Goal: Information Seeking & Learning: Learn about a topic

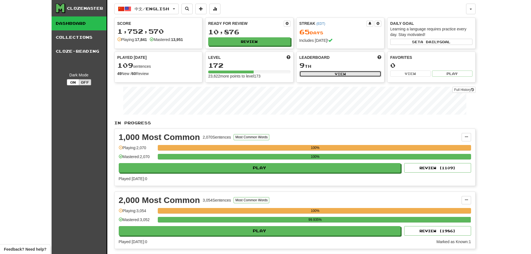
click at [337, 72] on button "View" at bounding box center [340, 74] width 82 height 6
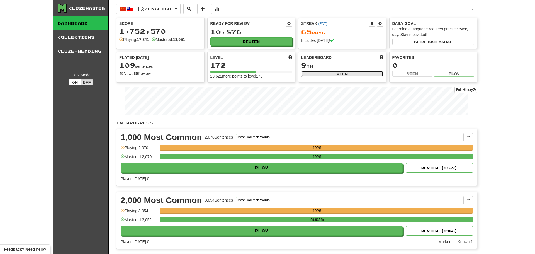
select select "**********"
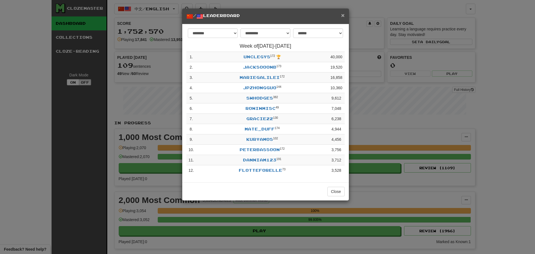
click at [343, 13] on span "×" at bounding box center [342, 15] width 3 height 6
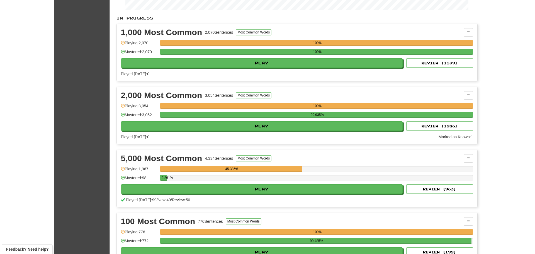
scroll to position [111, 0]
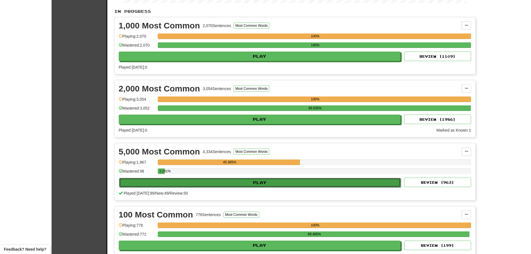
click at [231, 180] on button "Play" at bounding box center [260, 182] width 282 height 9
select select "**"
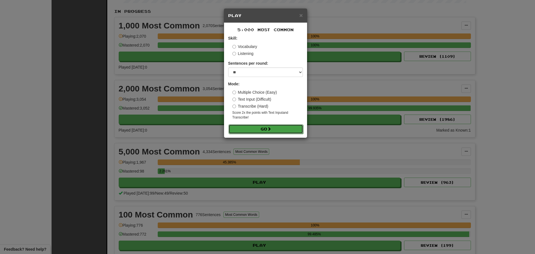
click at [271, 127] on span at bounding box center [269, 129] width 4 height 4
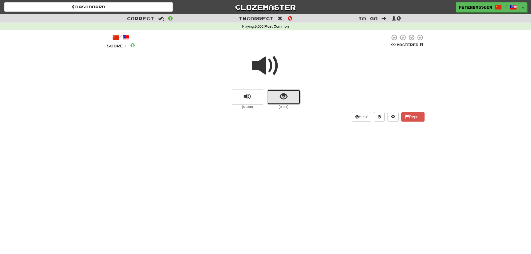
click at [283, 94] on span "show sentence" at bounding box center [284, 97] width 8 height 8
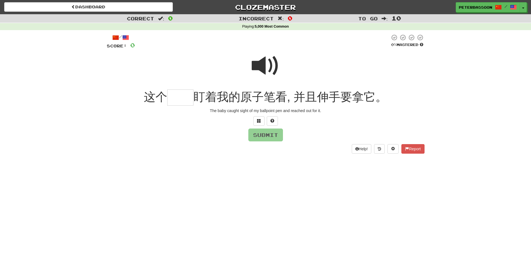
click at [266, 62] on span at bounding box center [266, 66] width 28 height 28
drag, startPoint x: 175, startPoint y: 96, endPoint x: 179, endPoint y: 97, distance: 4.3
click at [174, 97] on input "text" at bounding box center [180, 97] width 26 height 16
type input "**"
click at [266, 133] on button "Submit" at bounding box center [266, 135] width 35 height 13
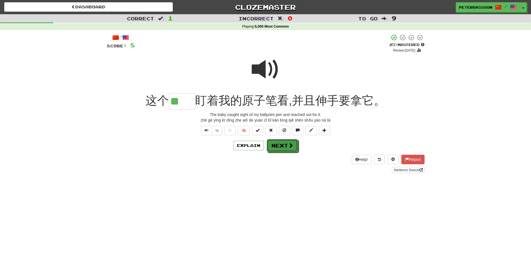
click at [278, 147] on button "Next" at bounding box center [282, 145] width 31 height 13
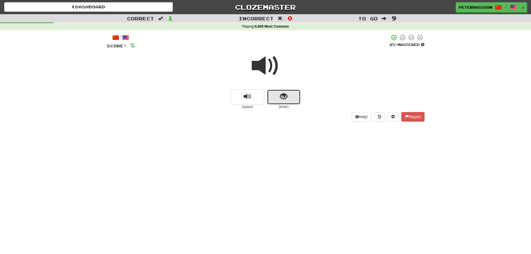
click at [280, 94] on span "show sentence" at bounding box center [284, 97] width 8 height 8
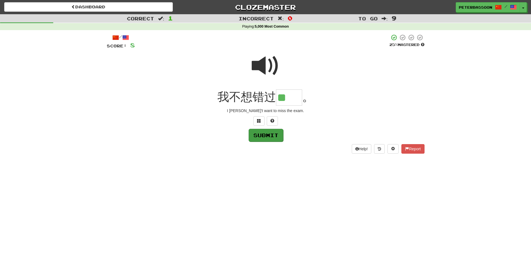
type input "**"
click at [264, 135] on button "Submit" at bounding box center [266, 135] width 35 height 13
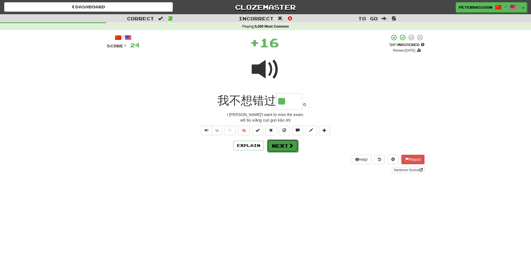
click at [285, 144] on button "Next" at bounding box center [282, 145] width 31 height 13
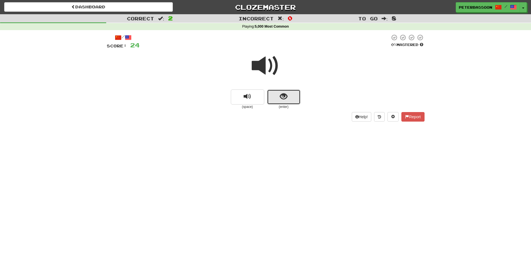
click at [278, 91] on button "show sentence" at bounding box center [283, 96] width 33 height 15
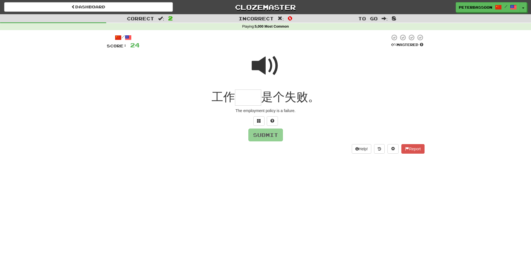
click at [271, 67] on span at bounding box center [266, 66] width 28 height 28
click at [247, 101] on input "text" at bounding box center [248, 97] width 26 height 16
type input "**"
click at [271, 135] on button "Submit" at bounding box center [266, 135] width 35 height 13
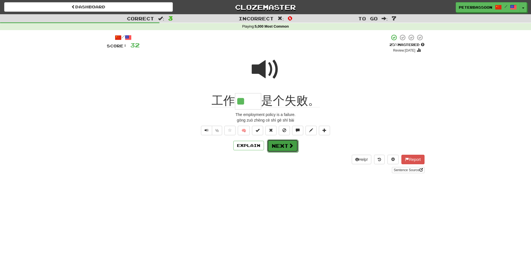
click at [290, 144] on span at bounding box center [290, 145] width 5 height 5
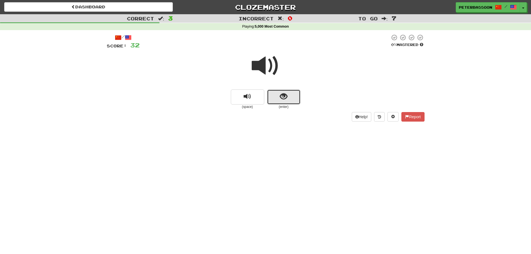
click at [289, 98] on button "show sentence" at bounding box center [283, 96] width 33 height 15
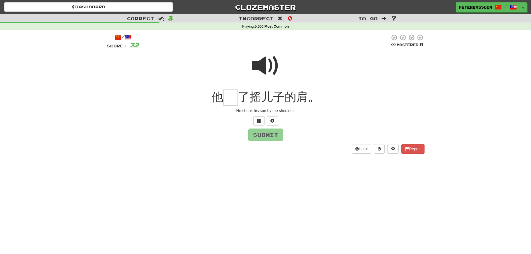
click at [261, 65] on span at bounding box center [266, 66] width 28 height 28
drag, startPoint x: 234, startPoint y: 100, endPoint x: 355, endPoint y: 93, distance: 121.4
click at [234, 100] on input "text" at bounding box center [230, 97] width 14 height 16
click at [261, 119] on button at bounding box center [258, 120] width 11 height 9
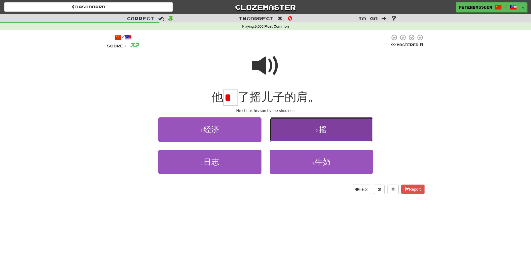
click at [329, 130] on button "2 . 摇" at bounding box center [321, 129] width 103 height 24
type input "*"
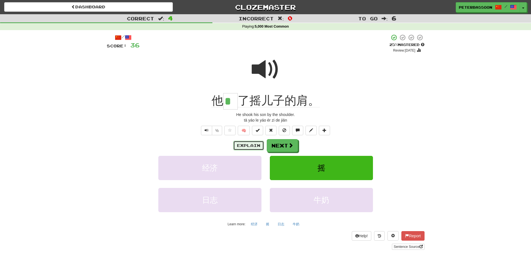
click at [249, 143] on button "Explain" at bounding box center [248, 145] width 31 height 9
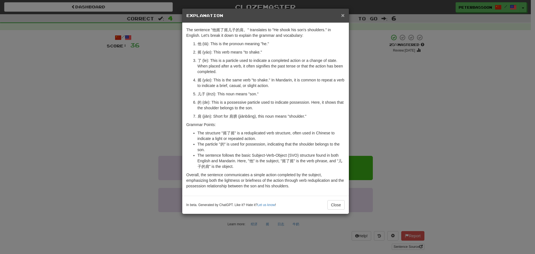
click at [342, 14] on span "×" at bounding box center [342, 15] width 3 height 6
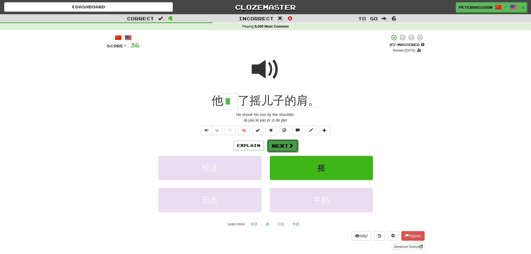
click at [286, 146] on button "Next" at bounding box center [282, 145] width 31 height 13
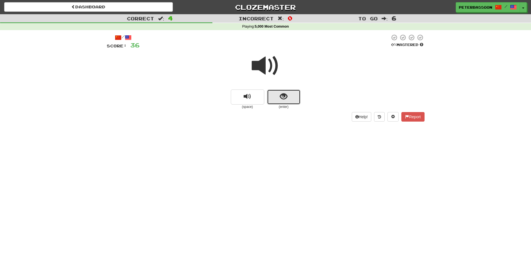
drag, startPoint x: 276, startPoint y: 93, endPoint x: 280, endPoint y: 93, distance: 3.6
click at [280, 93] on button "show sentence" at bounding box center [283, 96] width 33 height 15
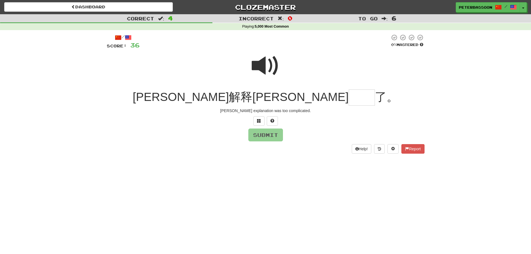
click at [264, 65] on span at bounding box center [266, 66] width 28 height 28
click at [349, 101] on input "text" at bounding box center [362, 97] width 26 height 16
type input "**"
click at [265, 137] on button "Submit" at bounding box center [266, 135] width 35 height 13
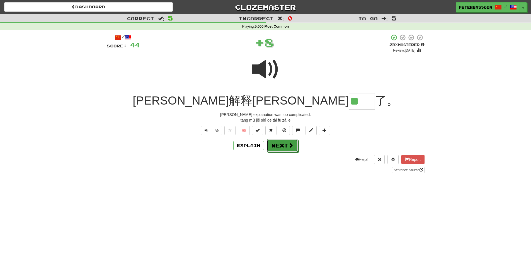
click at [285, 145] on button "Next" at bounding box center [282, 145] width 31 height 13
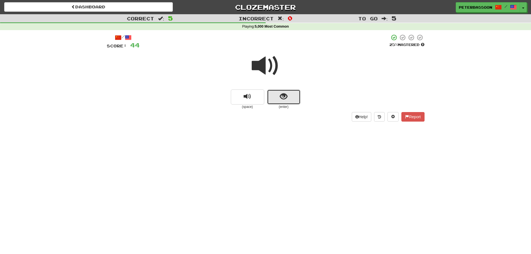
click at [283, 96] on span "show sentence" at bounding box center [284, 97] width 8 height 8
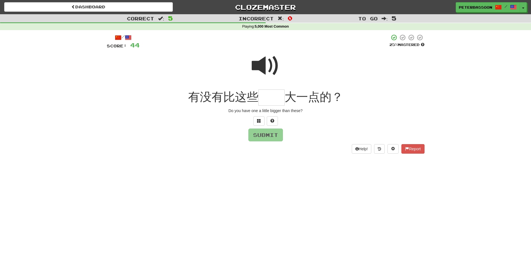
click at [265, 66] on span at bounding box center [266, 66] width 28 height 28
click at [271, 103] on input "text" at bounding box center [271, 97] width 26 height 16
type input "**"
drag, startPoint x: 271, startPoint y: 136, endPoint x: 350, endPoint y: 127, distance: 79.1
click at [272, 136] on button "Submit" at bounding box center [265, 134] width 35 height 13
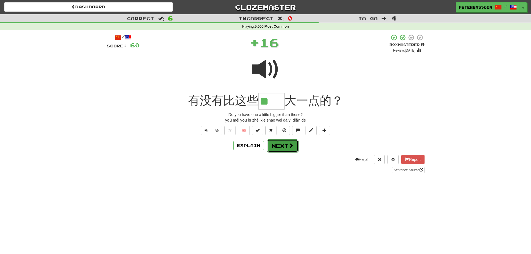
click at [284, 145] on button "Next" at bounding box center [282, 145] width 31 height 13
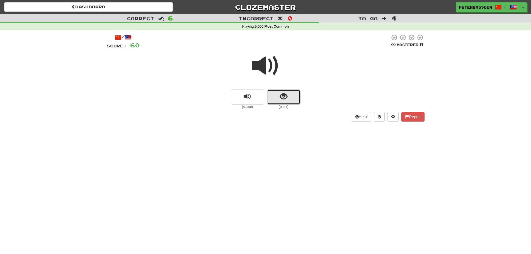
drag, startPoint x: 277, startPoint y: 95, endPoint x: 280, endPoint y: 94, distance: 3.4
click at [280, 94] on button "show sentence" at bounding box center [283, 96] width 33 height 15
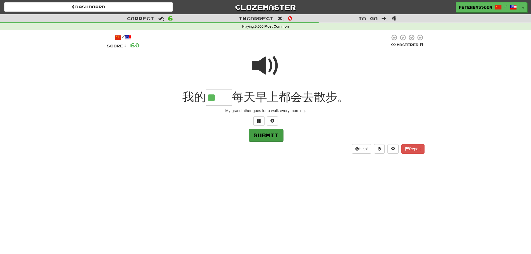
type input "**"
click at [269, 134] on button "Submit" at bounding box center [266, 135] width 35 height 13
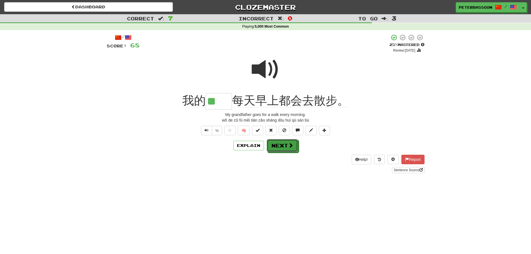
drag, startPoint x: 287, startPoint y: 144, endPoint x: 296, endPoint y: 142, distance: 9.4
click at [290, 144] on button "Next" at bounding box center [282, 145] width 31 height 13
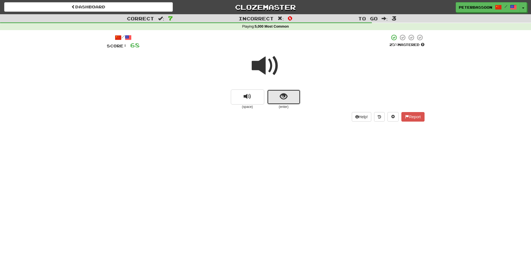
click at [278, 96] on button "show sentence" at bounding box center [283, 96] width 33 height 15
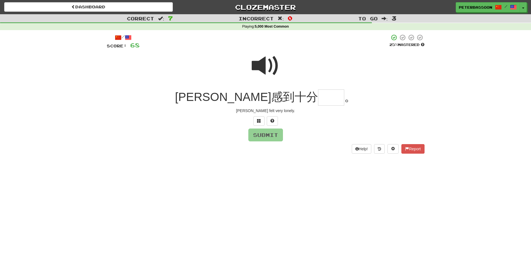
click at [268, 65] on span at bounding box center [266, 66] width 28 height 28
click at [318, 102] on input "text" at bounding box center [331, 97] width 26 height 16
type input "**"
click at [275, 133] on button "Submit" at bounding box center [266, 135] width 35 height 13
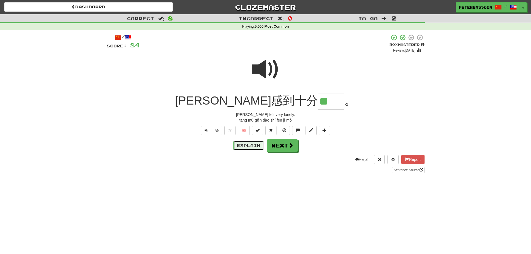
click at [253, 146] on button "Explain" at bounding box center [248, 145] width 31 height 9
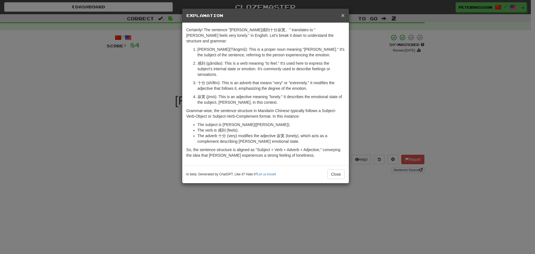
click at [342, 13] on span "×" at bounding box center [342, 15] width 3 height 6
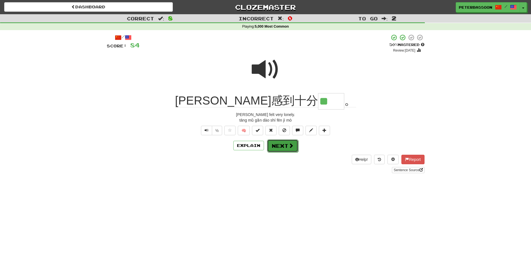
click at [285, 144] on button "Next" at bounding box center [282, 145] width 31 height 13
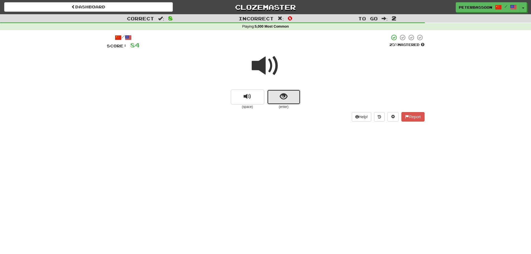
click at [290, 92] on button "show sentence" at bounding box center [283, 96] width 33 height 15
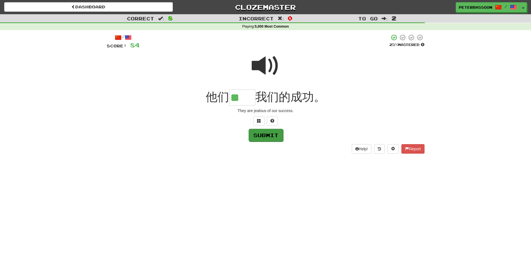
type input "**"
click at [276, 134] on button "Submit" at bounding box center [266, 135] width 35 height 13
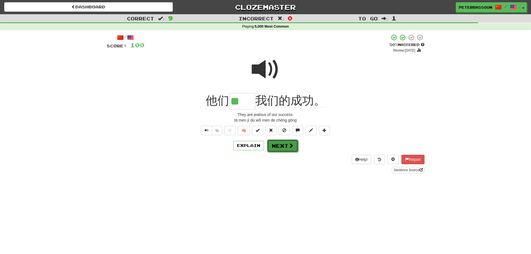
click at [289, 146] on span at bounding box center [290, 145] width 5 height 5
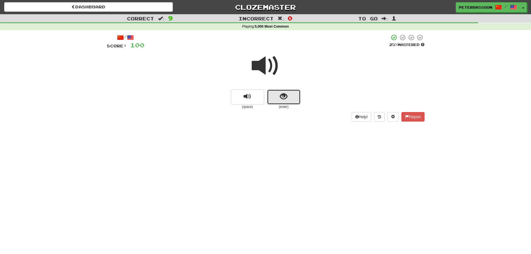
click at [279, 97] on button "show sentence" at bounding box center [283, 96] width 33 height 15
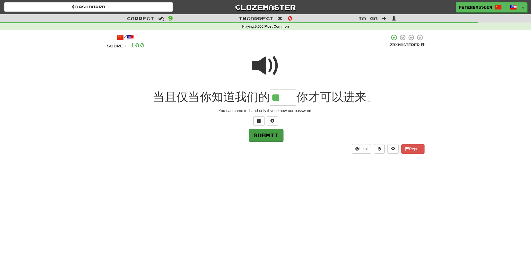
type input "**"
click at [269, 133] on button "Submit" at bounding box center [266, 135] width 35 height 13
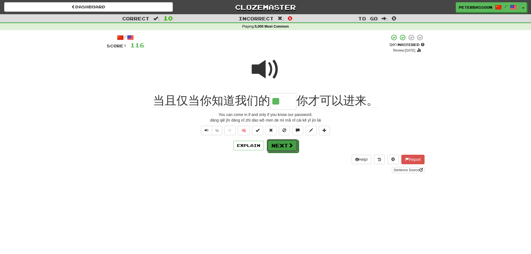
click at [279, 145] on button "Next" at bounding box center [282, 145] width 31 height 13
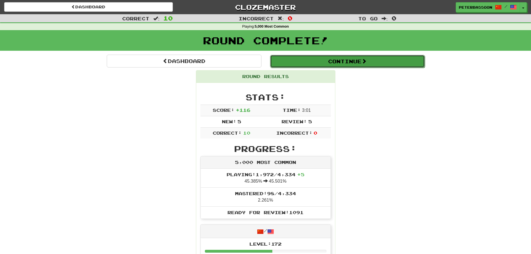
click at [339, 60] on button "Continue" at bounding box center [347, 61] width 155 height 13
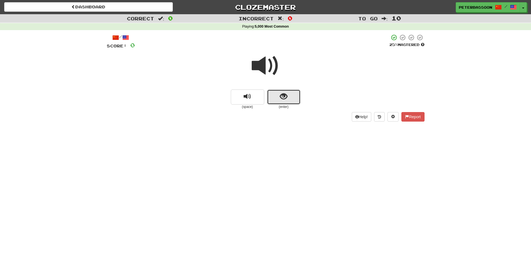
click at [288, 93] on button "show sentence" at bounding box center [283, 96] width 33 height 15
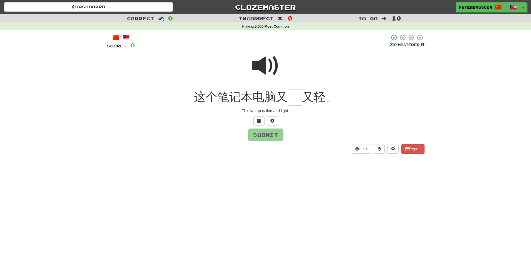
click at [263, 65] on span at bounding box center [266, 66] width 28 height 28
click at [296, 99] on input "text" at bounding box center [295, 97] width 14 height 16
click at [259, 120] on span at bounding box center [259, 121] width 4 height 4
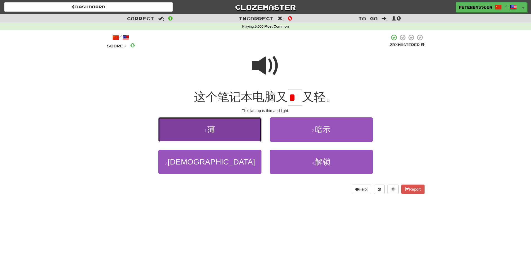
click at [215, 134] on button "1 . 薄" at bounding box center [209, 129] width 103 height 24
type input "*"
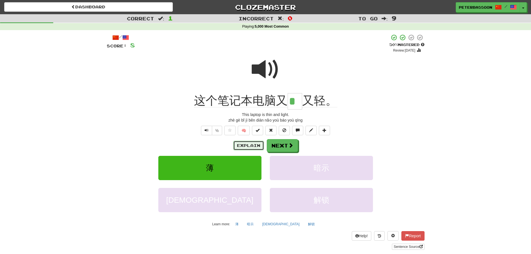
click at [252, 143] on button "Explain" at bounding box center [248, 145] width 31 height 9
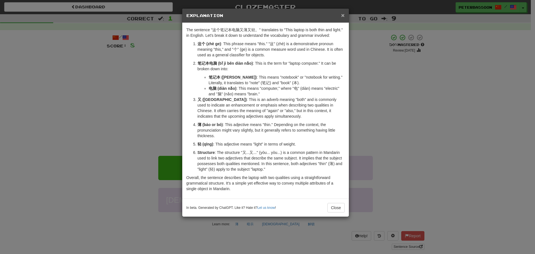
click at [343, 13] on span "×" at bounding box center [342, 15] width 3 height 6
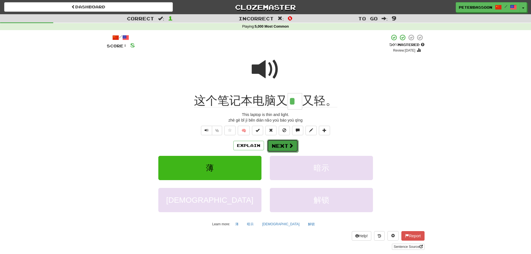
click at [291, 144] on span at bounding box center [290, 145] width 5 height 5
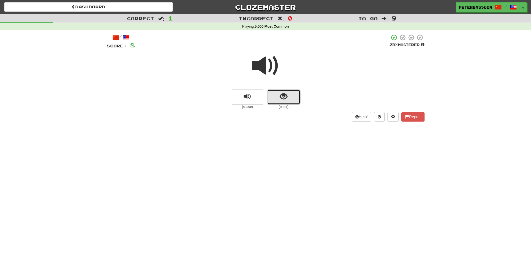
click at [283, 96] on span "show sentence" at bounding box center [284, 97] width 8 height 8
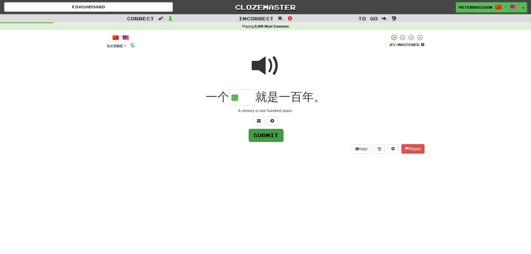
type input "**"
click at [264, 136] on button "Submit" at bounding box center [266, 135] width 35 height 13
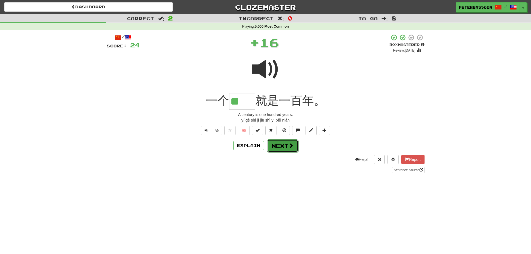
click at [285, 146] on button "Next" at bounding box center [282, 145] width 31 height 13
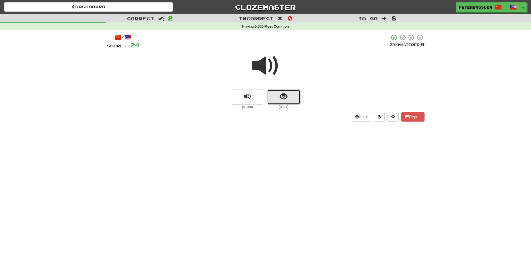
click at [290, 94] on button "show sentence" at bounding box center [283, 96] width 33 height 15
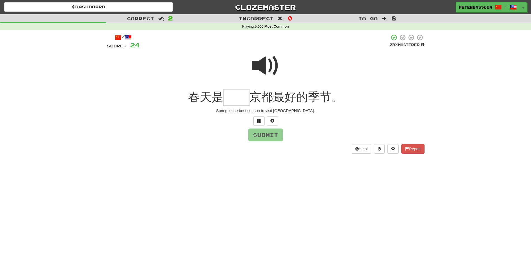
click at [267, 64] on span at bounding box center [266, 66] width 28 height 28
click at [240, 101] on input "text" at bounding box center [236, 97] width 26 height 16
type input "**"
click at [269, 135] on button "Submit" at bounding box center [266, 135] width 35 height 13
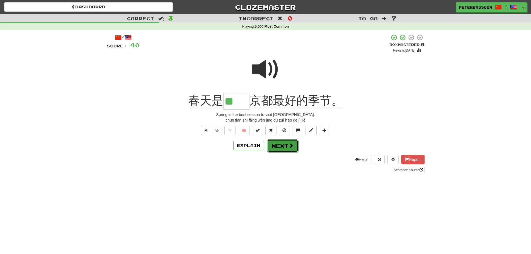
click at [281, 146] on button "Next" at bounding box center [282, 145] width 31 height 13
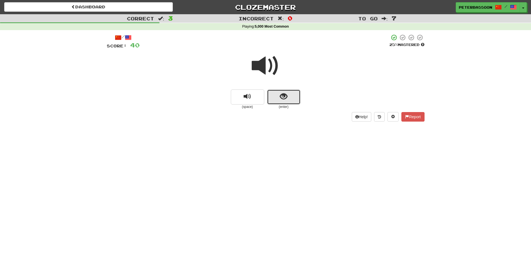
click at [286, 96] on span "show sentence" at bounding box center [284, 97] width 8 height 8
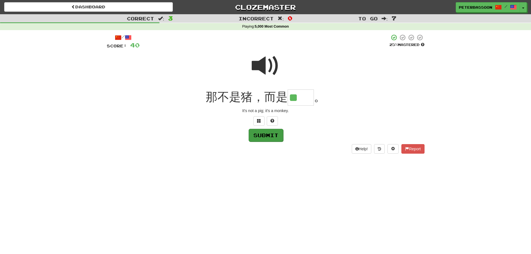
type input "**"
click at [261, 135] on button "Submit" at bounding box center [266, 135] width 35 height 13
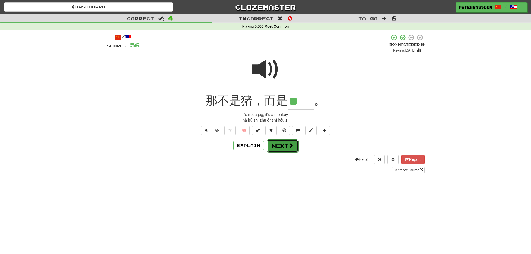
click at [284, 143] on button "Next" at bounding box center [282, 145] width 31 height 13
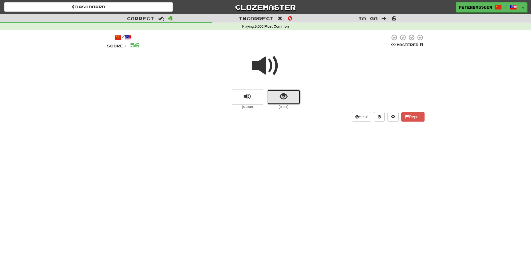
drag, startPoint x: 284, startPoint y: 94, endPoint x: 398, endPoint y: 87, distance: 114.4
click at [287, 93] on span "show sentence" at bounding box center [284, 97] width 8 height 8
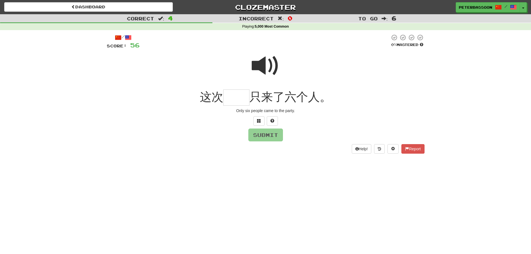
click at [258, 65] on span at bounding box center [266, 66] width 28 height 28
drag, startPoint x: 244, startPoint y: 98, endPoint x: 259, endPoint y: 94, distance: 15.2
click at [244, 98] on input "text" at bounding box center [236, 97] width 26 height 16
type input "**"
click at [278, 135] on button "Submit" at bounding box center [266, 135] width 35 height 13
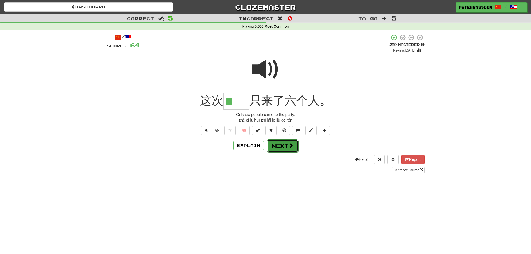
click at [285, 147] on button "Next" at bounding box center [282, 145] width 31 height 13
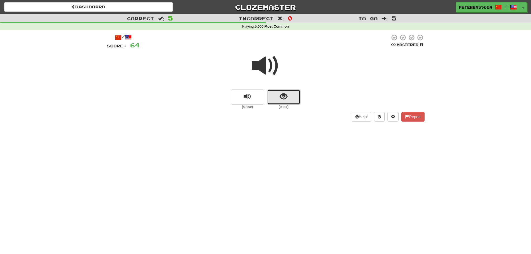
click at [293, 94] on button "show sentence" at bounding box center [283, 96] width 33 height 15
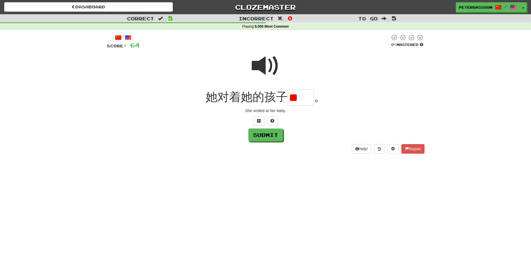
type input "*"
type input "**"
drag, startPoint x: 270, startPoint y: 135, endPoint x: 278, endPoint y: 133, distance: 8.5
click at [276, 134] on button "Submit" at bounding box center [265, 134] width 35 height 13
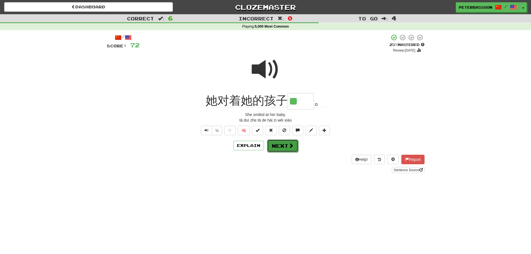
click at [283, 146] on button "Next" at bounding box center [282, 145] width 31 height 13
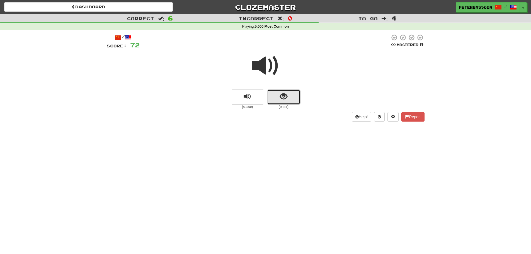
drag, startPoint x: 277, startPoint y: 96, endPoint x: 282, endPoint y: 95, distance: 5.4
click at [282, 95] on button "show sentence" at bounding box center [283, 96] width 33 height 15
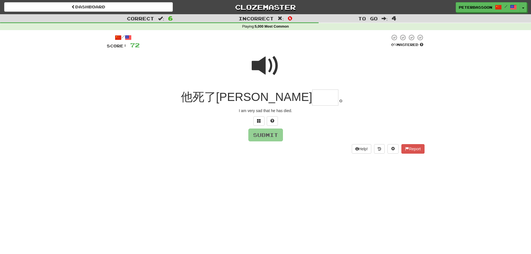
click at [271, 64] on span at bounding box center [266, 66] width 28 height 28
click at [312, 99] on input "text" at bounding box center [325, 97] width 26 height 16
type input "**"
click at [269, 132] on button "Submit" at bounding box center [266, 135] width 35 height 13
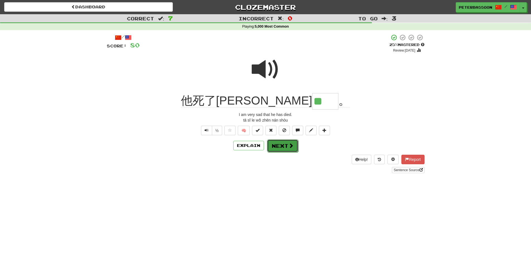
click at [283, 144] on button "Next" at bounding box center [282, 145] width 31 height 13
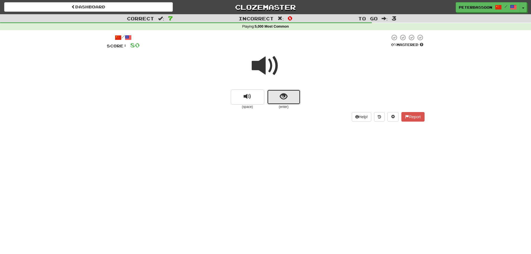
click at [286, 96] on span "show sentence" at bounding box center [284, 97] width 8 height 8
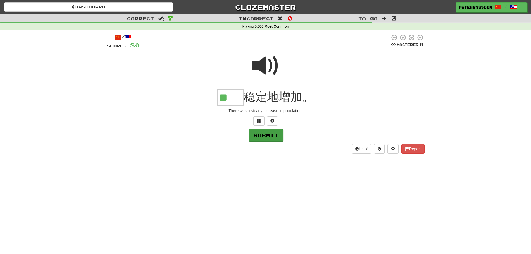
type input "**"
click at [264, 135] on button "Submit" at bounding box center [266, 135] width 35 height 13
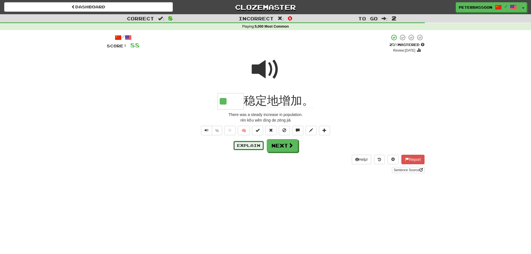
click at [251, 144] on button "Explain" at bounding box center [248, 145] width 31 height 9
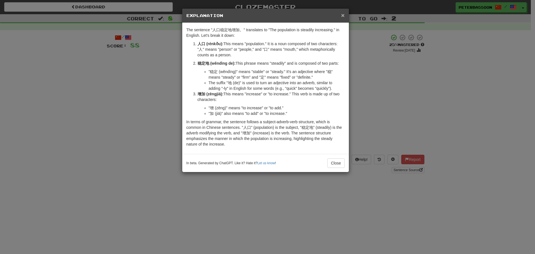
click at [342, 13] on span "×" at bounding box center [342, 15] width 3 height 6
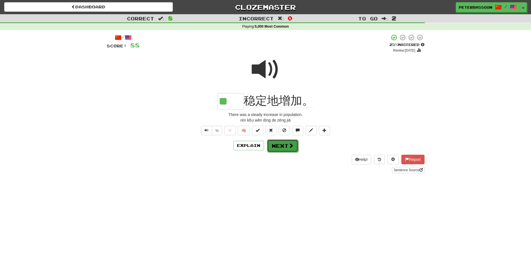
click at [282, 143] on button "Next" at bounding box center [282, 145] width 31 height 13
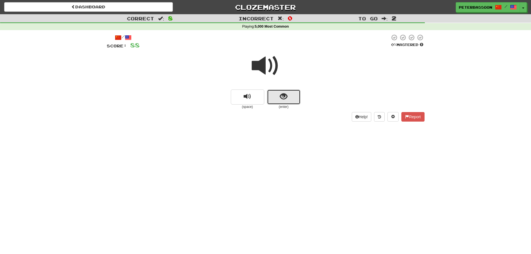
click at [279, 94] on button "show sentence" at bounding box center [283, 96] width 33 height 15
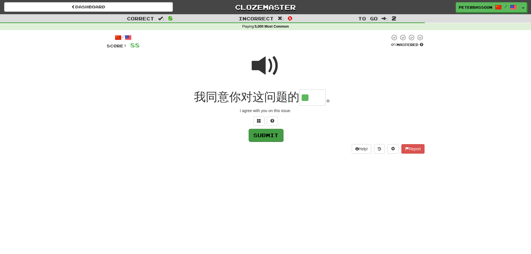
type input "**"
click at [274, 135] on button "Submit" at bounding box center [265, 134] width 35 height 13
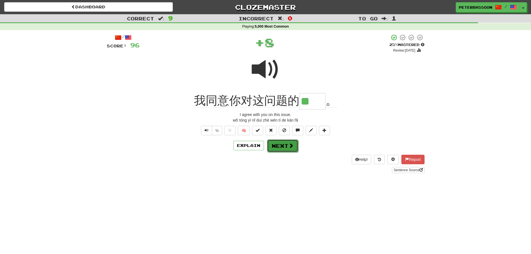
click at [289, 143] on span at bounding box center [290, 145] width 5 height 5
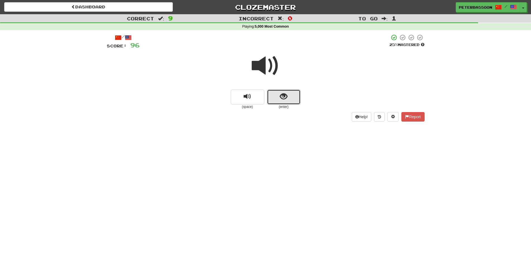
drag, startPoint x: 280, startPoint y: 90, endPoint x: 358, endPoint y: 69, distance: 81.3
click at [284, 88] on div "(space) (enter)" at bounding box center [266, 80] width 318 height 60
click at [294, 98] on button "show sentence" at bounding box center [283, 96] width 33 height 15
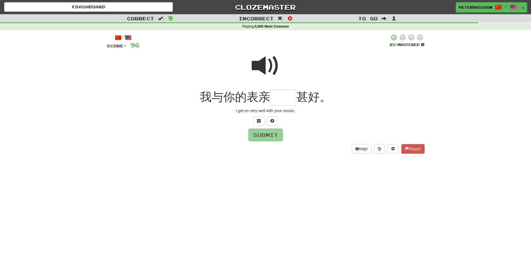
click at [274, 62] on span at bounding box center [266, 66] width 28 height 28
click at [267, 64] on span at bounding box center [266, 66] width 28 height 28
click at [277, 99] on input "text" at bounding box center [283, 97] width 26 height 16
type input "*"
click at [257, 120] on span at bounding box center [259, 121] width 4 height 4
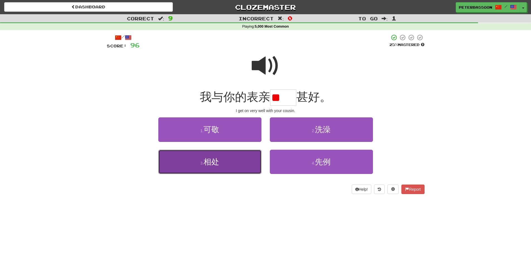
click at [222, 164] on button "3 . 相处" at bounding box center [209, 162] width 103 height 24
type input "**"
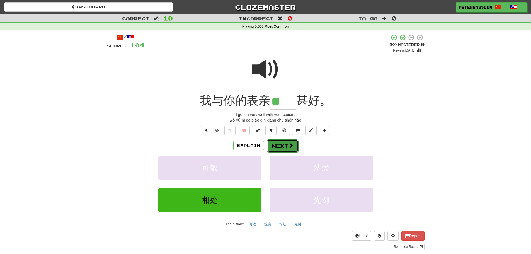
click at [288, 142] on button "Next" at bounding box center [282, 145] width 31 height 13
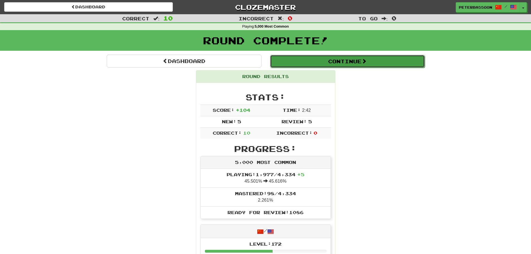
click at [324, 59] on button "Continue" at bounding box center [347, 61] width 155 height 13
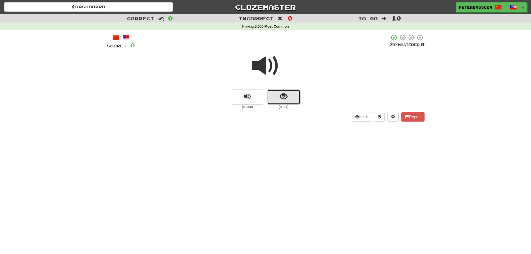
click at [291, 96] on button "show sentence" at bounding box center [283, 96] width 33 height 15
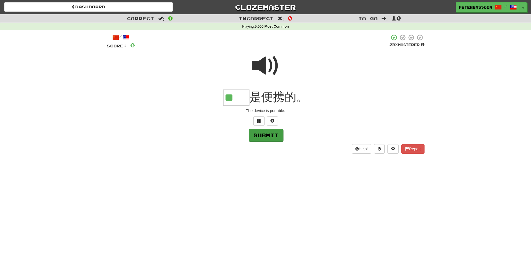
type input "**"
click at [267, 135] on button "Submit" at bounding box center [266, 135] width 35 height 13
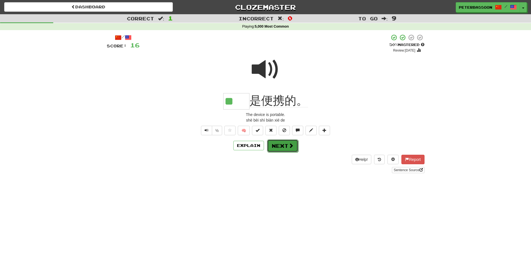
click at [282, 145] on button "Next" at bounding box center [282, 145] width 31 height 13
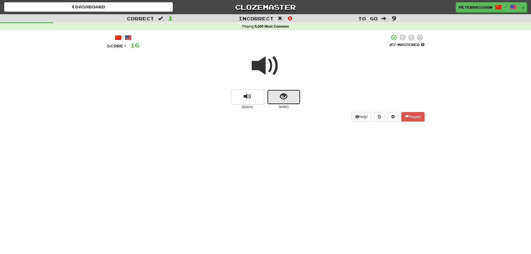
drag, startPoint x: 281, startPoint y: 95, endPoint x: 307, endPoint y: 87, distance: 27.3
click at [282, 95] on span "show sentence" at bounding box center [284, 97] width 8 height 8
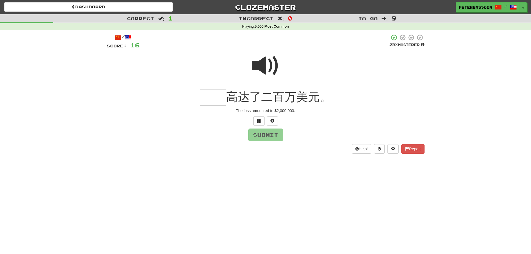
click at [272, 64] on span at bounding box center [266, 66] width 28 height 28
drag, startPoint x: 214, startPoint y: 96, endPoint x: 245, endPoint y: 93, distance: 31.7
click at [215, 96] on input "text" at bounding box center [213, 97] width 26 height 16
click at [261, 120] on button at bounding box center [258, 120] width 11 height 9
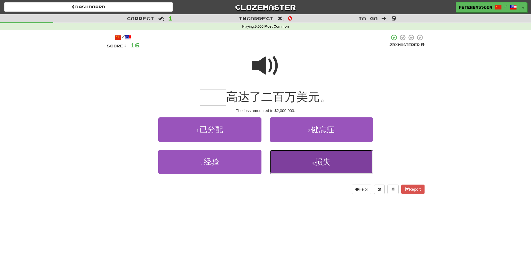
click at [335, 164] on button "4 . 损失" at bounding box center [321, 162] width 103 height 24
type input "**"
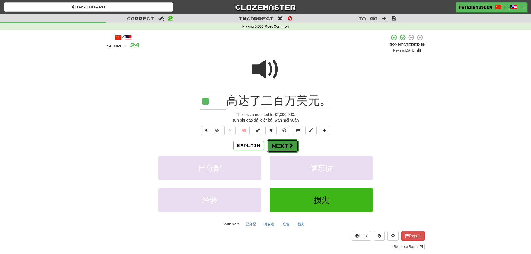
click at [286, 145] on button "Next" at bounding box center [282, 145] width 31 height 13
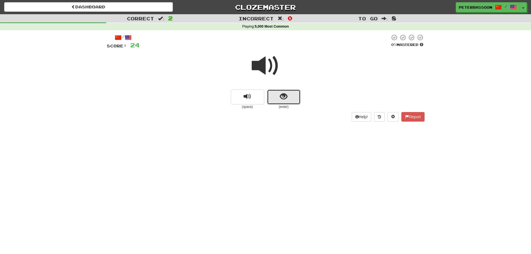
drag, startPoint x: 276, startPoint y: 98, endPoint x: 364, endPoint y: 89, distance: 88.2
click at [279, 97] on button "show sentence" at bounding box center [283, 96] width 33 height 15
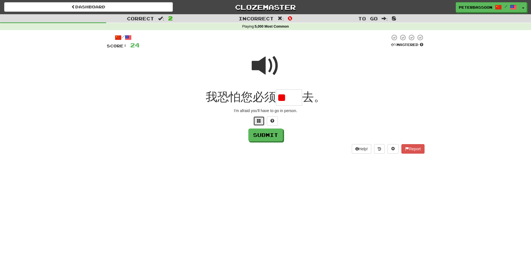
click at [254, 120] on button at bounding box center [258, 120] width 11 height 9
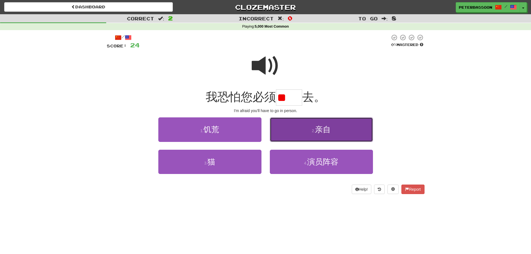
click at [341, 131] on button "2 . 亲自" at bounding box center [321, 129] width 103 height 24
type input "**"
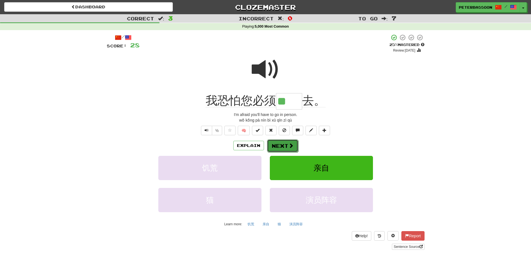
click at [291, 145] on span at bounding box center [290, 145] width 5 height 5
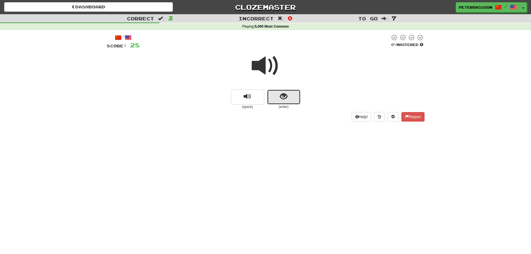
drag, startPoint x: 279, startPoint y: 96, endPoint x: 282, endPoint y: 96, distance: 2.8
click at [282, 96] on button "show sentence" at bounding box center [283, 96] width 33 height 15
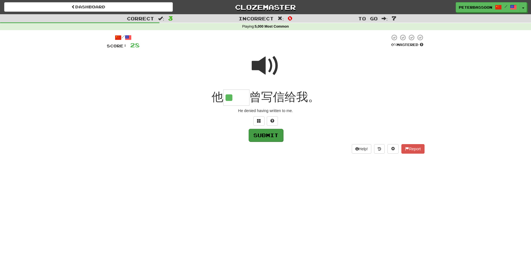
type input "**"
click at [272, 134] on button "Submit" at bounding box center [266, 135] width 35 height 13
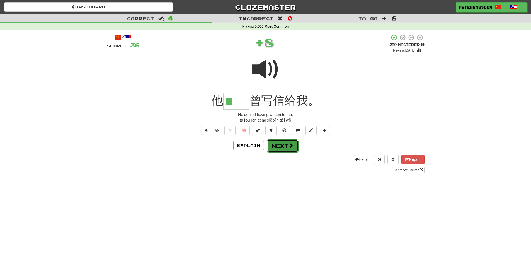
click at [277, 145] on button "Next" at bounding box center [282, 145] width 31 height 13
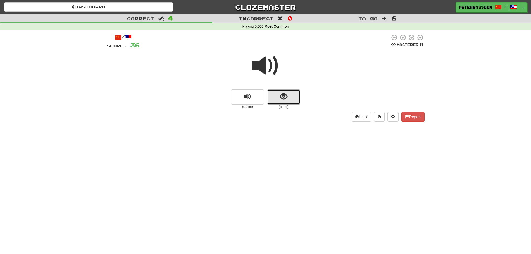
click at [286, 93] on span "show sentence" at bounding box center [284, 97] width 8 height 8
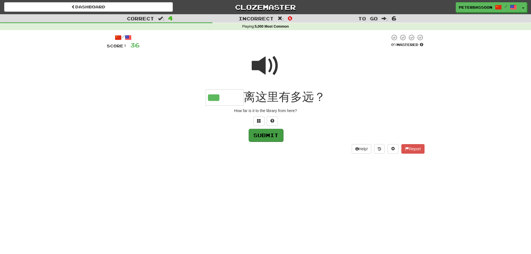
type input "***"
click at [271, 135] on button "Submit" at bounding box center [266, 135] width 35 height 13
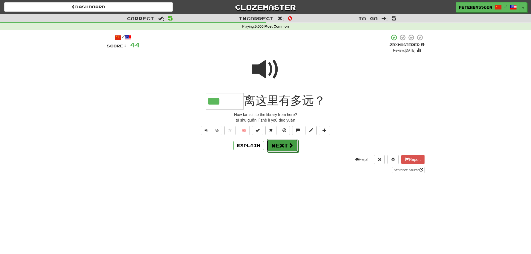
drag, startPoint x: 293, startPoint y: 146, endPoint x: 315, endPoint y: 140, distance: 22.0
click at [293, 146] on button "Next" at bounding box center [282, 145] width 31 height 13
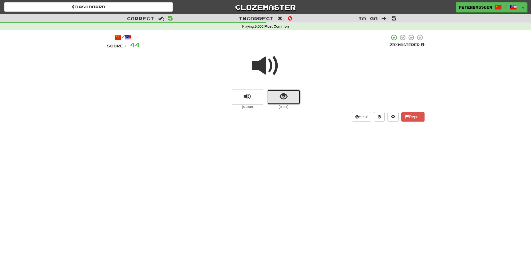
click at [281, 95] on span "show sentence" at bounding box center [284, 97] width 8 height 8
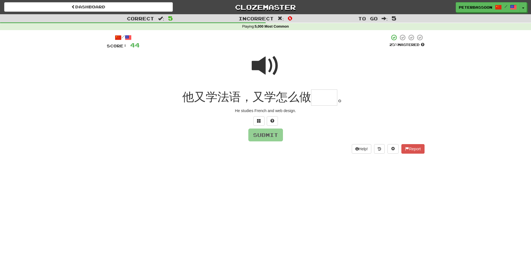
click at [272, 66] on span at bounding box center [266, 66] width 28 height 28
click at [315, 98] on input "text" at bounding box center [324, 97] width 26 height 16
type input "**"
click at [269, 132] on button "Submit" at bounding box center [266, 135] width 35 height 13
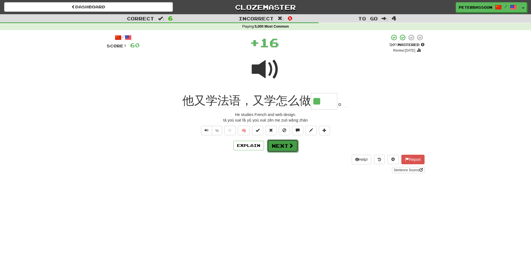
click at [285, 143] on button "Next" at bounding box center [282, 145] width 31 height 13
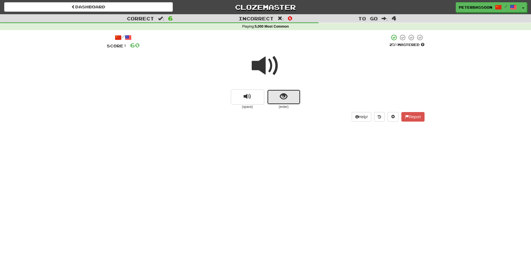
click at [281, 97] on span "show sentence" at bounding box center [284, 97] width 8 height 8
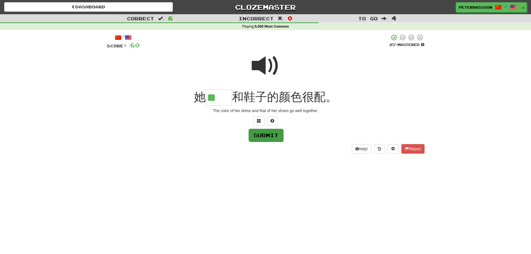
type input "**"
click at [271, 131] on button "Submit" at bounding box center [266, 135] width 35 height 13
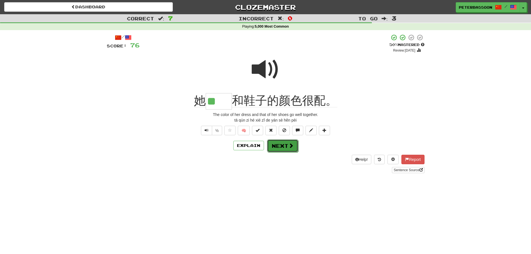
click at [288, 145] on span at bounding box center [290, 145] width 5 height 5
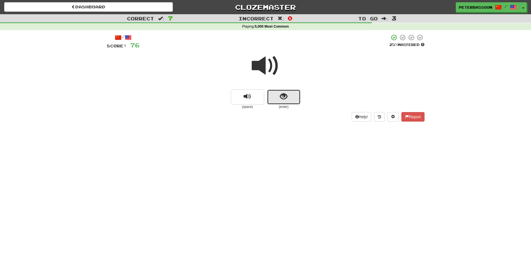
click at [282, 94] on span "show sentence" at bounding box center [284, 97] width 8 height 8
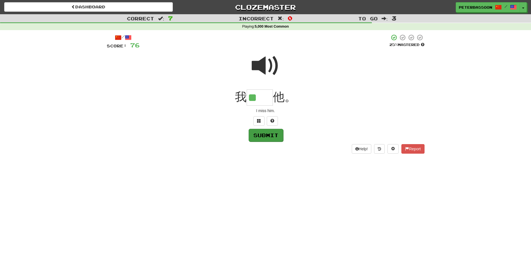
type input "**"
click at [266, 133] on button "Submit" at bounding box center [266, 135] width 35 height 13
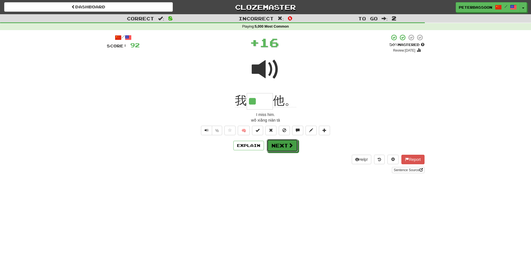
drag, startPoint x: 279, startPoint y: 142, endPoint x: 331, endPoint y: 133, distance: 52.5
click at [279, 141] on button "Next" at bounding box center [282, 145] width 31 height 13
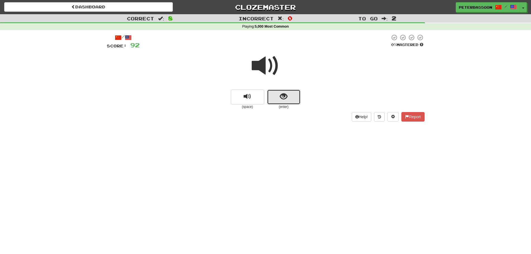
click at [289, 95] on button "show sentence" at bounding box center [283, 96] width 33 height 15
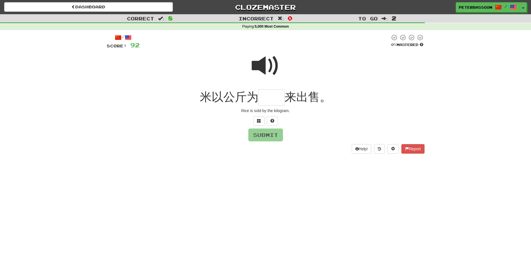
click at [269, 63] on span at bounding box center [266, 66] width 28 height 28
drag, startPoint x: 266, startPoint y: 101, endPoint x: 273, endPoint y: 98, distance: 8.5
click at [266, 101] on input "text" at bounding box center [271, 97] width 26 height 16
type input "*"
click at [266, 65] on span at bounding box center [266, 66] width 28 height 28
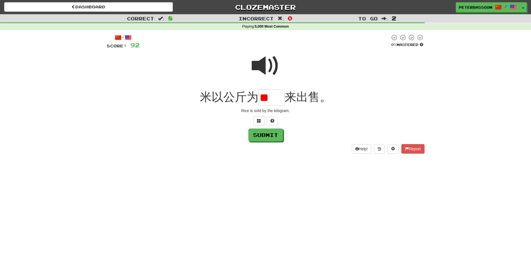
click at [282, 100] on input "**" at bounding box center [271, 97] width 26 height 16
click at [261, 63] on span at bounding box center [266, 66] width 28 height 28
click at [283, 101] on input "**" at bounding box center [271, 97] width 26 height 16
type input "*"
type input "**"
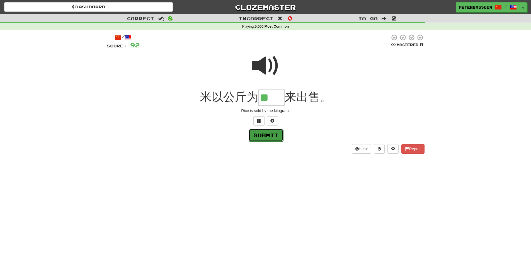
click at [264, 133] on button "Submit" at bounding box center [266, 135] width 35 height 13
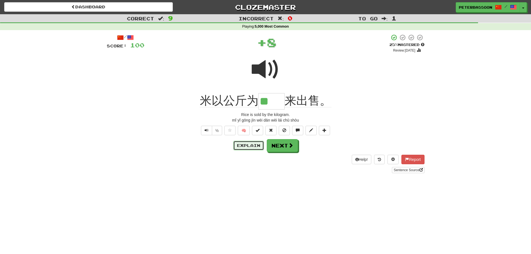
click at [247, 144] on button "Explain" at bounding box center [248, 145] width 31 height 9
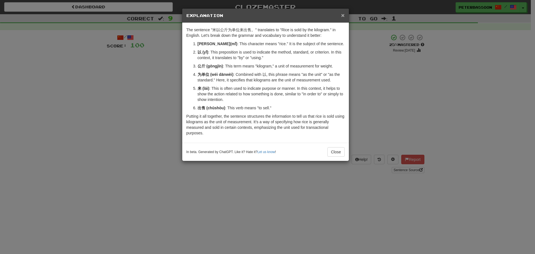
click at [342, 13] on span "×" at bounding box center [342, 15] width 3 height 6
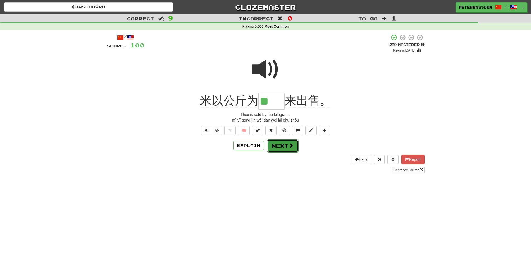
click at [288, 146] on span at bounding box center [290, 145] width 5 height 5
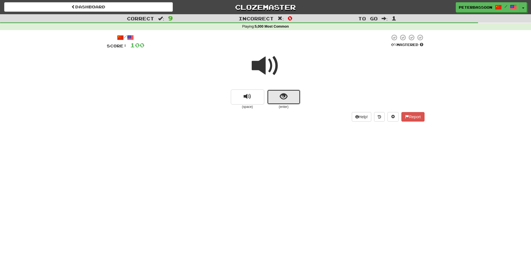
click at [282, 97] on span "show sentence" at bounding box center [284, 97] width 8 height 8
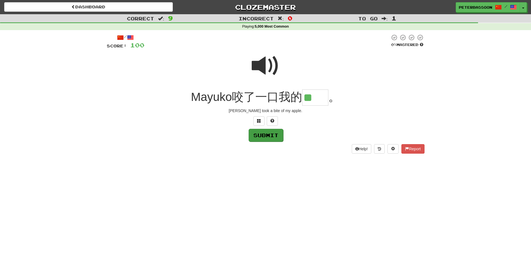
type input "**"
click at [267, 135] on button "Submit" at bounding box center [266, 135] width 35 height 13
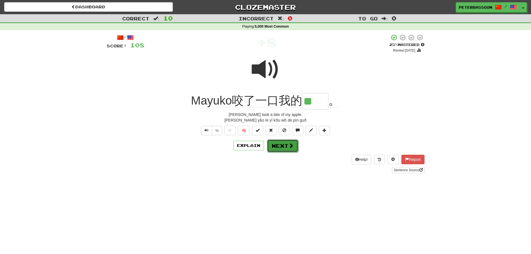
drag, startPoint x: 284, startPoint y: 145, endPoint x: 292, endPoint y: 136, distance: 11.9
click at [284, 145] on button "Next" at bounding box center [282, 145] width 31 height 13
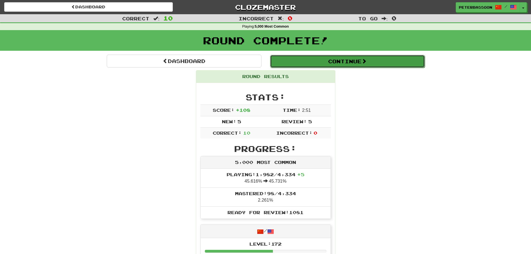
click at [344, 60] on button "Continue" at bounding box center [347, 61] width 155 height 13
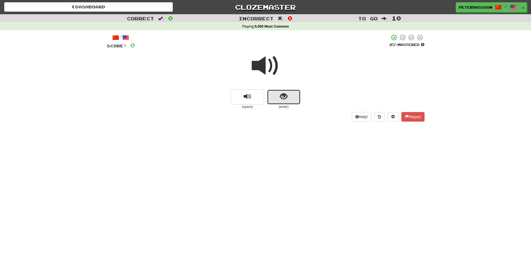
click at [283, 95] on span "show sentence" at bounding box center [284, 97] width 8 height 8
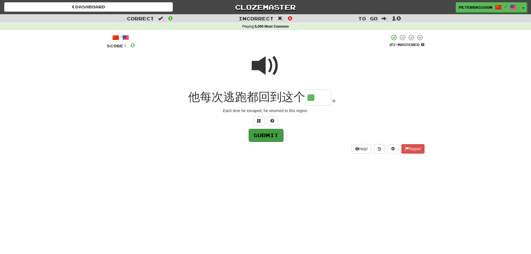
type input "**"
click at [263, 134] on button "Submit" at bounding box center [266, 135] width 35 height 13
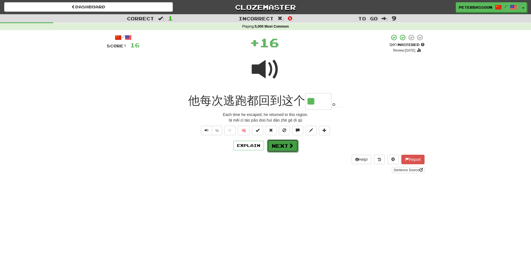
click at [284, 144] on button "Next" at bounding box center [282, 145] width 31 height 13
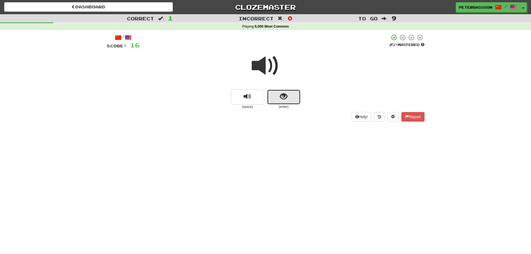
click at [283, 96] on span "show sentence" at bounding box center [284, 97] width 8 height 8
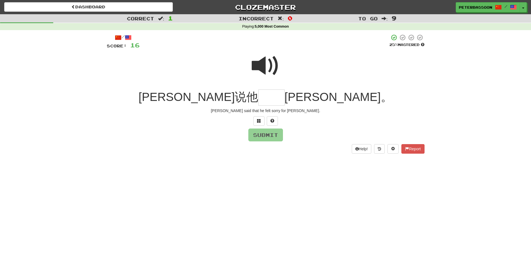
click at [265, 62] on span at bounding box center [266, 66] width 28 height 28
click at [267, 100] on input "text" at bounding box center [271, 97] width 26 height 16
type input "**"
click at [270, 137] on button "Submit" at bounding box center [266, 135] width 35 height 13
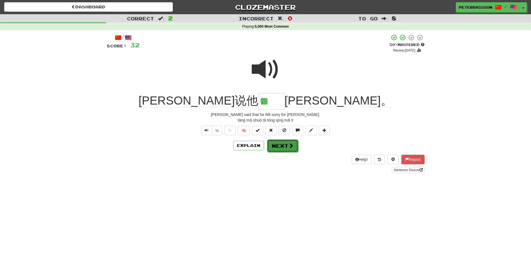
click at [281, 144] on button "Next" at bounding box center [282, 145] width 31 height 13
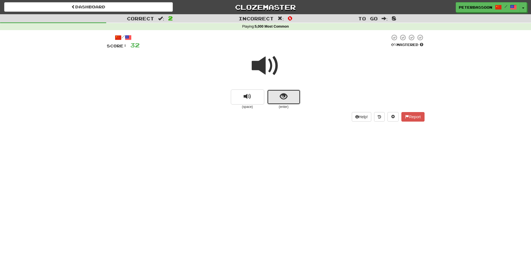
click at [273, 95] on button "show sentence" at bounding box center [283, 96] width 33 height 15
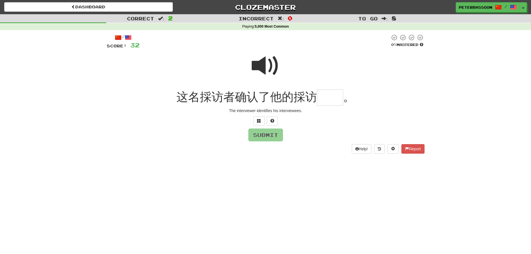
click at [258, 66] on span at bounding box center [266, 66] width 28 height 28
click at [259, 119] on span at bounding box center [259, 121] width 4 height 4
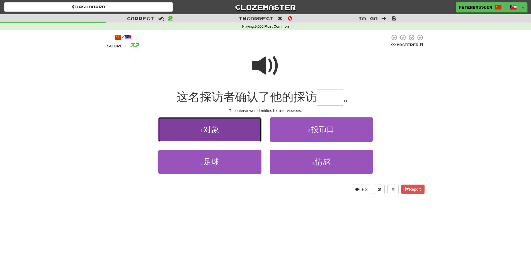
click at [234, 132] on button "1 . 对象" at bounding box center [209, 129] width 103 height 24
type input "**"
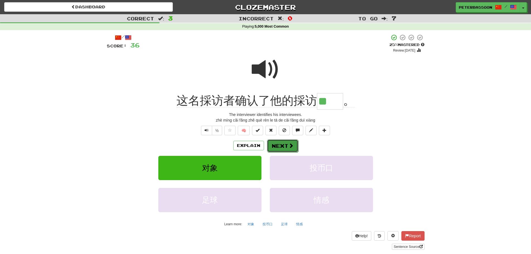
click at [284, 146] on button "Next" at bounding box center [282, 145] width 31 height 13
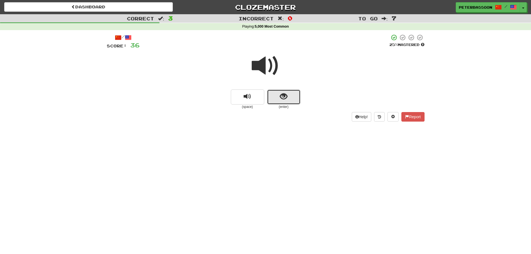
click at [276, 96] on button "show sentence" at bounding box center [283, 96] width 33 height 15
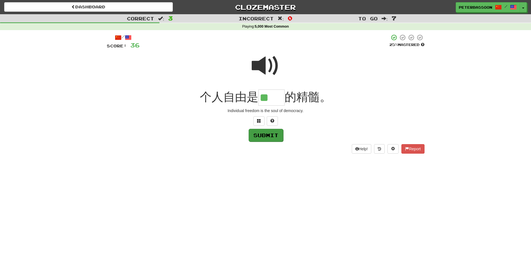
type input "**"
click at [269, 134] on button "Submit" at bounding box center [266, 135] width 35 height 13
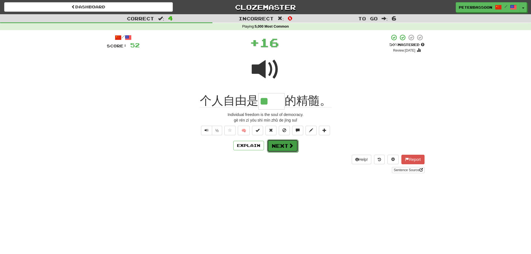
click at [280, 144] on button "Next" at bounding box center [282, 145] width 31 height 13
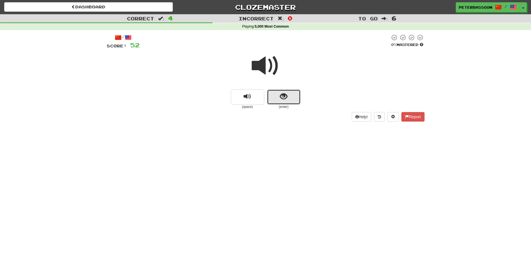
click at [275, 96] on button "show sentence" at bounding box center [283, 96] width 33 height 15
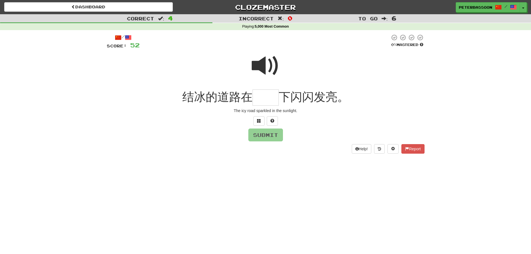
drag, startPoint x: 264, startPoint y: 68, endPoint x: 210, endPoint y: 101, distance: 63.7
click at [262, 70] on span at bounding box center [266, 66] width 28 height 28
click at [263, 98] on input "text" at bounding box center [265, 97] width 26 height 16
type input "**"
click at [266, 133] on button "Submit" at bounding box center [266, 135] width 35 height 13
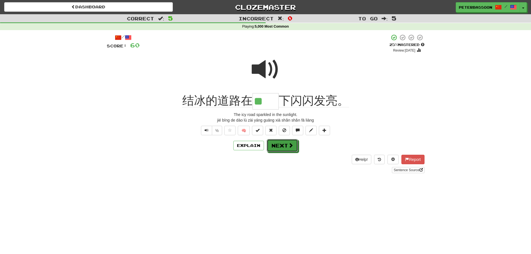
click at [283, 145] on button "Next" at bounding box center [282, 145] width 31 height 13
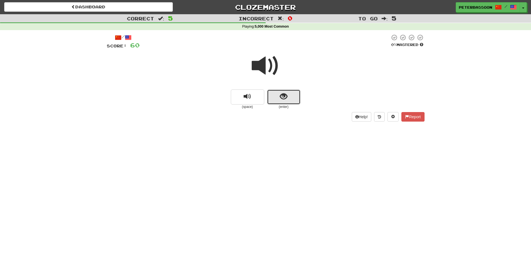
click at [280, 98] on span "show sentence" at bounding box center [284, 97] width 8 height 8
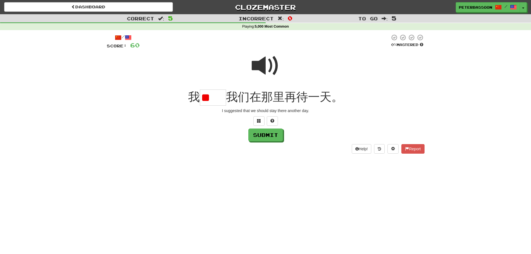
click at [263, 62] on span at bounding box center [266, 66] width 28 height 28
drag, startPoint x: 220, startPoint y: 98, endPoint x: 246, endPoint y: 91, distance: 26.3
click at [223, 96] on input "**" at bounding box center [213, 97] width 26 height 16
drag, startPoint x: 265, startPoint y: 66, endPoint x: 261, endPoint y: 71, distance: 6.9
click at [265, 66] on span at bounding box center [266, 66] width 28 height 28
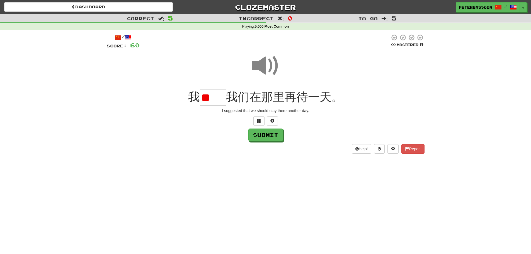
click at [222, 98] on input "**" at bounding box center [213, 97] width 26 height 16
type input "*"
type input "**"
drag, startPoint x: 274, startPoint y: 131, endPoint x: 282, endPoint y: 137, distance: 10.3
click at [274, 132] on button "Submit" at bounding box center [265, 134] width 35 height 13
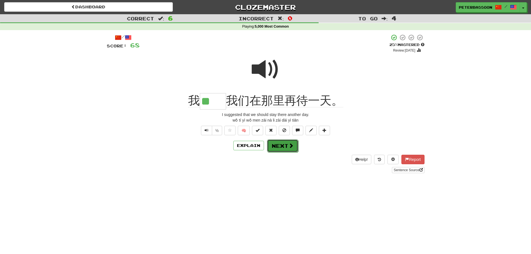
click at [281, 144] on button "Next" at bounding box center [282, 145] width 31 height 13
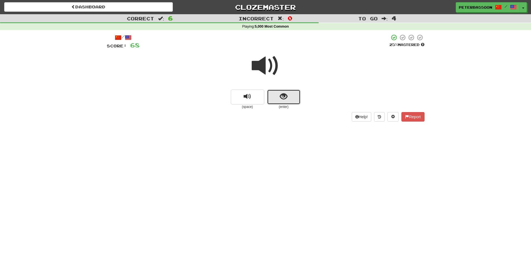
click at [290, 94] on button "show sentence" at bounding box center [283, 96] width 33 height 15
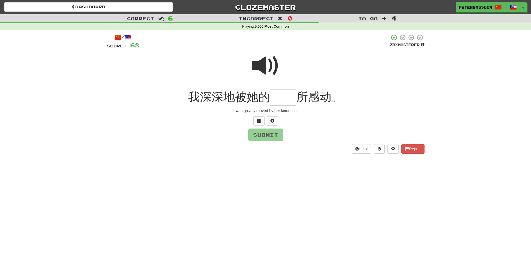
click at [264, 66] on span at bounding box center [266, 66] width 28 height 28
click at [278, 102] on input "text" at bounding box center [283, 97] width 26 height 16
click at [257, 119] on span at bounding box center [259, 121] width 4 height 4
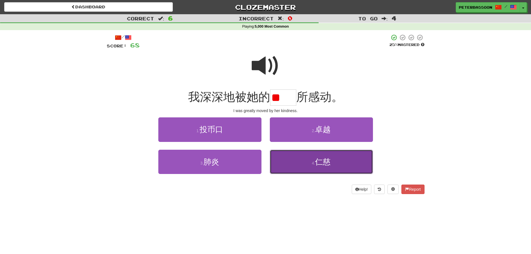
click at [328, 165] on span "仁慈" at bounding box center [323, 161] width 16 height 9
type input "**"
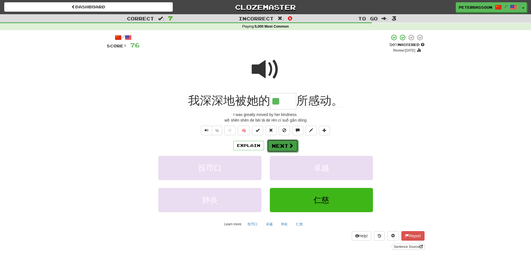
click at [285, 145] on button "Next" at bounding box center [282, 145] width 31 height 13
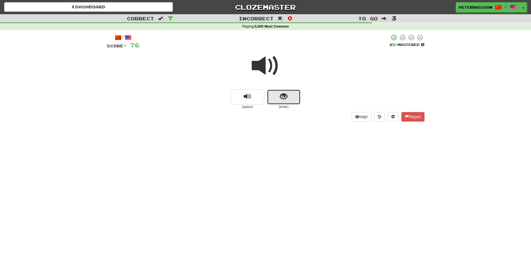
click at [285, 101] on button "show sentence" at bounding box center [283, 96] width 33 height 15
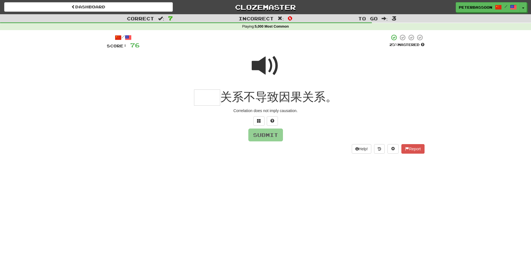
click at [270, 62] on span at bounding box center [266, 66] width 28 height 28
drag, startPoint x: 209, startPoint y: 100, endPoint x: 229, endPoint y: 97, distance: 20.3
click at [211, 99] on input "text" at bounding box center [207, 97] width 26 height 16
click at [261, 119] on button at bounding box center [258, 120] width 11 height 9
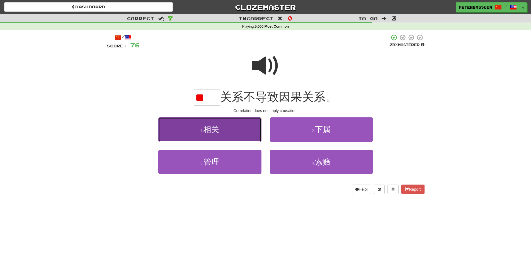
click at [225, 130] on button "1 . 相关" at bounding box center [209, 129] width 103 height 24
type input "**"
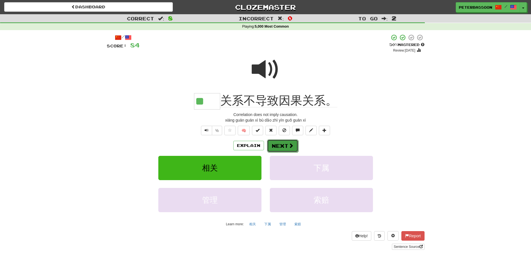
click at [284, 144] on button "Next" at bounding box center [282, 145] width 31 height 13
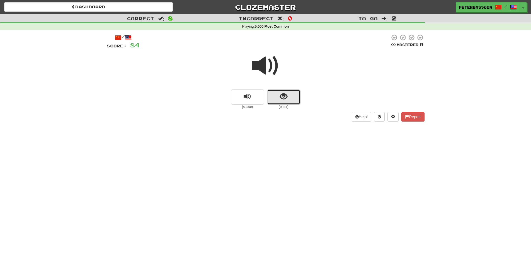
click at [280, 96] on span "show sentence" at bounding box center [284, 97] width 8 height 8
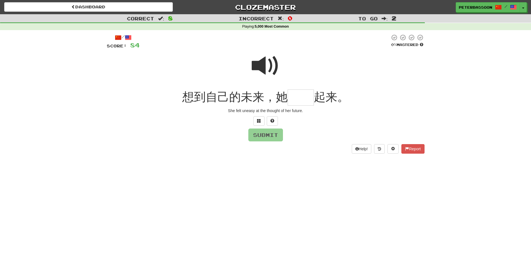
click at [271, 66] on span at bounding box center [266, 66] width 28 height 28
click at [299, 101] on input "text" at bounding box center [301, 97] width 26 height 16
type input "**"
drag, startPoint x: 268, startPoint y: 135, endPoint x: 291, endPoint y: 136, distance: 23.4
click at [268, 135] on button "Submit" at bounding box center [265, 134] width 35 height 13
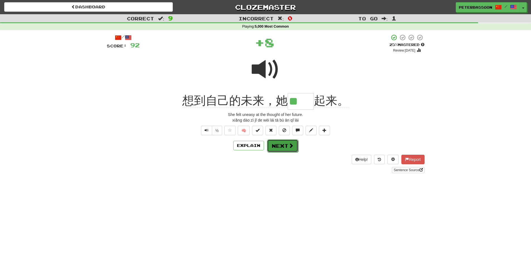
click at [280, 145] on button "Next" at bounding box center [282, 145] width 31 height 13
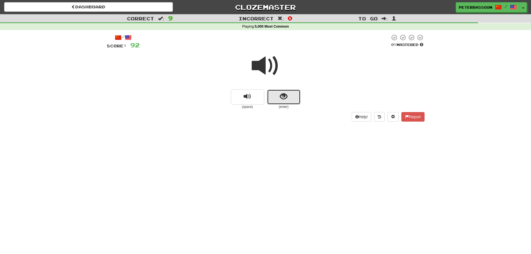
click at [288, 93] on button "show sentence" at bounding box center [283, 96] width 33 height 15
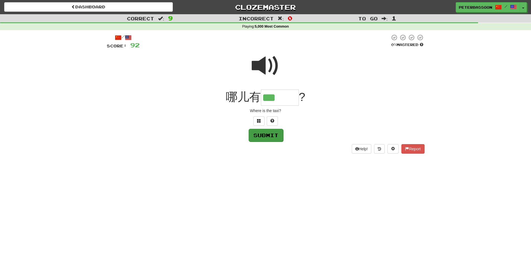
type input "***"
click at [270, 135] on button "Submit" at bounding box center [265, 134] width 35 height 13
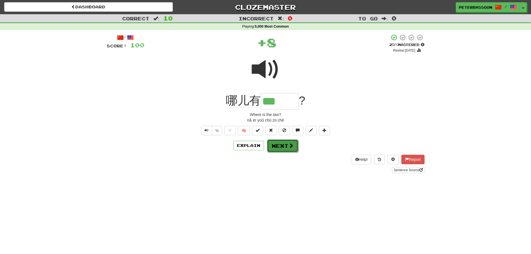
click at [278, 145] on button "Next" at bounding box center [282, 145] width 31 height 13
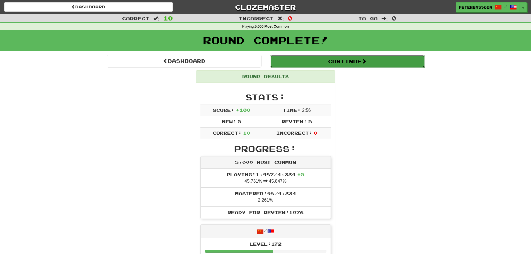
click at [349, 59] on button "Continue" at bounding box center [347, 61] width 155 height 13
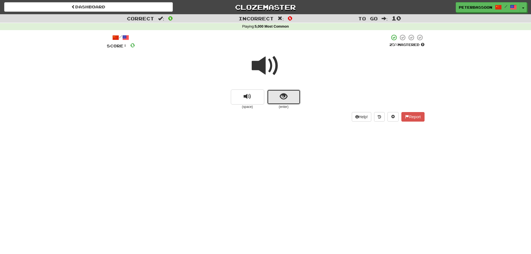
drag, startPoint x: 285, startPoint y: 93, endPoint x: 338, endPoint y: 88, distance: 53.7
click at [288, 91] on button "show sentence" at bounding box center [283, 96] width 33 height 15
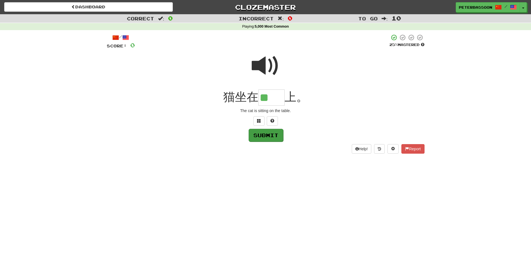
type input "**"
drag, startPoint x: 263, startPoint y: 134, endPoint x: 291, endPoint y: 132, distance: 28.2
click at [265, 134] on button "Submit" at bounding box center [265, 134] width 35 height 13
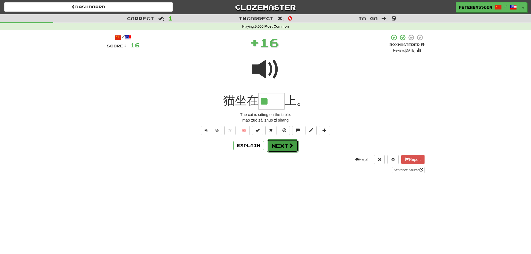
click at [283, 145] on button "Next" at bounding box center [282, 145] width 31 height 13
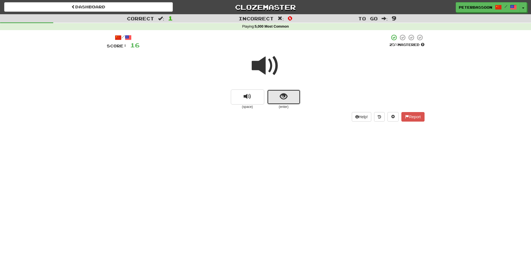
drag, startPoint x: 279, startPoint y: 96, endPoint x: 283, endPoint y: 94, distance: 4.2
click at [283, 94] on button "show sentence" at bounding box center [283, 96] width 33 height 15
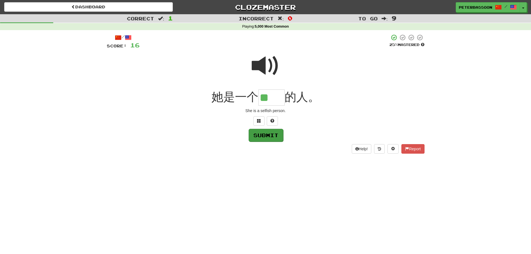
type input "**"
click at [268, 135] on button "Submit" at bounding box center [266, 135] width 35 height 13
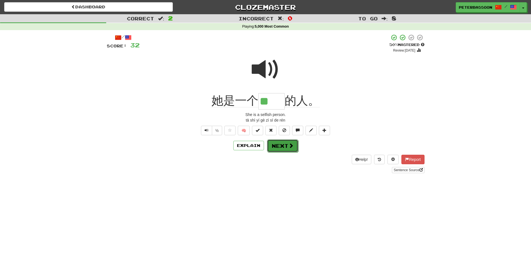
click at [279, 143] on button "Next" at bounding box center [282, 145] width 31 height 13
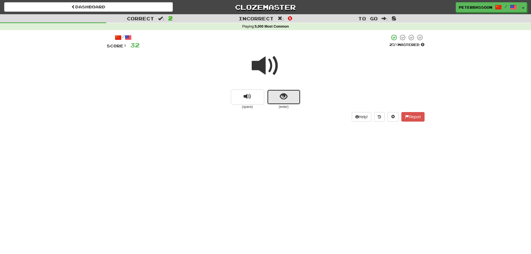
click at [283, 98] on span "show sentence" at bounding box center [284, 97] width 8 height 8
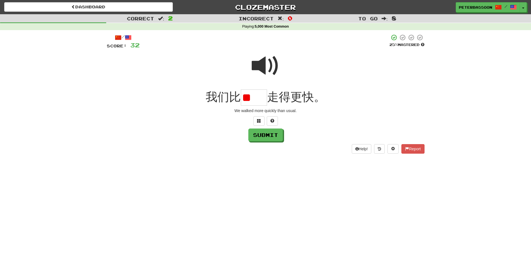
type input "*"
click at [265, 65] on span at bounding box center [266, 66] width 28 height 28
click at [253, 99] on input "text" at bounding box center [254, 97] width 26 height 16
type input "**"
click at [271, 139] on button "Submit" at bounding box center [266, 135] width 35 height 13
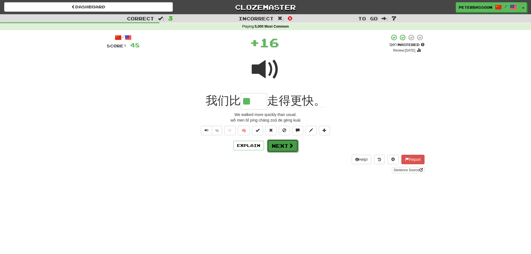
click at [285, 145] on button "Next" at bounding box center [282, 145] width 31 height 13
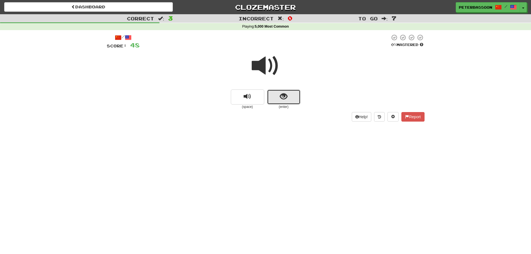
click at [286, 93] on span "show sentence" at bounding box center [284, 97] width 8 height 8
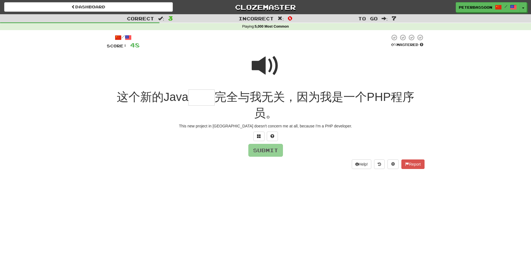
drag, startPoint x: 270, startPoint y: 61, endPoint x: 251, endPoint y: 72, distance: 22.1
click at [270, 61] on span at bounding box center [266, 66] width 28 height 28
click at [203, 100] on input "text" at bounding box center [201, 97] width 26 height 16
type input "**"
click at [272, 154] on button "Submit" at bounding box center [266, 150] width 35 height 13
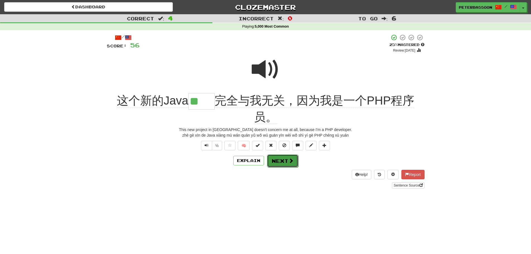
click at [286, 160] on button "Next" at bounding box center [282, 160] width 31 height 13
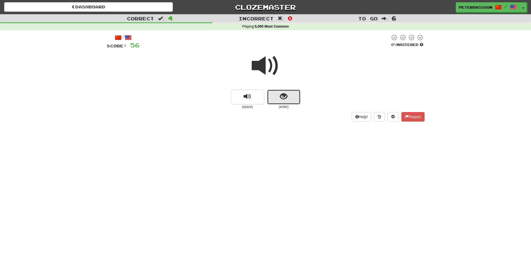
click at [283, 97] on span "show sentence" at bounding box center [284, 97] width 8 height 8
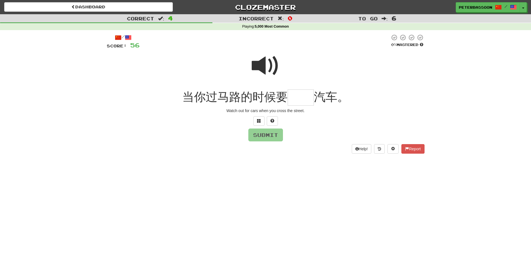
drag, startPoint x: 261, startPoint y: 59, endPoint x: 225, endPoint y: 84, distance: 43.6
click at [259, 61] on span at bounding box center [266, 66] width 28 height 28
click at [263, 65] on span at bounding box center [266, 66] width 28 height 28
click at [297, 101] on input "text" at bounding box center [301, 97] width 26 height 16
click at [259, 120] on span at bounding box center [259, 121] width 4 height 4
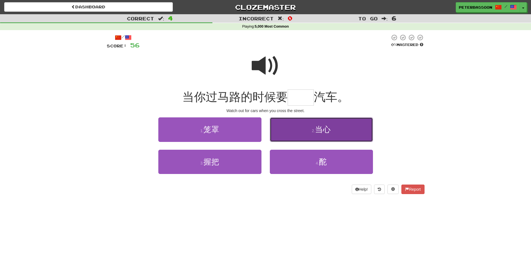
click at [339, 133] on button "2 . 当心" at bounding box center [321, 129] width 103 height 24
type input "**"
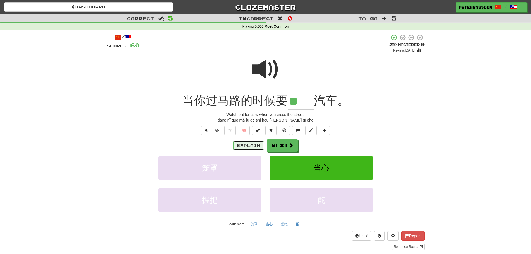
click at [254, 143] on button "Explain" at bounding box center [248, 145] width 31 height 9
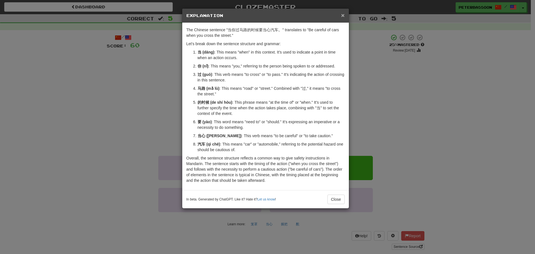
click at [342, 14] on span "×" at bounding box center [342, 15] width 3 height 6
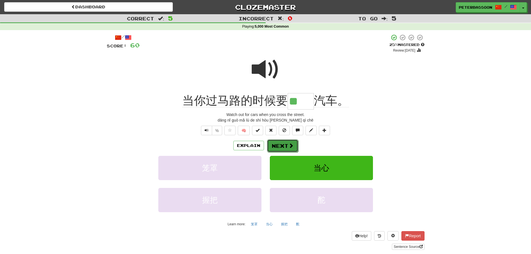
click at [285, 146] on button "Next" at bounding box center [282, 145] width 31 height 13
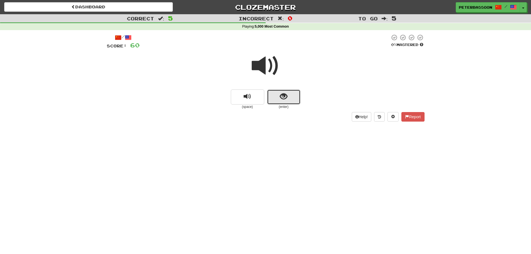
click at [287, 93] on span "show sentence" at bounding box center [284, 97] width 8 height 8
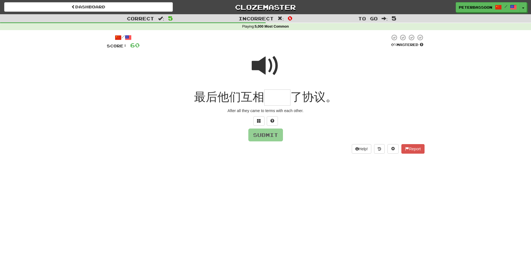
click at [261, 64] on span at bounding box center [266, 66] width 28 height 28
click at [285, 97] on input "text" at bounding box center [277, 97] width 26 height 16
type input "**"
click at [263, 134] on button "Submit" at bounding box center [265, 134] width 35 height 13
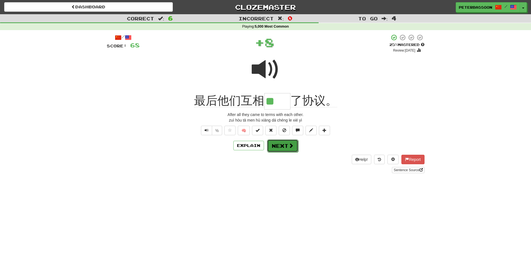
click at [279, 145] on button "Next" at bounding box center [282, 145] width 31 height 13
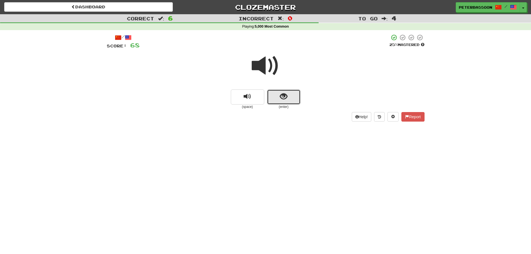
click at [279, 92] on button "show sentence" at bounding box center [283, 96] width 33 height 15
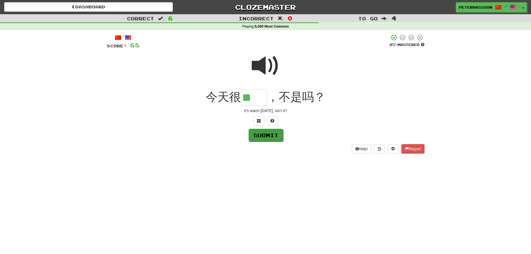
type input "**"
click at [277, 134] on button "Submit" at bounding box center [266, 135] width 35 height 13
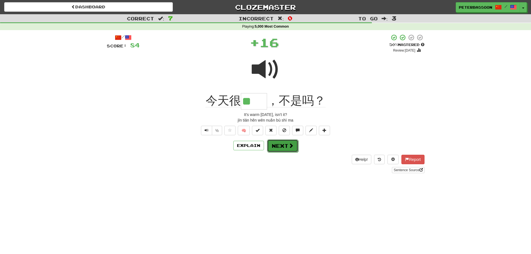
click at [284, 147] on button "Next" at bounding box center [282, 145] width 31 height 13
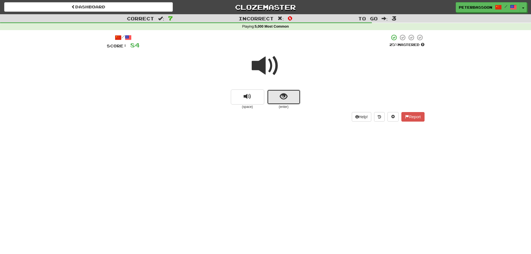
click at [277, 98] on button "show sentence" at bounding box center [283, 96] width 33 height 15
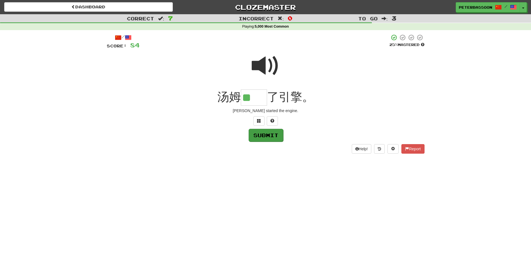
type input "**"
click at [268, 136] on button "Submit" at bounding box center [266, 135] width 35 height 13
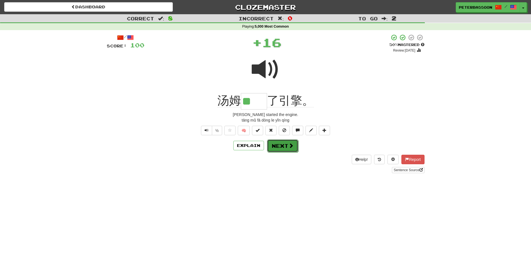
click at [285, 146] on button "Next" at bounding box center [282, 145] width 31 height 13
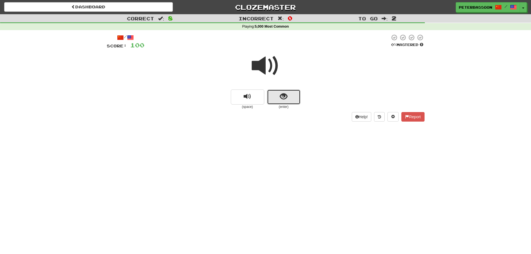
click at [274, 95] on button "show sentence" at bounding box center [283, 96] width 33 height 15
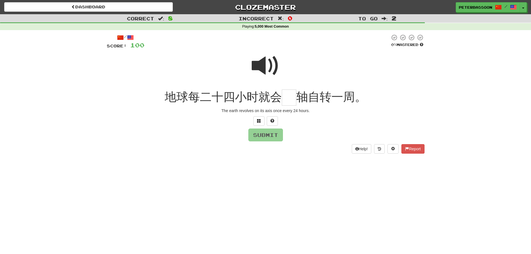
click at [267, 63] on span at bounding box center [266, 66] width 28 height 28
click at [294, 101] on input "text" at bounding box center [289, 97] width 14 height 16
type input "*"
click at [263, 133] on button "Submit" at bounding box center [266, 135] width 35 height 13
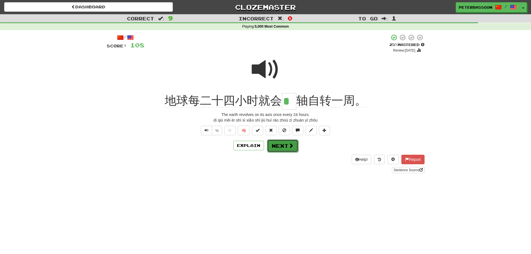
click at [286, 147] on button "Next" at bounding box center [282, 145] width 31 height 13
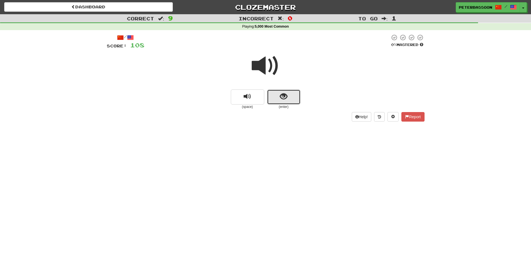
click at [275, 95] on button "show sentence" at bounding box center [283, 96] width 33 height 15
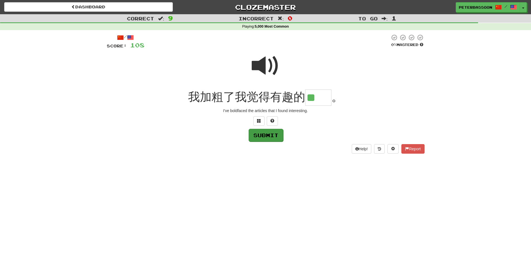
type input "**"
drag, startPoint x: 271, startPoint y: 133, endPoint x: 274, endPoint y: 135, distance: 4.3
click at [271, 134] on button "Submit" at bounding box center [265, 134] width 35 height 13
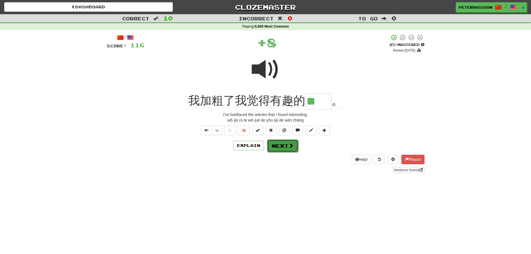
click at [288, 143] on span at bounding box center [290, 145] width 5 height 5
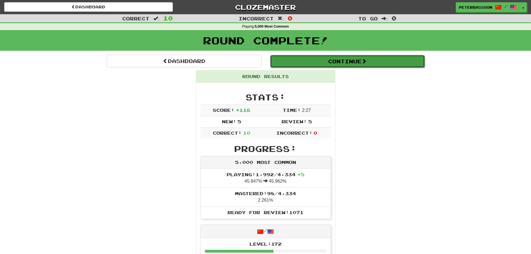
click at [359, 61] on button "Continue" at bounding box center [347, 61] width 155 height 13
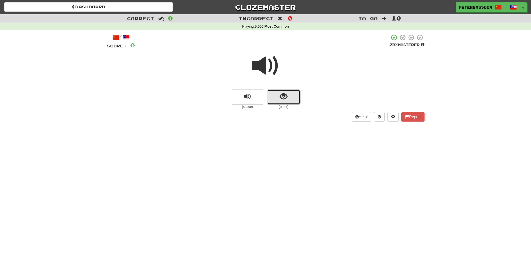
click at [285, 96] on span "show sentence" at bounding box center [284, 97] width 8 height 8
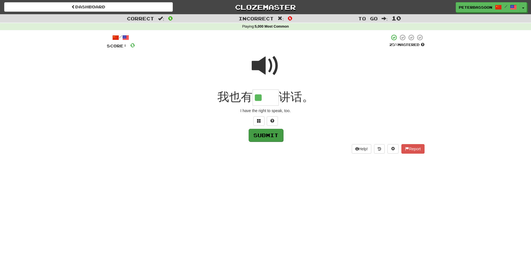
type input "**"
drag, startPoint x: 267, startPoint y: 135, endPoint x: 338, endPoint y: 127, distance: 71.8
click at [268, 135] on button "Submit" at bounding box center [265, 134] width 35 height 13
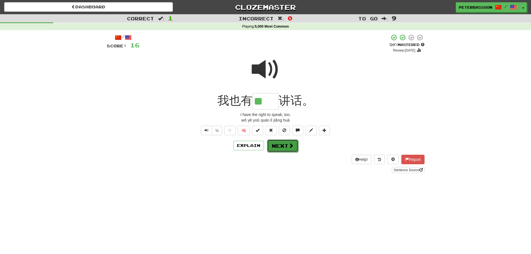
click at [282, 146] on button "Next" at bounding box center [282, 145] width 31 height 13
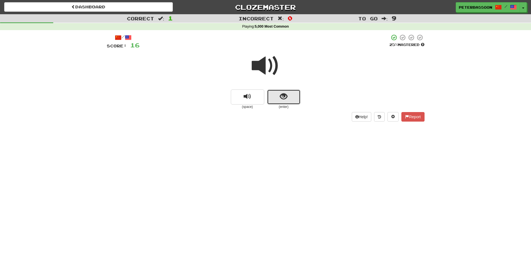
click at [281, 99] on span "show sentence" at bounding box center [284, 97] width 8 height 8
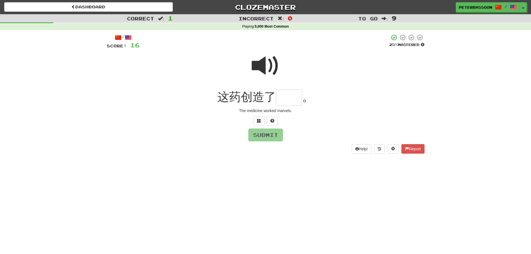
click at [271, 65] on span at bounding box center [266, 66] width 28 height 28
click at [290, 101] on input "text" at bounding box center [289, 97] width 26 height 16
click at [258, 120] on span at bounding box center [259, 121] width 4 height 4
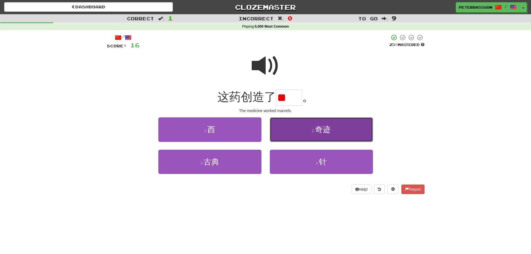
click at [326, 133] on span "奇迹" at bounding box center [323, 129] width 16 height 9
type input "**"
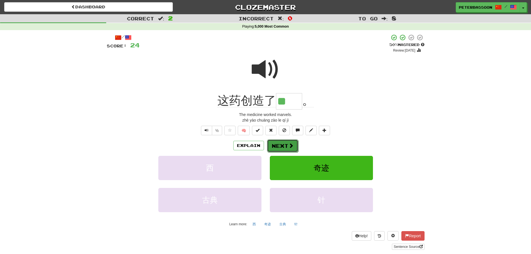
click at [285, 144] on button "Next" at bounding box center [282, 145] width 31 height 13
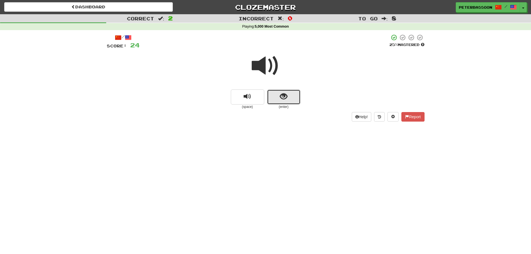
drag, startPoint x: 283, startPoint y: 97, endPoint x: 286, endPoint y: 96, distance: 2.9
click at [286, 96] on span "show sentence" at bounding box center [284, 97] width 8 height 8
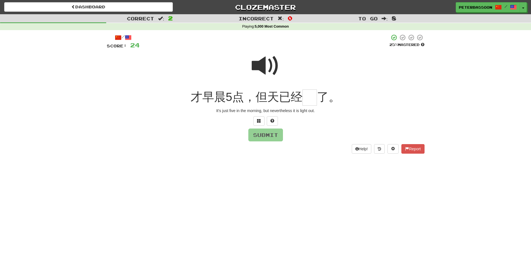
click at [264, 65] on span at bounding box center [266, 66] width 28 height 28
click at [314, 101] on input "text" at bounding box center [309, 97] width 14 height 16
type input "*"
click at [262, 133] on button "Submit" at bounding box center [266, 135] width 35 height 13
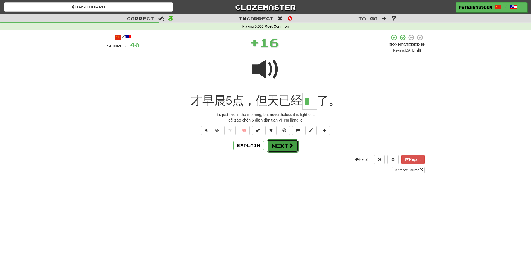
click at [281, 145] on button "Next" at bounding box center [282, 145] width 31 height 13
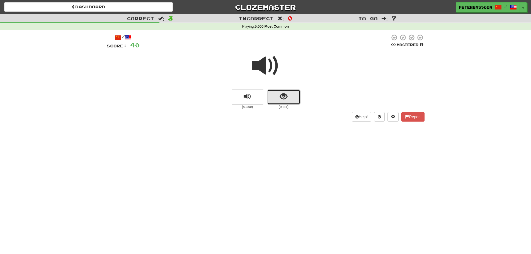
click at [285, 96] on span "show sentence" at bounding box center [284, 97] width 8 height 8
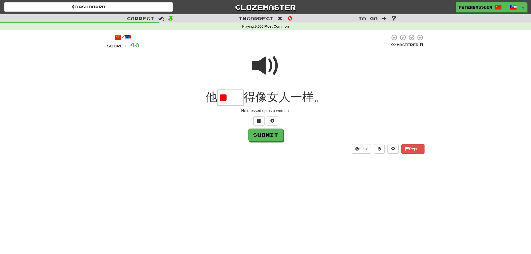
type input "*"
type input "**"
click at [275, 136] on button "Submit" at bounding box center [266, 135] width 35 height 13
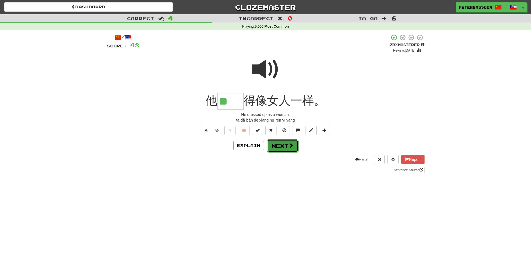
click at [291, 147] on span at bounding box center [290, 145] width 5 height 5
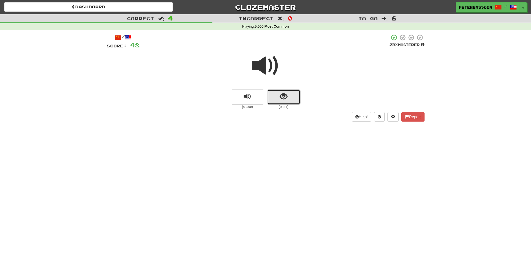
click at [288, 94] on button "show sentence" at bounding box center [283, 96] width 33 height 15
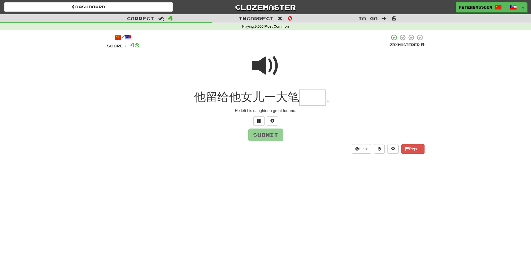
click at [269, 65] on span at bounding box center [266, 66] width 28 height 28
click at [312, 101] on input "text" at bounding box center [312, 97] width 26 height 16
click at [254, 119] on button at bounding box center [258, 120] width 11 height 9
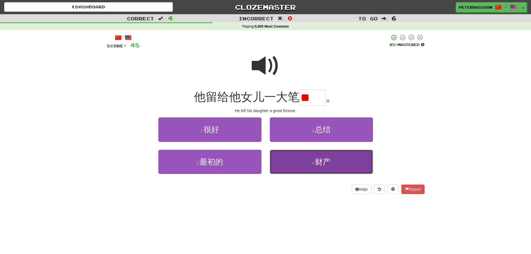
click at [329, 164] on span "财产" at bounding box center [323, 161] width 16 height 9
type input "**"
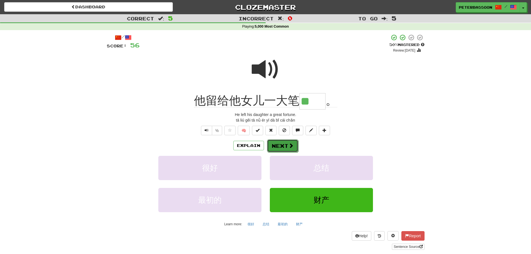
click at [284, 144] on button "Next" at bounding box center [282, 145] width 31 height 13
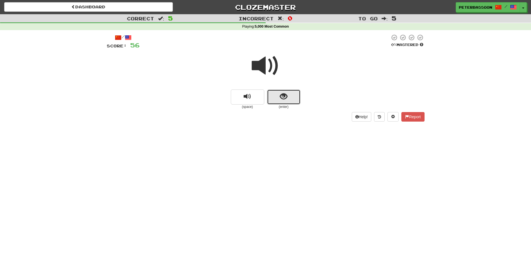
click at [288, 98] on button "show sentence" at bounding box center [283, 96] width 33 height 15
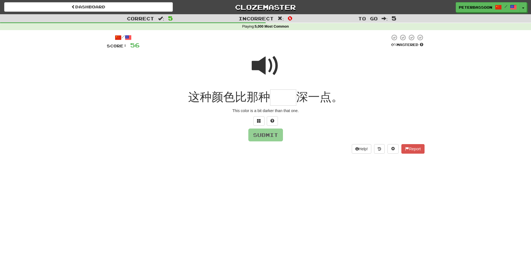
click at [260, 62] on span at bounding box center [266, 66] width 28 height 28
click at [281, 101] on input "text" at bounding box center [283, 97] width 26 height 16
type input "**"
drag, startPoint x: 277, startPoint y: 137, endPoint x: 339, endPoint y: 134, distance: 62.5
click at [278, 137] on button "Submit" at bounding box center [265, 134] width 35 height 13
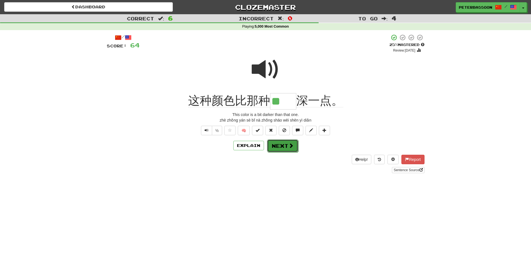
click at [287, 144] on button "Next" at bounding box center [282, 145] width 31 height 13
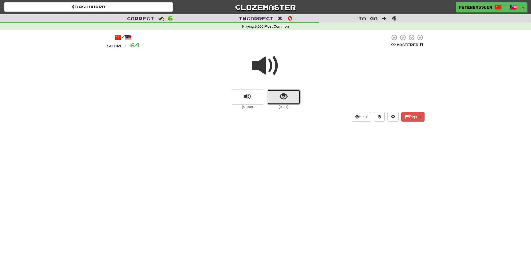
drag, startPoint x: 272, startPoint y: 91, endPoint x: 402, endPoint y: 87, distance: 129.6
click at [276, 91] on button "show sentence" at bounding box center [283, 96] width 33 height 15
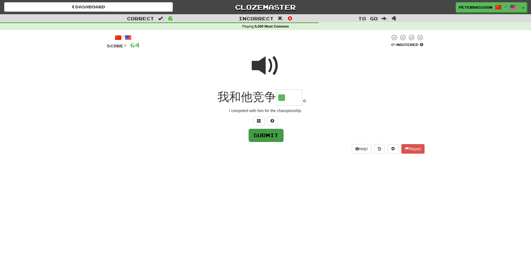
type input "**"
click at [271, 134] on button "Submit" at bounding box center [266, 135] width 35 height 13
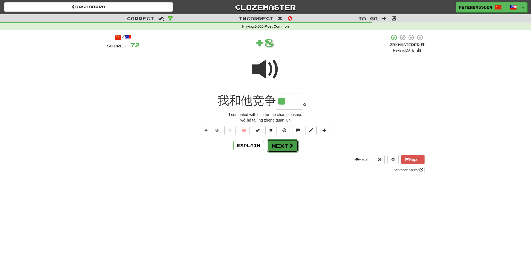
click at [286, 147] on button "Next" at bounding box center [282, 145] width 31 height 13
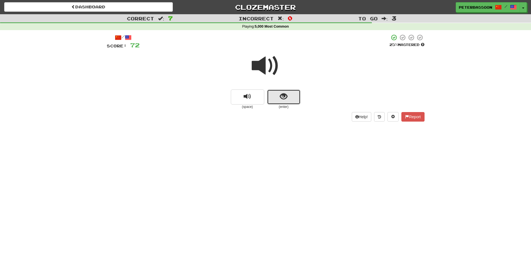
click at [284, 96] on span "show sentence" at bounding box center [284, 97] width 8 height 8
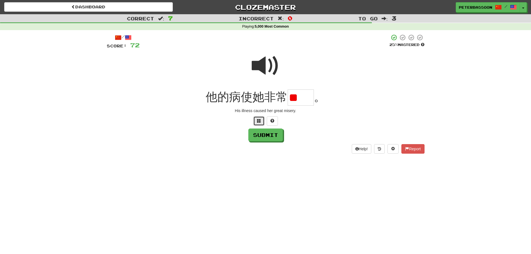
click at [256, 120] on button at bounding box center [258, 120] width 11 height 9
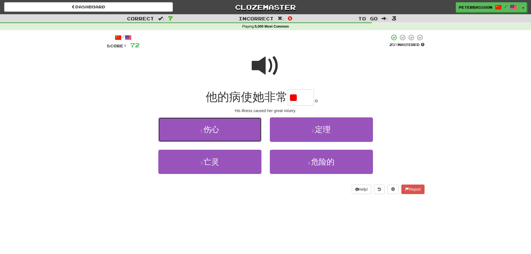
drag, startPoint x: 212, startPoint y: 132, endPoint x: 223, endPoint y: 133, distance: 10.9
click at [212, 132] on span "伤心" at bounding box center [211, 129] width 16 height 9
type input "**"
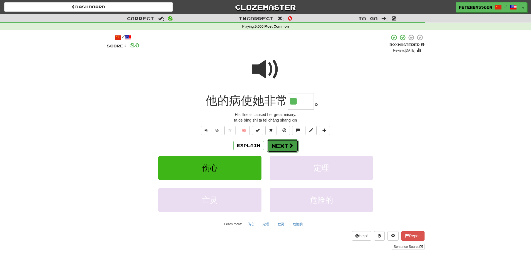
drag, startPoint x: 281, startPoint y: 144, endPoint x: 369, endPoint y: 133, distance: 89.5
click at [281, 144] on button "Next" at bounding box center [282, 145] width 31 height 13
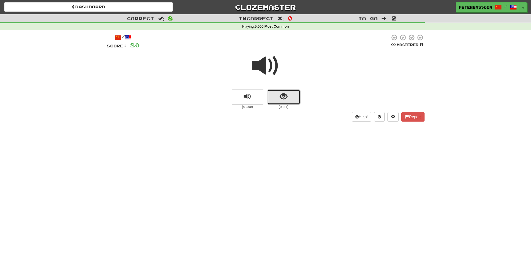
click at [292, 97] on button "show sentence" at bounding box center [283, 96] width 33 height 15
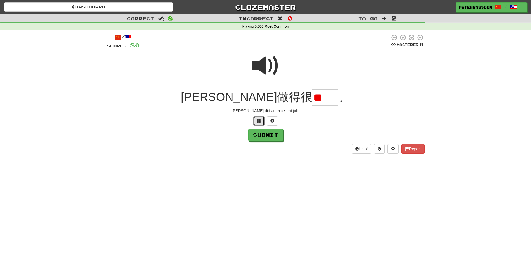
drag, startPoint x: 257, startPoint y: 120, endPoint x: 361, endPoint y: 110, distance: 104.4
click at [257, 120] on span at bounding box center [259, 121] width 4 height 4
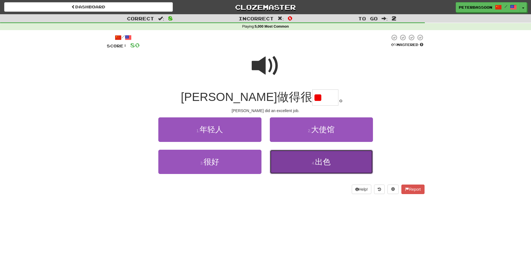
click at [350, 161] on button "4 . 出色" at bounding box center [321, 162] width 103 height 24
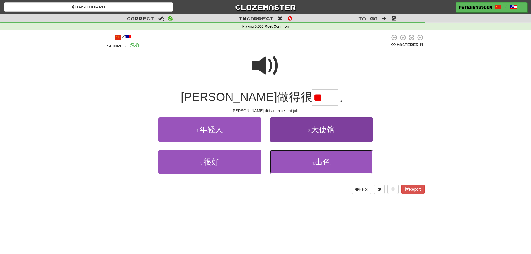
type input "**"
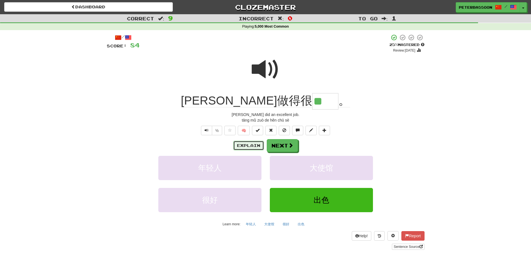
click at [255, 143] on button "Explain" at bounding box center [248, 145] width 31 height 9
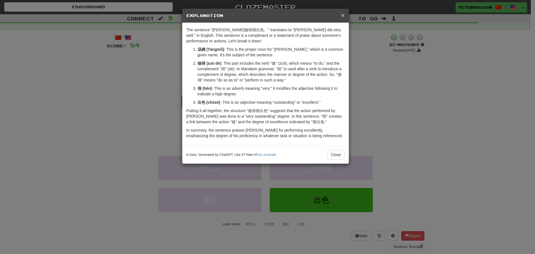
click at [342, 12] on span "×" at bounding box center [342, 15] width 3 height 6
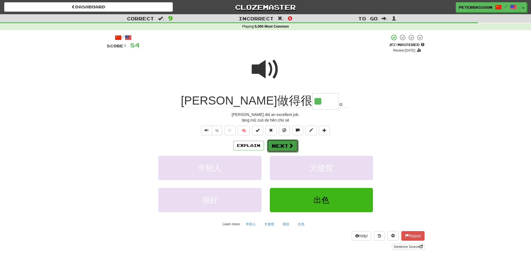
click at [286, 146] on button "Next" at bounding box center [282, 145] width 31 height 13
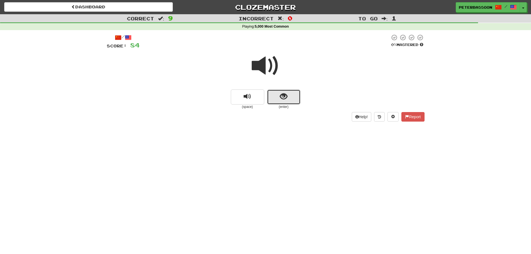
drag, startPoint x: 283, startPoint y: 94, endPoint x: 353, endPoint y: 85, distance: 71.0
click at [283, 93] on span "show sentence" at bounding box center [284, 97] width 8 height 8
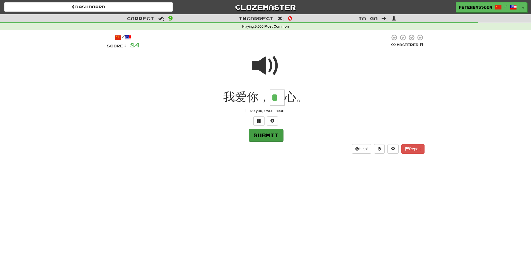
type input "*"
click at [268, 135] on button "Submit" at bounding box center [266, 135] width 35 height 13
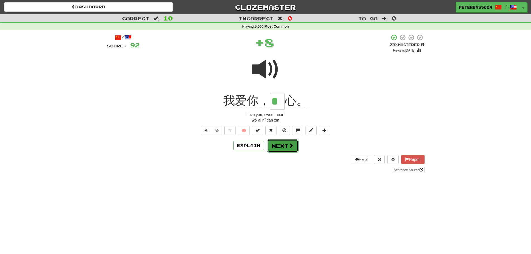
click at [279, 144] on button "Next" at bounding box center [282, 145] width 31 height 13
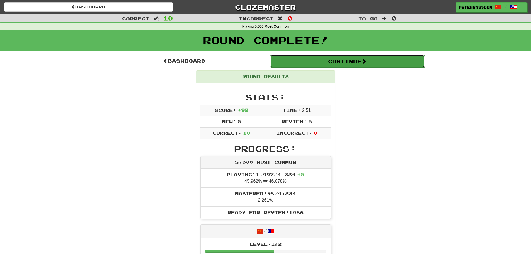
click at [346, 60] on button "Continue" at bounding box center [347, 61] width 155 height 13
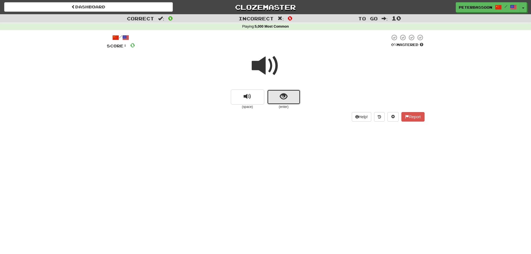
click at [285, 95] on span "show sentence" at bounding box center [284, 97] width 8 height 8
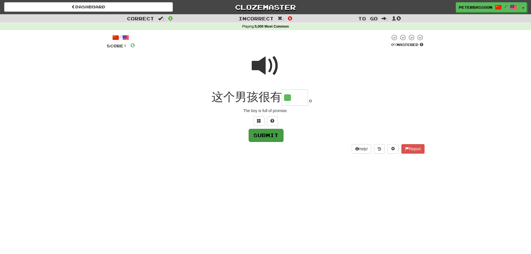
type input "**"
click at [264, 136] on button "Submit" at bounding box center [266, 135] width 35 height 13
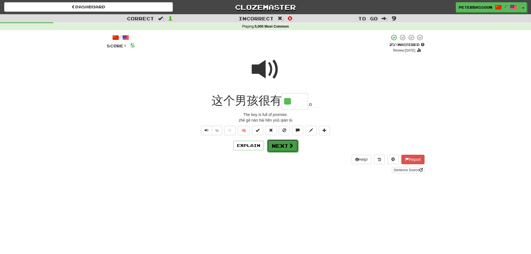
click at [281, 147] on button "Next" at bounding box center [282, 145] width 31 height 13
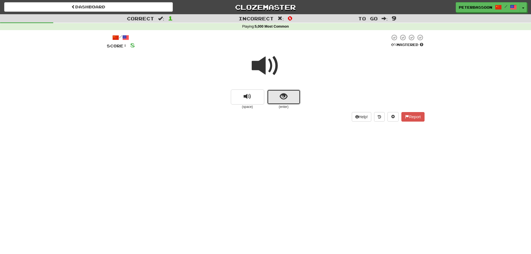
click at [286, 96] on span "show sentence" at bounding box center [284, 97] width 8 height 8
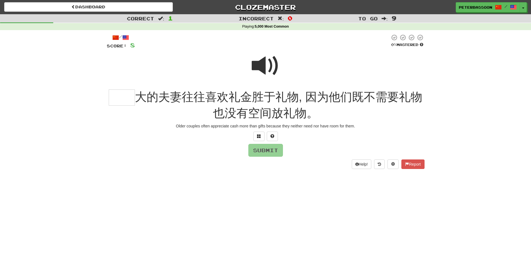
drag, startPoint x: 261, startPoint y: 63, endPoint x: 258, endPoint y: 64, distance: 3.2
click at [260, 64] on span at bounding box center [266, 66] width 28 height 28
click at [126, 103] on input "text" at bounding box center [122, 97] width 26 height 16
type input "**"
click at [269, 150] on button "Submit" at bounding box center [266, 150] width 35 height 13
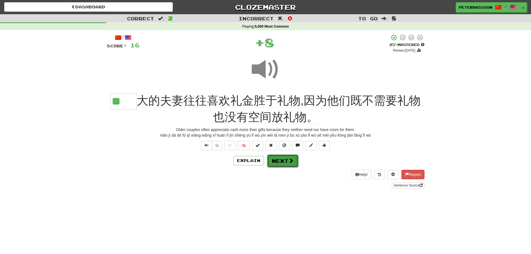
click at [274, 157] on button "Next" at bounding box center [282, 160] width 31 height 13
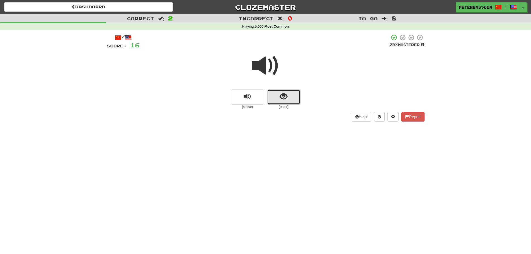
click at [281, 97] on span "show sentence" at bounding box center [284, 97] width 8 height 8
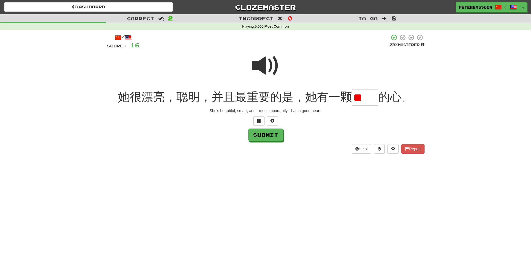
click at [267, 67] on span at bounding box center [266, 66] width 28 height 28
click at [376, 93] on input "**" at bounding box center [365, 97] width 26 height 16
type input "*"
type input "**"
click at [261, 135] on button "Submit" at bounding box center [266, 135] width 35 height 13
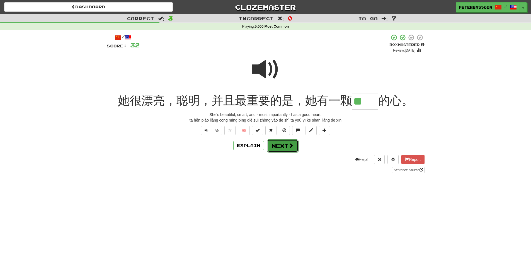
click at [288, 146] on span at bounding box center [290, 145] width 5 height 5
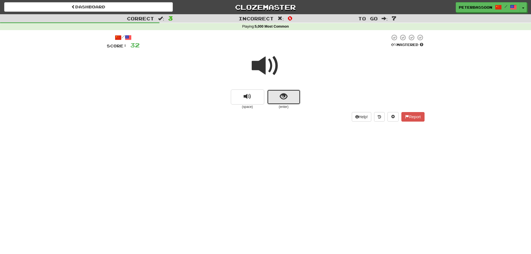
click at [277, 98] on button "show sentence" at bounding box center [283, 96] width 33 height 15
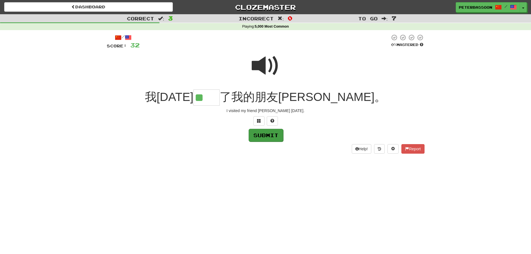
type input "**"
click at [264, 136] on button "Submit" at bounding box center [266, 135] width 35 height 13
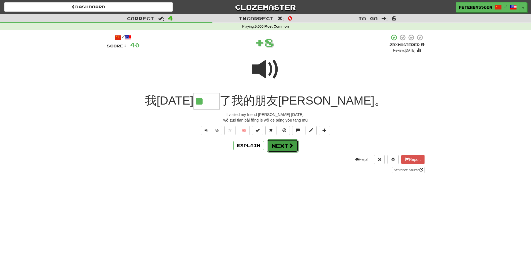
click at [286, 142] on button "Next" at bounding box center [282, 145] width 31 height 13
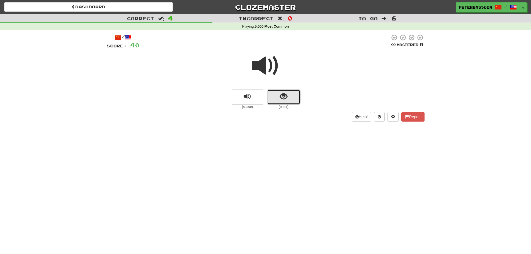
click at [278, 93] on button "show sentence" at bounding box center [283, 96] width 33 height 15
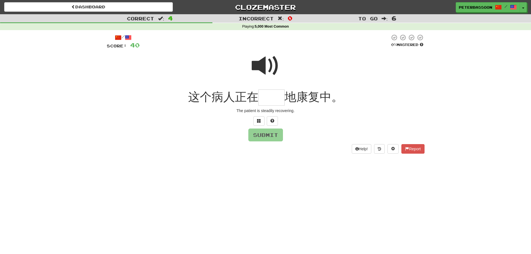
click at [263, 68] on span at bounding box center [266, 66] width 28 height 28
click at [270, 103] on input "text" at bounding box center [271, 97] width 26 height 16
type input "**"
click at [273, 135] on button "Submit" at bounding box center [266, 135] width 35 height 13
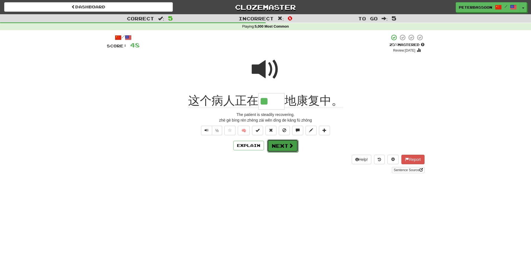
click at [289, 147] on span at bounding box center [290, 145] width 5 height 5
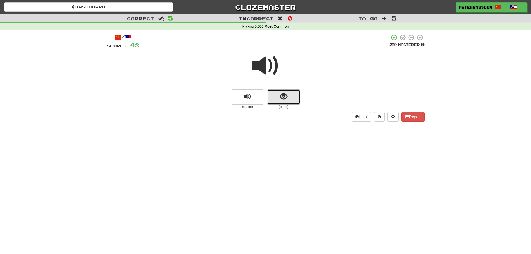
click at [275, 96] on button "show sentence" at bounding box center [283, 96] width 33 height 15
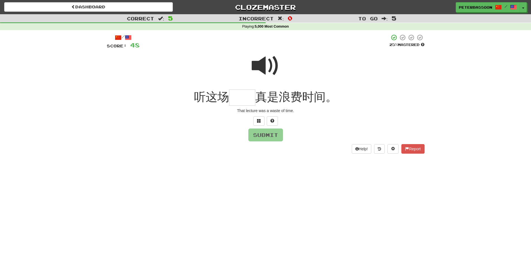
drag, startPoint x: 266, startPoint y: 64, endPoint x: 247, endPoint y: 92, distance: 34.2
click at [266, 64] on span at bounding box center [266, 66] width 28 height 28
click at [237, 100] on input "text" at bounding box center [242, 97] width 26 height 16
click at [260, 119] on span at bounding box center [259, 121] width 4 height 4
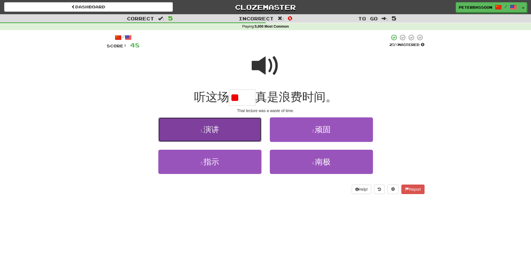
click at [214, 135] on button "1 . 演讲" at bounding box center [209, 129] width 103 height 24
type input "**"
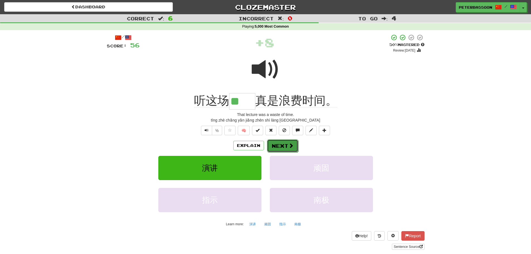
click at [280, 145] on button "Next" at bounding box center [282, 145] width 31 height 13
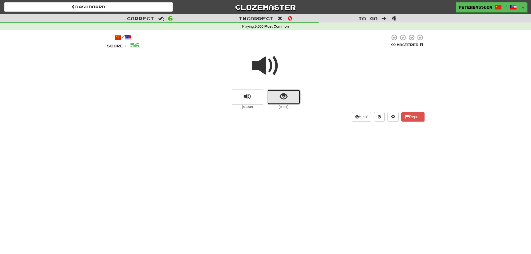
click at [278, 92] on button "show sentence" at bounding box center [283, 96] width 33 height 15
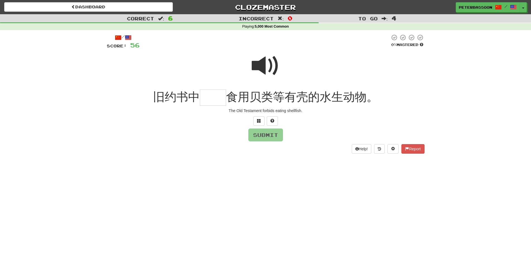
click at [270, 60] on span at bounding box center [266, 66] width 28 height 28
click at [213, 103] on input "text" at bounding box center [213, 97] width 26 height 16
click at [259, 121] on span at bounding box center [259, 121] width 4 height 4
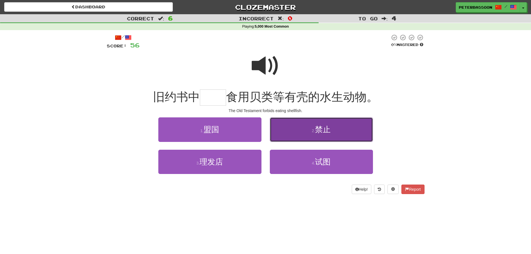
click at [326, 134] on button "2 . 禁止" at bounding box center [321, 129] width 103 height 24
type input "**"
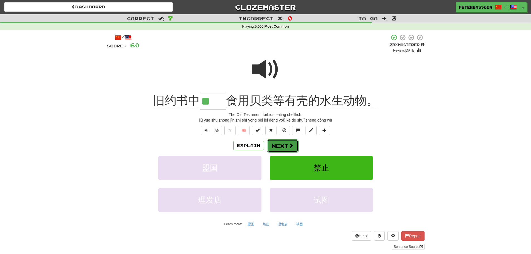
click at [286, 143] on button "Next" at bounding box center [282, 145] width 31 height 13
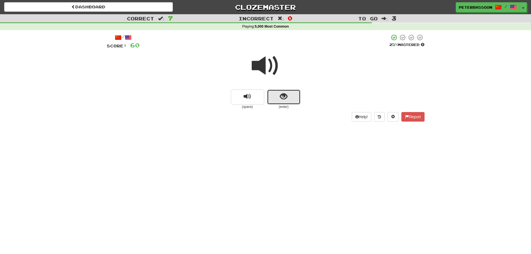
click at [276, 98] on button "show sentence" at bounding box center [283, 96] width 33 height 15
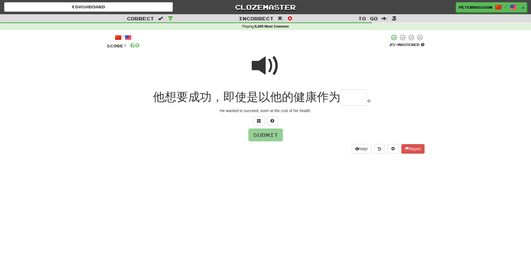
click at [270, 67] on span at bounding box center [266, 66] width 28 height 28
click at [347, 98] on input "text" at bounding box center [353, 97] width 26 height 16
type input "**"
click at [267, 134] on button "Submit" at bounding box center [266, 135] width 35 height 13
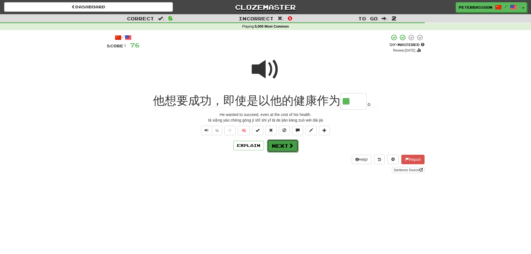
click at [279, 145] on button "Next" at bounding box center [282, 145] width 31 height 13
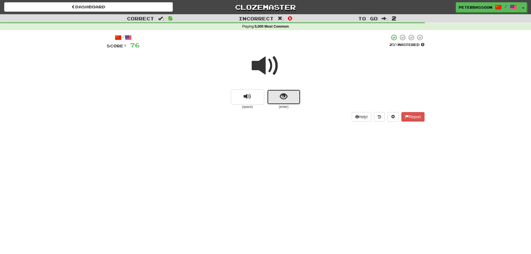
click at [283, 96] on span "show sentence" at bounding box center [284, 97] width 8 height 8
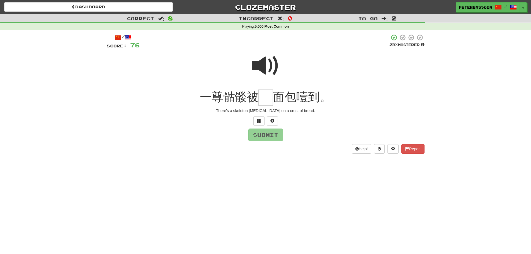
drag, startPoint x: 257, startPoint y: 68, endPoint x: 255, endPoint y: 70, distance: 3.4
click at [256, 68] on span at bounding box center [266, 66] width 28 height 28
drag, startPoint x: 269, startPoint y: 100, endPoint x: 260, endPoint y: 120, distance: 21.4
click at [264, 107] on div "/ Score: 76 25 % Mastered 一尊骷髅被 面包噎到。 There's a skeleton choking on a crust of …" at bounding box center [266, 94] width 318 height 120
click at [259, 120] on span at bounding box center [259, 121] width 4 height 4
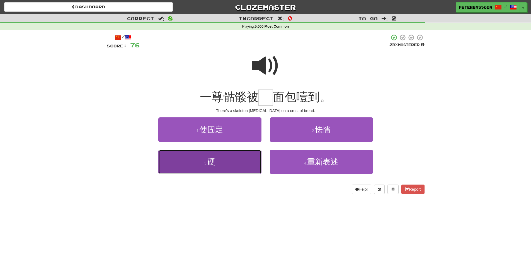
click at [228, 164] on button "3 . 硬" at bounding box center [209, 162] width 103 height 24
type input "*"
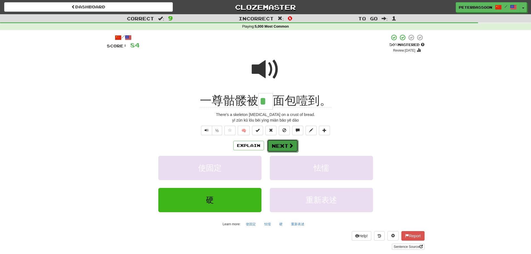
click at [277, 146] on button "Next" at bounding box center [282, 145] width 31 height 13
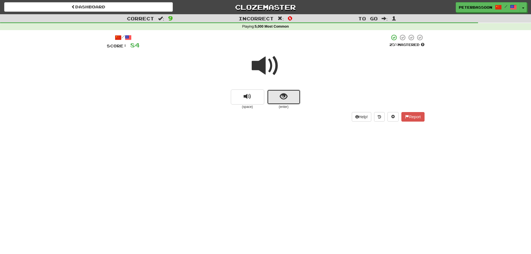
click at [281, 95] on span "show sentence" at bounding box center [284, 97] width 8 height 8
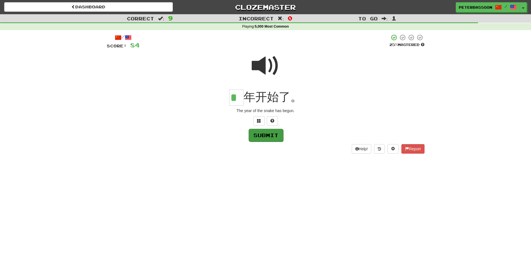
type input "*"
click at [272, 137] on button "Submit" at bounding box center [266, 135] width 35 height 13
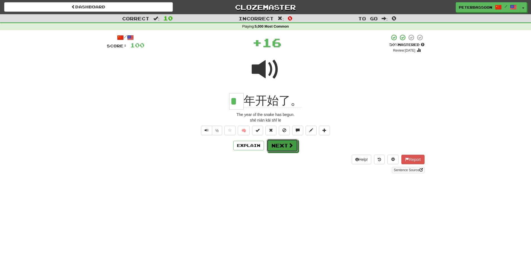
drag, startPoint x: 279, startPoint y: 143, endPoint x: 287, endPoint y: 145, distance: 8.7
click at [279, 143] on button "Next" at bounding box center [282, 145] width 31 height 13
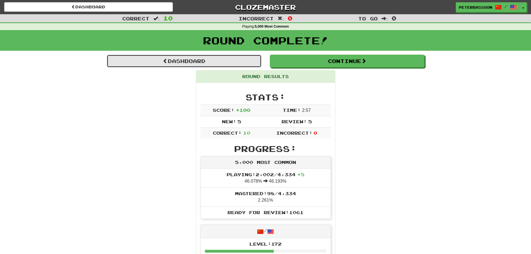
drag, startPoint x: 196, startPoint y: 59, endPoint x: 196, endPoint y: 62, distance: 2.8
click at [196, 60] on link "Dashboard" at bounding box center [184, 61] width 155 height 13
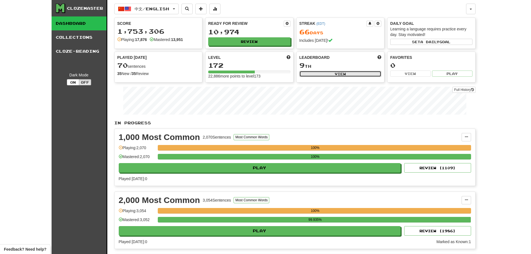
click at [348, 73] on button "View" at bounding box center [340, 74] width 82 height 6
select select "**********"
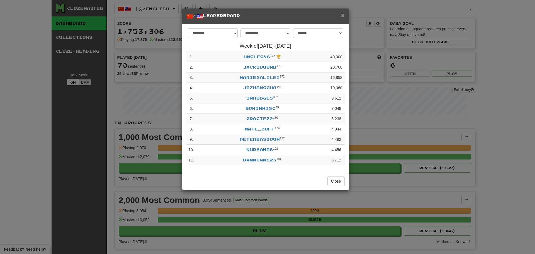
click at [341, 14] on span "×" at bounding box center [342, 15] width 3 height 6
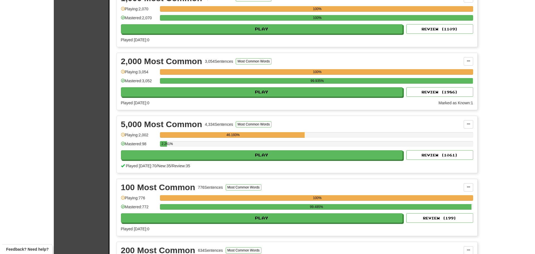
scroll to position [139, 0]
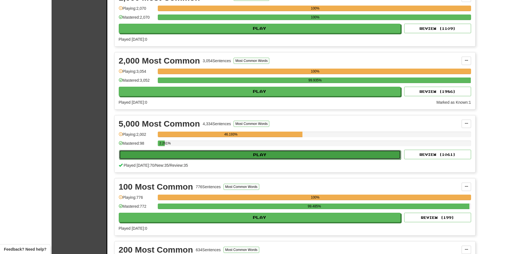
click at [251, 154] on button "Play" at bounding box center [260, 154] width 282 height 9
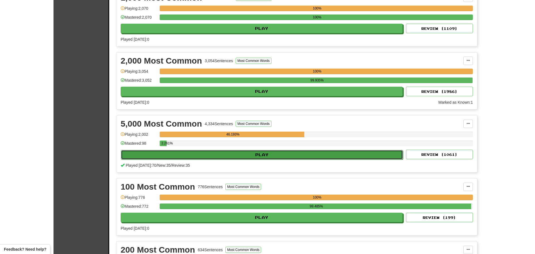
select select "**"
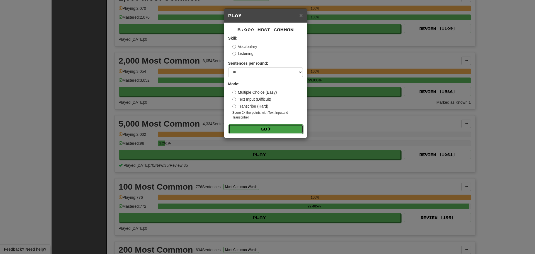
click at [262, 128] on button "Go" at bounding box center [265, 128] width 75 height 9
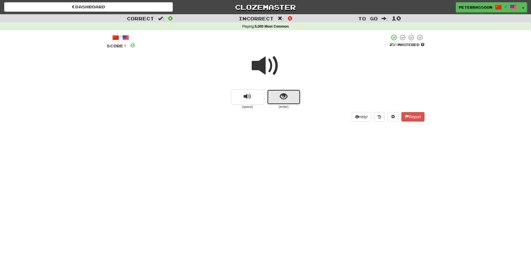
drag, startPoint x: 281, startPoint y: 96, endPoint x: 398, endPoint y: 81, distance: 118.8
click at [282, 96] on span "show sentence" at bounding box center [284, 97] width 8 height 8
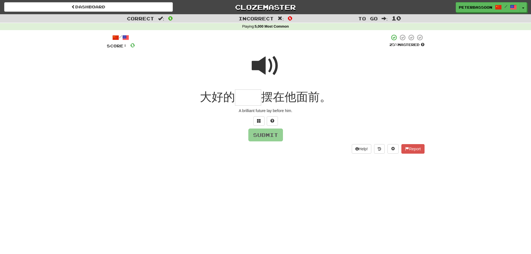
click at [265, 63] on span at bounding box center [266, 66] width 28 height 28
drag, startPoint x: 252, startPoint y: 99, endPoint x: 356, endPoint y: 95, distance: 104.6
click at [254, 99] on input "text" at bounding box center [248, 97] width 26 height 16
type input "**"
click at [271, 133] on button "Submit" at bounding box center [266, 135] width 35 height 13
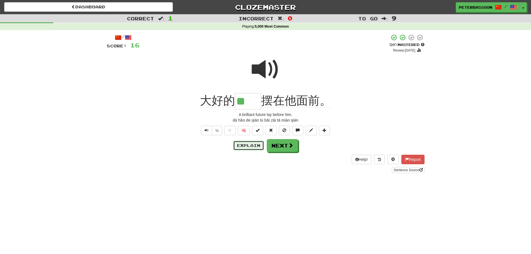
click at [250, 143] on button "Explain" at bounding box center [248, 145] width 31 height 9
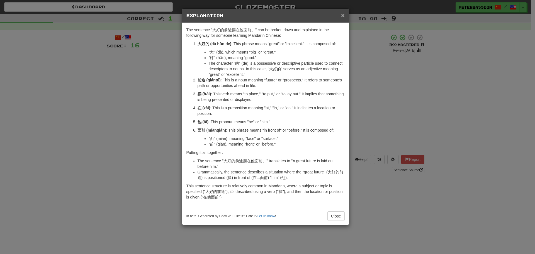
click at [343, 14] on span "×" at bounding box center [342, 15] width 3 height 6
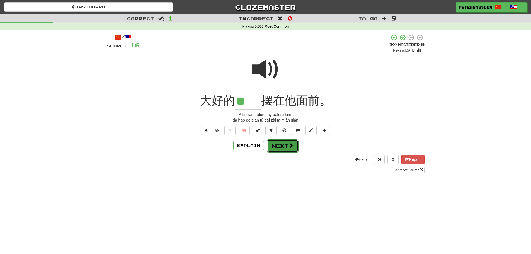
click at [281, 147] on button "Next" at bounding box center [282, 145] width 31 height 13
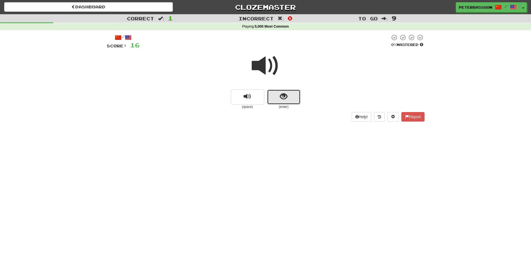
click at [288, 97] on button "show sentence" at bounding box center [283, 96] width 33 height 15
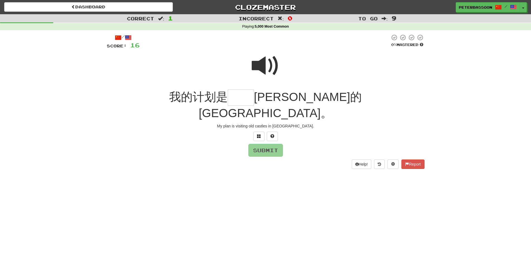
click at [268, 66] on span at bounding box center [266, 66] width 28 height 28
click at [251, 101] on input "text" at bounding box center [241, 97] width 26 height 16
click at [264, 65] on span at bounding box center [266, 66] width 28 height 28
drag, startPoint x: 251, startPoint y: 99, endPoint x: 303, endPoint y: 98, distance: 51.6
click at [252, 99] on input "text" at bounding box center [241, 97] width 26 height 16
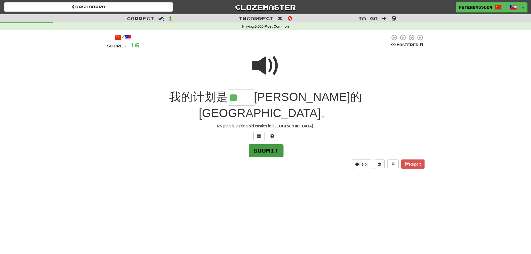
type input "**"
drag, startPoint x: 270, startPoint y: 136, endPoint x: 273, endPoint y: 135, distance: 3.1
click at [270, 144] on button "Submit" at bounding box center [266, 150] width 35 height 13
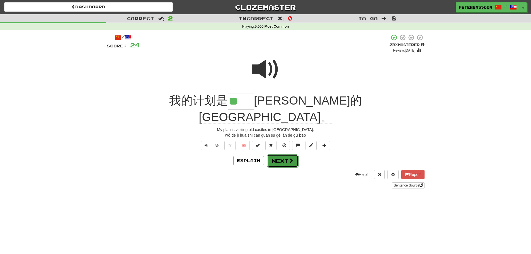
click at [281, 154] on button "Next" at bounding box center [282, 160] width 31 height 13
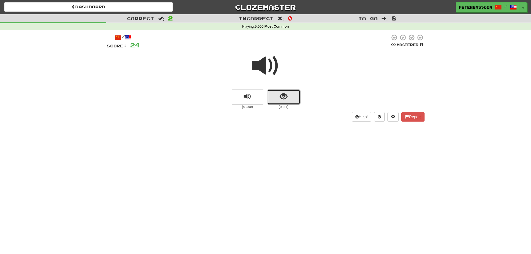
drag, startPoint x: 282, startPoint y: 96, endPoint x: 310, endPoint y: 88, distance: 29.0
click at [284, 95] on span "show sentence" at bounding box center [284, 97] width 8 height 8
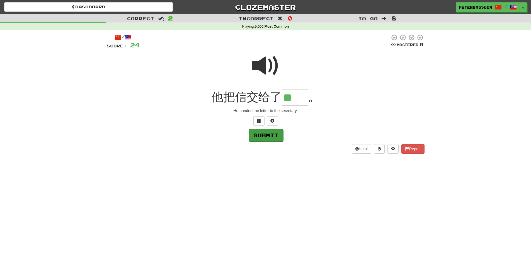
type input "**"
drag, startPoint x: 263, startPoint y: 136, endPoint x: 278, endPoint y: 136, distance: 14.8
click at [263, 136] on button "Submit" at bounding box center [266, 135] width 35 height 13
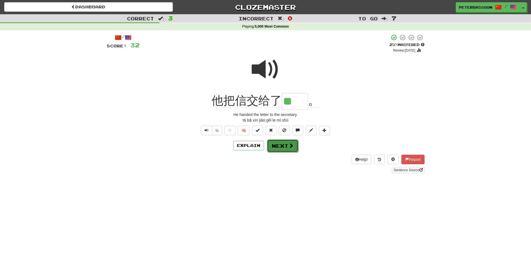
click at [279, 145] on button "Next" at bounding box center [282, 145] width 31 height 13
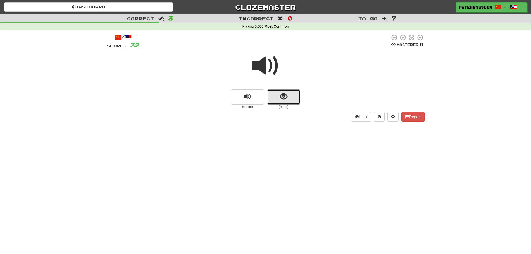
drag, startPoint x: 285, startPoint y: 94, endPoint x: 361, endPoint y: 88, distance: 76.3
click at [286, 94] on span "show sentence" at bounding box center [284, 97] width 8 height 8
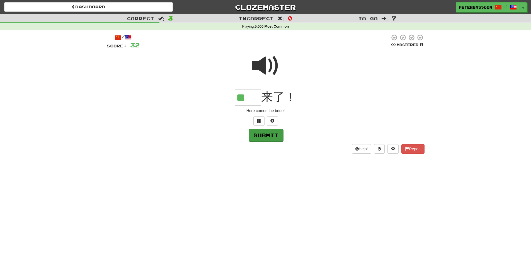
type input "**"
drag, startPoint x: 270, startPoint y: 135, endPoint x: 367, endPoint y: 129, distance: 97.4
click at [278, 135] on button "Submit" at bounding box center [265, 134] width 35 height 13
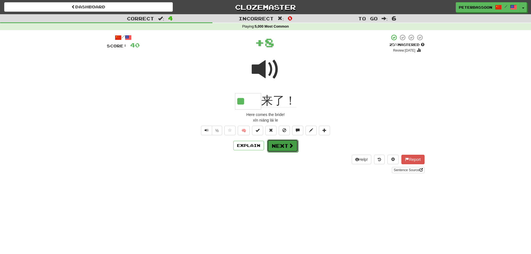
click at [287, 145] on button "Next" at bounding box center [282, 145] width 31 height 13
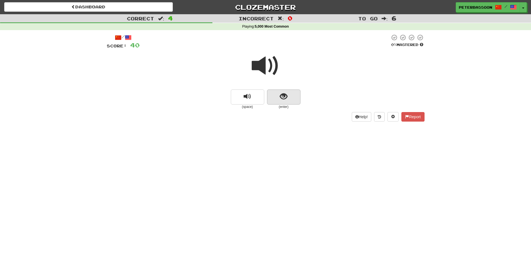
drag, startPoint x: 283, startPoint y: 89, endPoint x: 299, endPoint y: 93, distance: 17.1
click at [283, 91] on div "(space) (enter)" at bounding box center [266, 80] width 318 height 60
click at [294, 98] on button "show sentence" at bounding box center [283, 96] width 33 height 15
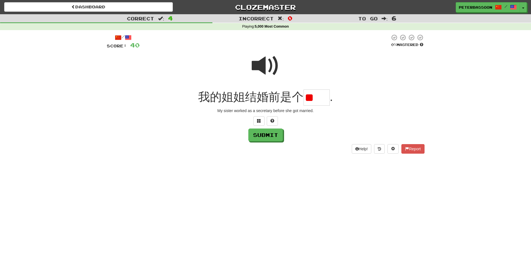
type input "*"
type input "**"
drag, startPoint x: 264, startPoint y: 137, endPoint x: 344, endPoint y: 135, distance: 79.7
click at [264, 137] on button "Submit" at bounding box center [266, 135] width 35 height 13
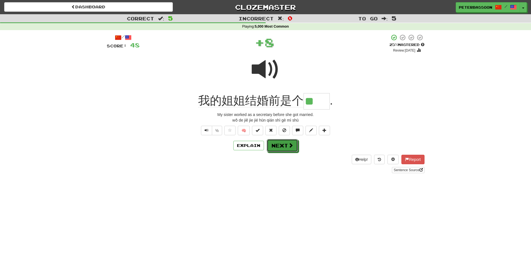
drag, startPoint x: 285, startPoint y: 143, endPoint x: 300, endPoint y: 142, distance: 15.3
click at [287, 143] on button "Next" at bounding box center [282, 145] width 31 height 13
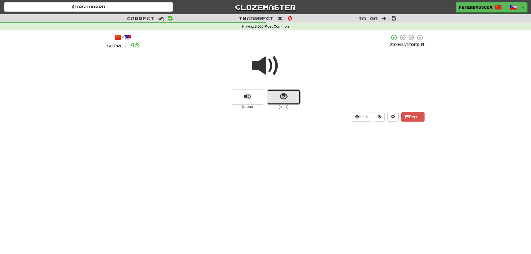
click at [281, 99] on span "show sentence" at bounding box center [284, 97] width 8 height 8
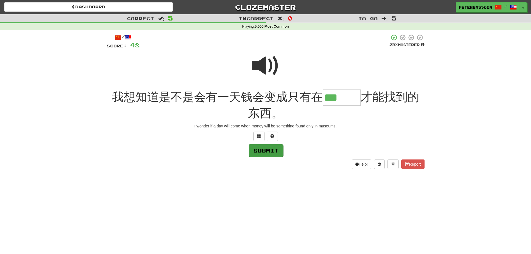
type input "***"
drag, startPoint x: 268, startPoint y: 148, endPoint x: 359, endPoint y: 143, distance: 90.7
click at [269, 148] on button "Submit" at bounding box center [266, 150] width 35 height 13
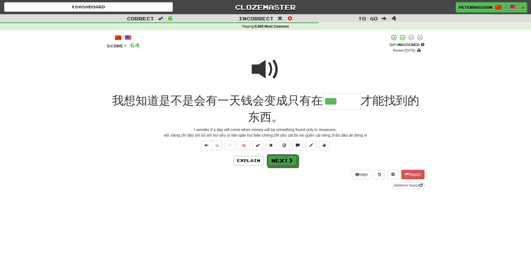
click at [281, 159] on button "Next" at bounding box center [282, 160] width 31 height 13
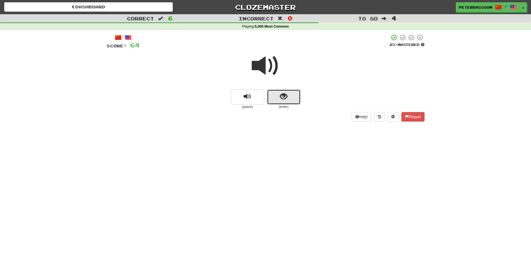
click at [282, 95] on span "show sentence" at bounding box center [284, 97] width 8 height 8
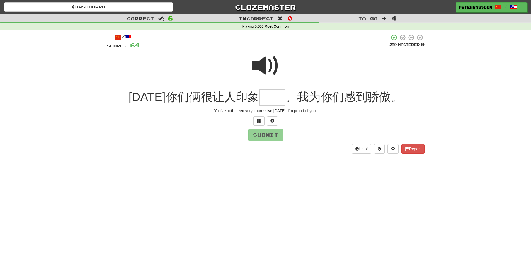
click at [258, 63] on span at bounding box center [266, 66] width 28 height 28
click at [264, 100] on input "text" at bounding box center [272, 97] width 26 height 16
type input "*"
click at [261, 65] on span at bounding box center [266, 66] width 28 height 28
click at [268, 101] on input "text" at bounding box center [272, 97] width 26 height 16
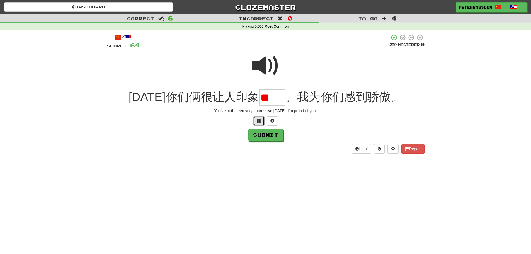
click at [259, 120] on span at bounding box center [259, 121] width 4 height 4
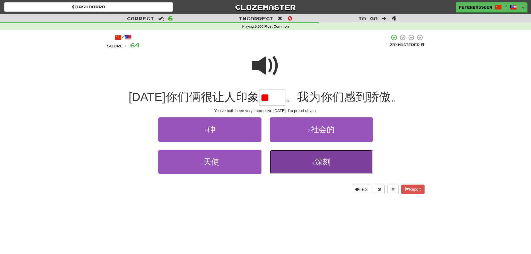
click at [345, 164] on button "4 . 深刻" at bounding box center [321, 162] width 103 height 24
type input "**"
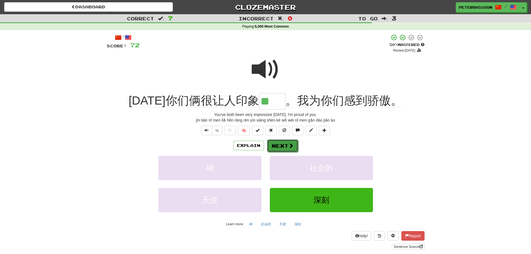
click at [285, 144] on button "Next" at bounding box center [282, 145] width 31 height 13
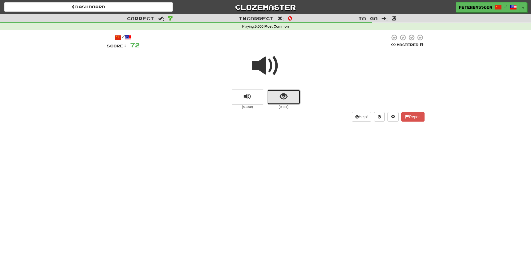
drag, startPoint x: 284, startPoint y: 94, endPoint x: 287, endPoint y: 95, distance: 3.2
click at [287, 95] on span "show sentence" at bounding box center [284, 97] width 8 height 8
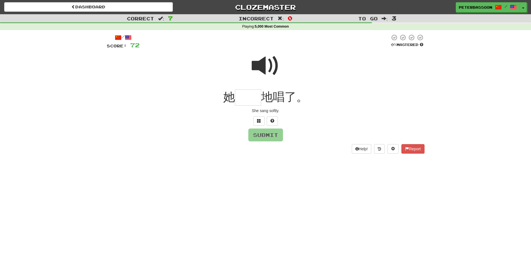
drag, startPoint x: 264, startPoint y: 63, endPoint x: 237, endPoint y: 93, distance: 39.7
click at [263, 63] on span at bounding box center [266, 66] width 28 height 28
click at [251, 99] on input "text" at bounding box center [248, 97] width 26 height 16
type input "**"
click at [268, 133] on button "Submit" at bounding box center [266, 135] width 35 height 13
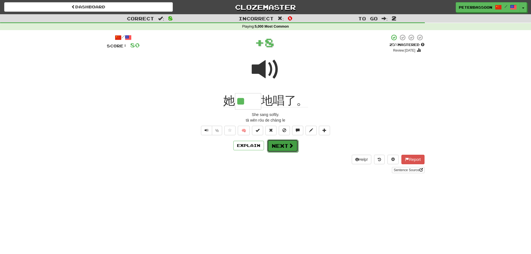
drag, startPoint x: 291, startPoint y: 144, endPoint x: 305, endPoint y: 143, distance: 14.0
click at [291, 144] on span at bounding box center [290, 145] width 5 height 5
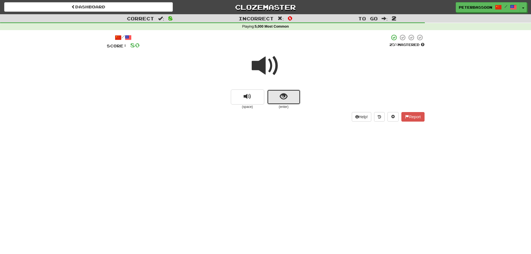
click at [285, 95] on span "show sentence" at bounding box center [284, 97] width 8 height 8
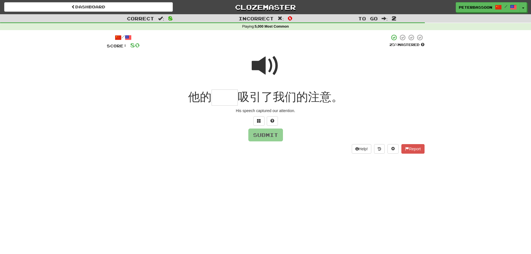
click at [273, 64] on span at bounding box center [266, 66] width 28 height 28
click at [230, 98] on input "text" at bounding box center [224, 97] width 26 height 16
type input "**"
drag, startPoint x: 276, startPoint y: 135, endPoint x: 361, endPoint y: 136, distance: 85.3
click at [278, 136] on button "Submit" at bounding box center [265, 134] width 35 height 13
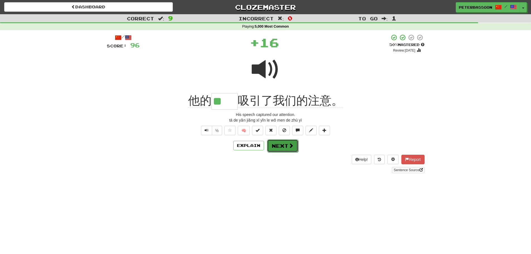
click at [290, 147] on span at bounding box center [290, 145] width 5 height 5
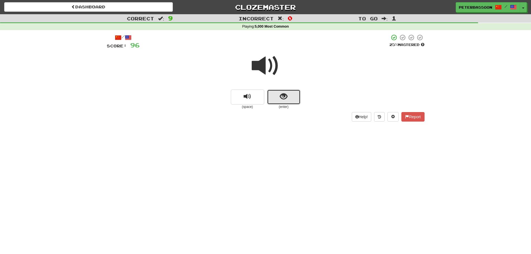
click at [278, 95] on button "show sentence" at bounding box center [283, 96] width 33 height 15
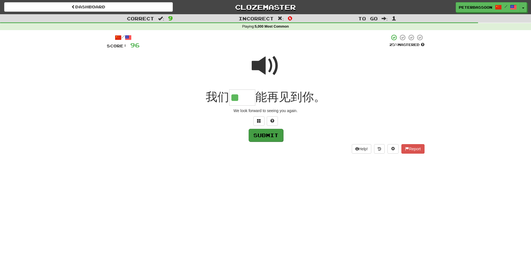
type input "**"
click at [273, 133] on button "Submit" at bounding box center [266, 135] width 35 height 13
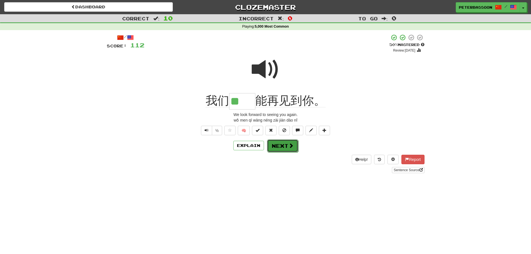
click at [292, 146] on span at bounding box center [290, 145] width 5 height 5
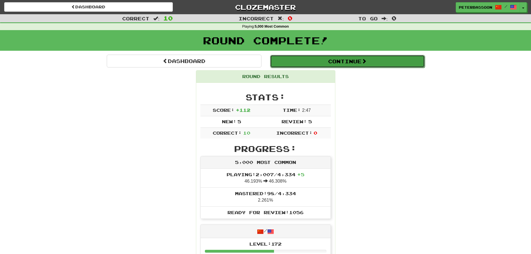
click at [351, 61] on button "Continue" at bounding box center [347, 61] width 155 height 13
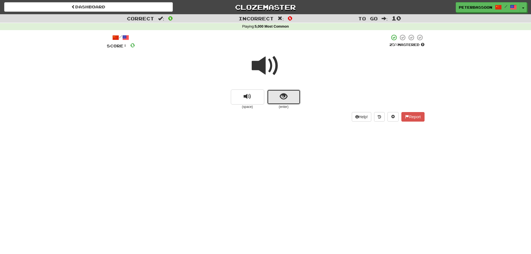
drag, startPoint x: 285, startPoint y: 93, endPoint x: 381, endPoint y: 77, distance: 97.1
click at [285, 93] on span "show sentence" at bounding box center [284, 97] width 8 height 8
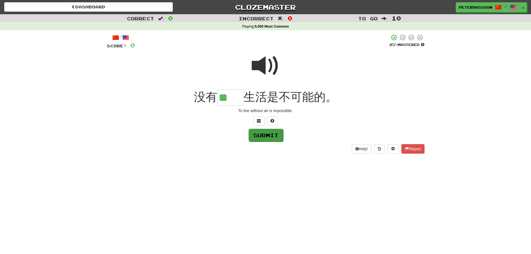
type input "**"
click at [268, 132] on button "Submit" at bounding box center [266, 135] width 35 height 13
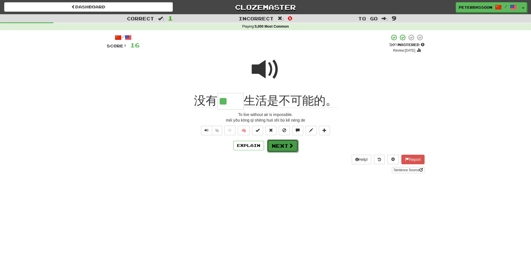
click at [285, 142] on button "Next" at bounding box center [282, 145] width 31 height 13
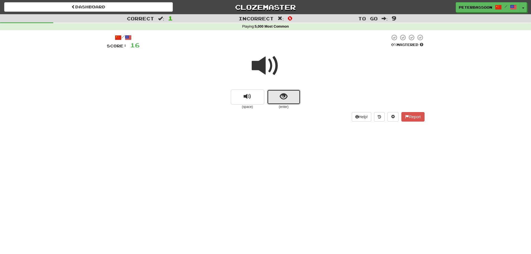
drag, startPoint x: 294, startPoint y: 92, endPoint x: 336, endPoint y: 85, distance: 42.7
click at [295, 91] on button "show sentence" at bounding box center [283, 96] width 33 height 15
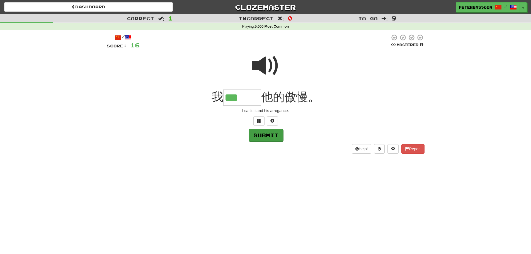
type input "***"
click at [269, 133] on button "Submit" at bounding box center [266, 135] width 35 height 13
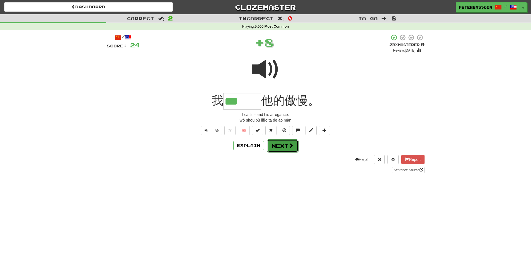
click at [284, 145] on button "Next" at bounding box center [282, 145] width 31 height 13
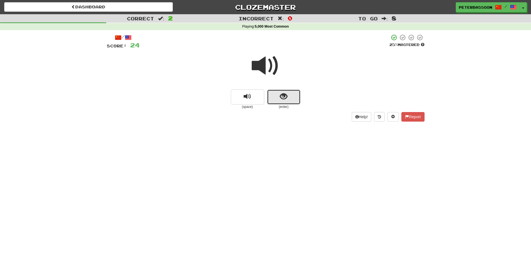
click at [279, 98] on button "show sentence" at bounding box center [283, 96] width 33 height 15
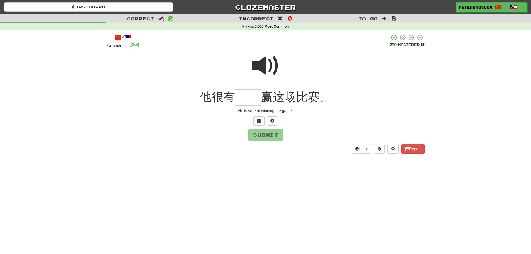
click at [267, 64] on span at bounding box center [266, 66] width 28 height 28
click at [249, 98] on input "text" at bounding box center [248, 97] width 26 height 16
click at [257, 119] on span at bounding box center [259, 121] width 4 height 4
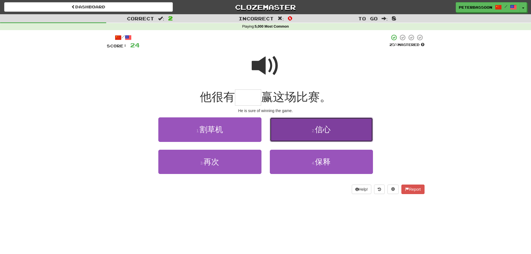
click at [332, 131] on button "2 . 信心" at bounding box center [321, 129] width 103 height 24
type input "**"
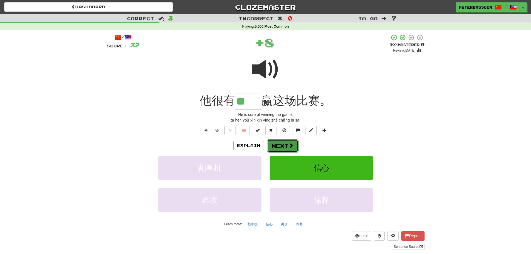
click at [277, 144] on button "Next" at bounding box center [282, 145] width 31 height 13
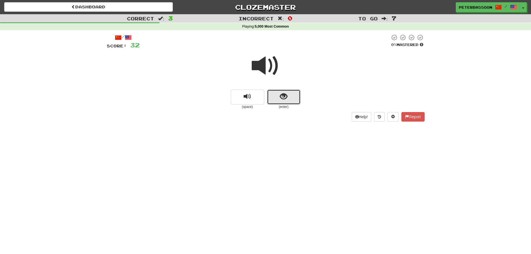
drag, startPoint x: 285, startPoint y: 94, endPoint x: 338, endPoint y: 76, distance: 56.0
click at [287, 91] on button "show sentence" at bounding box center [283, 96] width 33 height 15
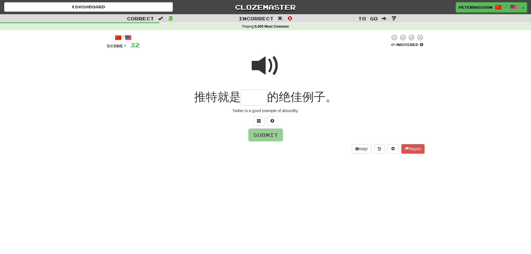
click at [268, 63] on span at bounding box center [266, 66] width 28 height 28
drag, startPoint x: 252, startPoint y: 101, endPoint x: 262, endPoint y: 99, distance: 10.2
click at [252, 100] on input "text" at bounding box center [254, 97] width 26 height 16
click at [261, 120] on button at bounding box center [258, 120] width 11 height 9
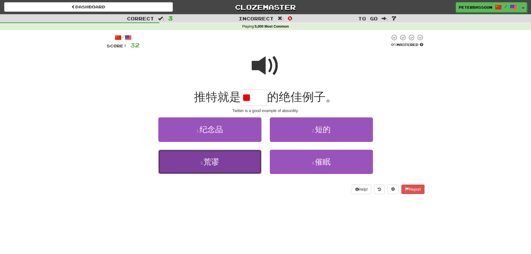
click at [237, 165] on button "3 . 荒谬" at bounding box center [209, 162] width 103 height 24
type input "**"
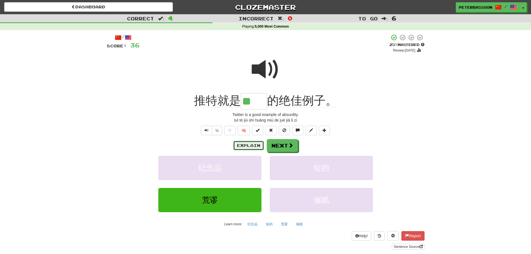
click at [254, 143] on button "Explain" at bounding box center [248, 145] width 31 height 9
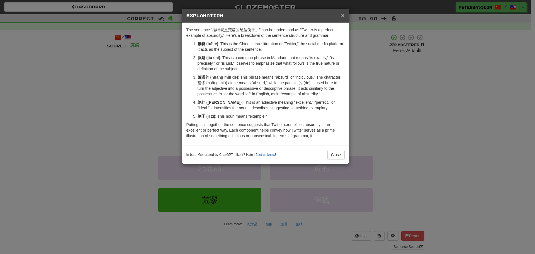
click at [343, 13] on span "×" at bounding box center [342, 15] width 3 height 6
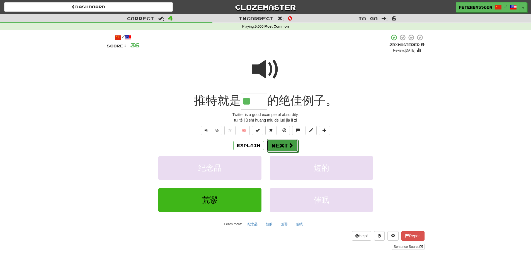
drag, startPoint x: 281, startPoint y: 143, endPoint x: 284, endPoint y: 142, distance: 3.5
click at [281, 143] on button "Next" at bounding box center [282, 145] width 31 height 13
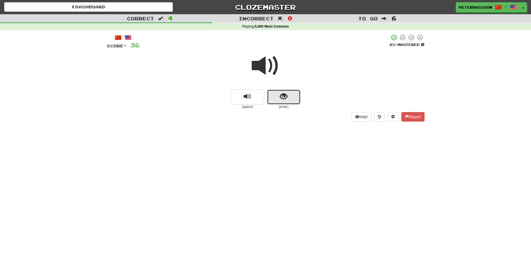
click at [285, 97] on span "show sentence" at bounding box center [284, 97] width 8 height 8
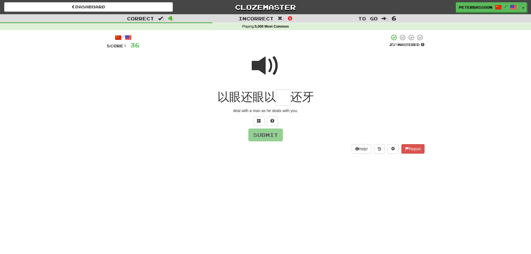
click at [265, 64] on span at bounding box center [266, 66] width 28 height 28
click at [285, 101] on input "text" at bounding box center [283, 97] width 14 height 16
click at [261, 119] on span at bounding box center [259, 121] width 4 height 4
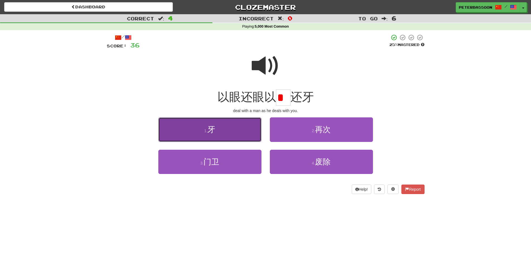
click at [239, 133] on button "1 . 牙" at bounding box center [209, 129] width 103 height 24
type input "*"
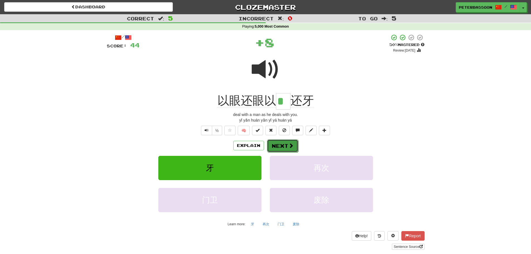
click at [284, 144] on button "Next" at bounding box center [282, 145] width 31 height 13
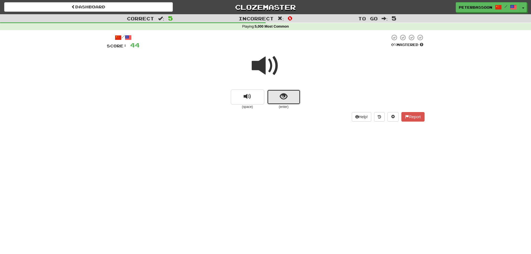
click at [288, 96] on button "show sentence" at bounding box center [283, 96] width 33 height 15
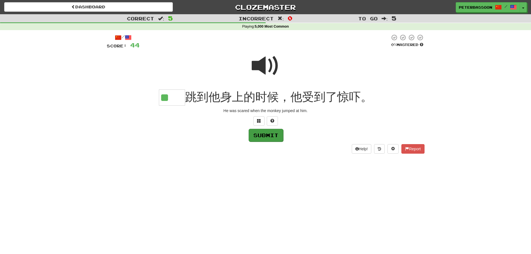
type input "**"
click at [261, 133] on button "Submit" at bounding box center [266, 135] width 35 height 13
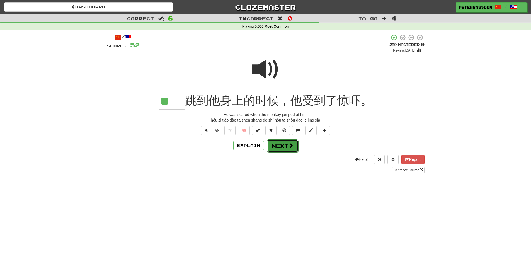
click at [282, 150] on button "Next" at bounding box center [282, 145] width 31 height 13
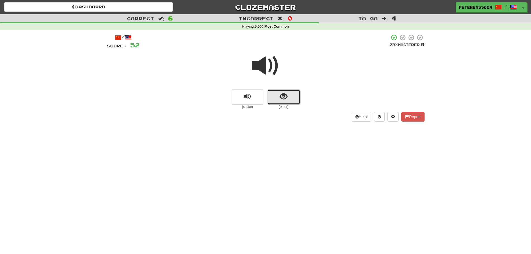
click at [285, 95] on span "show sentence" at bounding box center [284, 97] width 8 height 8
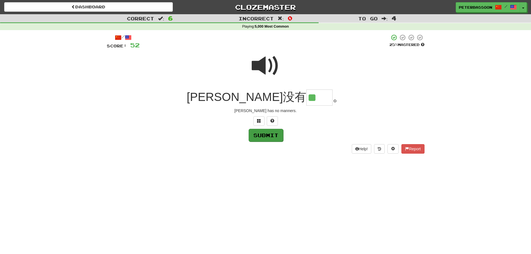
type input "**"
click at [265, 135] on button "Submit" at bounding box center [265, 134] width 35 height 13
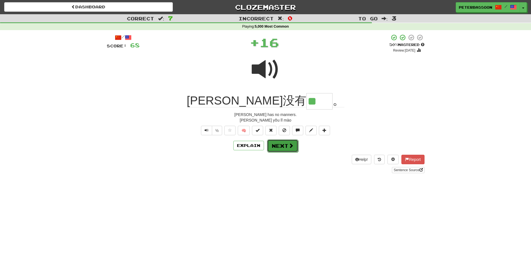
click at [288, 141] on button "Next" at bounding box center [282, 145] width 31 height 13
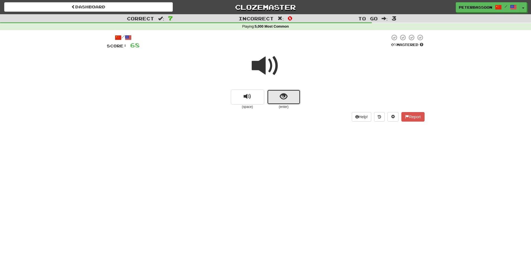
click at [280, 96] on span "show sentence" at bounding box center [284, 97] width 8 height 8
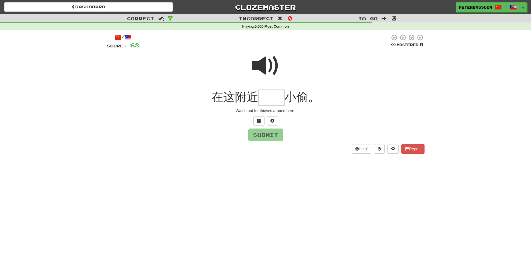
click at [265, 65] on span at bounding box center [266, 66] width 28 height 28
click at [270, 101] on input "text" at bounding box center [271, 97] width 26 height 16
type input "**"
drag, startPoint x: 268, startPoint y: 135, endPoint x: 273, endPoint y: 135, distance: 5.0
click at [271, 135] on button "Submit" at bounding box center [265, 134] width 35 height 13
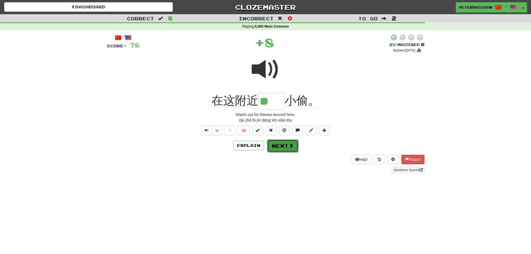
click at [276, 145] on button "Next" at bounding box center [282, 145] width 31 height 13
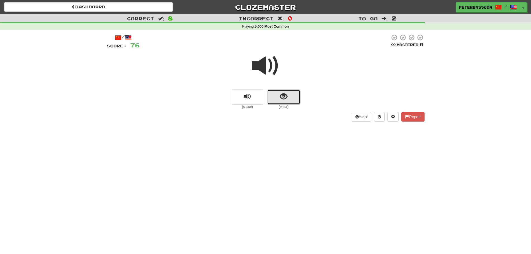
click at [285, 97] on span "show sentence" at bounding box center [284, 97] width 8 height 8
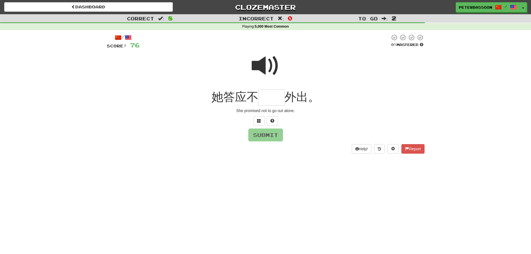
drag, startPoint x: 270, startPoint y: 60, endPoint x: 269, endPoint y: 64, distance: 3.2
click at [270, 60] on span at bounding box center [266, 66] width 28 height 28
click at [273, 99] on input "text" at bounding box center [271, 97] width 26 height 16
type input "**"
drag, startPoint x: 267, startPoint y: 136, endPoint x: 274, endPoint y: 138, distance: 7.2
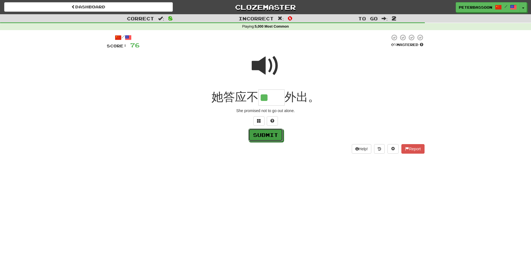
click at [269, 137] on button "Submit" at bounding box center [265, 134] width 35 height 13
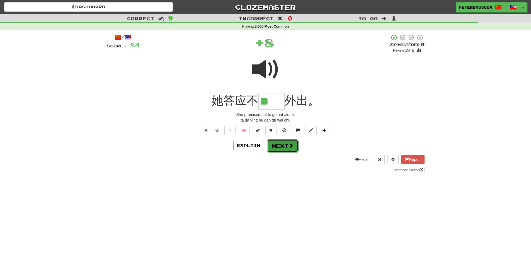
click at [283, 145] on button "Next" at bounding box center [282, 145] width 31 height 13
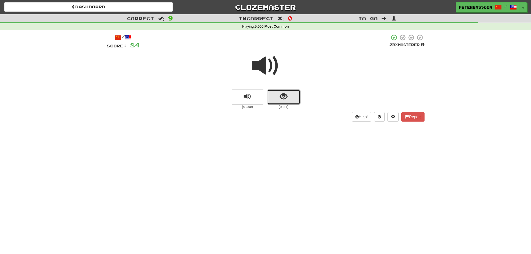
drag, startPoint x: 278, startPoint y: 97, endPoint x: 347, endPoint y: 79, distance: 71.6
click at [279, 96] on button "show sentence" at bounding box center [283, 96] width 33 height 15
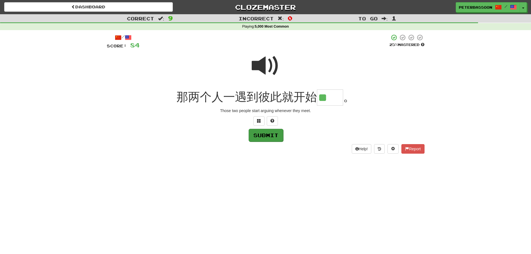
type input "**"
click at [268, 130] on button "Submit" at bounding box center [266, 135] width 35 height 13
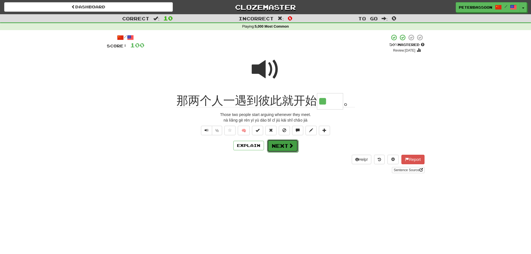
click at [285, 143] on button "Next" at bounding box center [282, 145] width 31 height 13
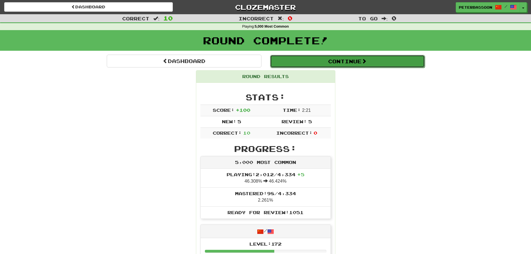
click at [360, 60] on button "Continue" at bounding box center [347, 61] width 155 height 13
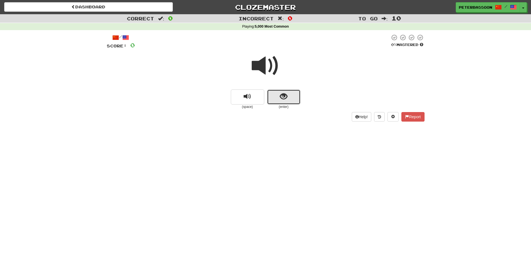
click at [287, 98] on span "show sentence" at bounding box center [284, 97] width 8 height 8
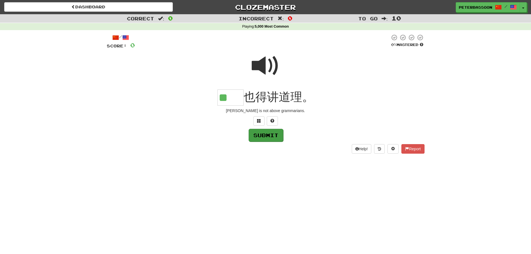
type input "**"
click at [271, 135] on button "Submit" at bounding box center [266, 135] width 35 height 13
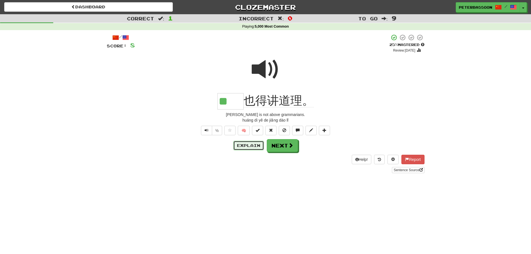
click at [253, 144] on button "Explain" at bounding box center [248, 145] width 31 height 9
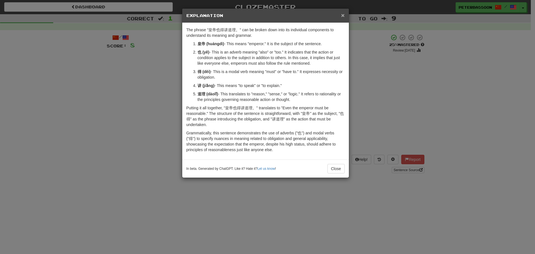
click at [342, 13] on span "×" at bounding box center [342, 15] width 3 height 6
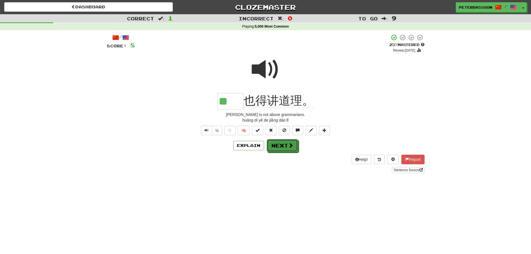
click at [282, 143] on button "Next" at bounding box center [282, 145] width 31 height 13
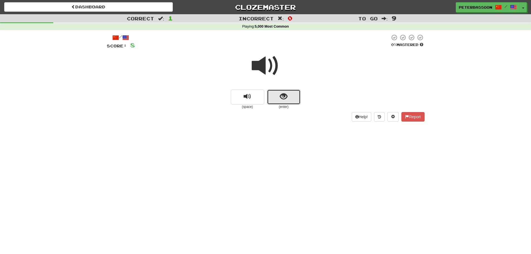
drag, startPoint x: 286, startPoint y: 93, endPoint x: 319, endPoint y: 84, distance: 34.5
click at [286, 93] on span "show sentence" at bounding box center [284, 97] width 8 height 8
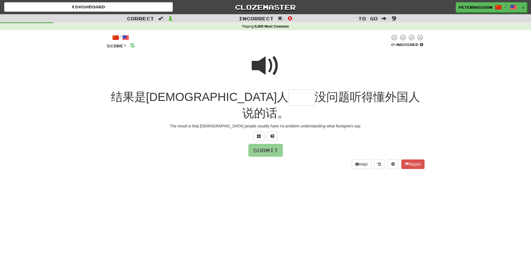
click at [264, 67] on span at bounding box center [266, 66] width 28 height 28
click at [288, 99] on input "text" at bounding box center [301, 97] width 26 height 16
type input "**"
click at [269, 144] on button "Submit" at bounding box center [266, 150] width 35 height 13
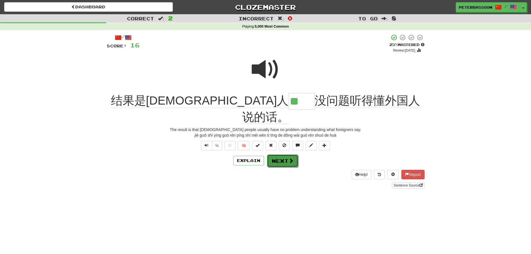
click at [283, 154] on button "Next" at bounding box center [282, 160] width 31 height 13
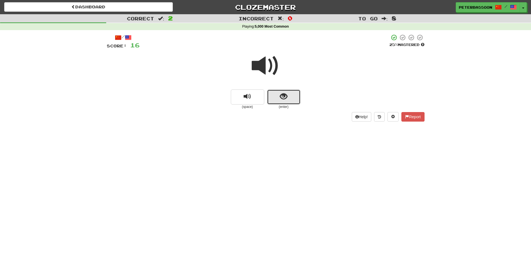
click at [283, 94] on span "show sentence" at bounding box center [284, 97] width 8 height 8
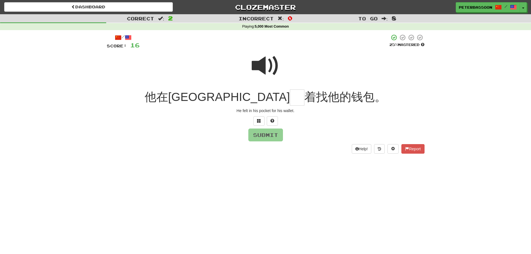
click at [266, 63] on span at bounding box center [266, 66] width 28 height 28
click at [290, 101] on input "text" at bounding box center [297, 97] width 14 height 16
type input "*"
click at [263, 136] on button "Submit" at bounding box center [266, 135] width 35 height 13
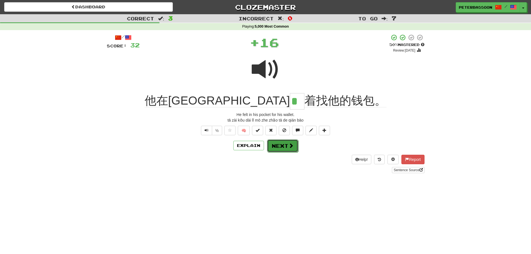
click at [279, 146] on button "Next" at bounding box center [282, 145] width 31 height 13
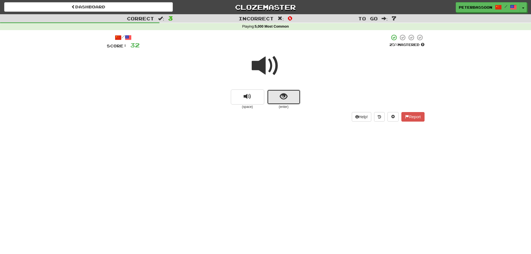
click at [277, 93] on button "show sentence" at bounding box center [283, 96] width 33 height 15
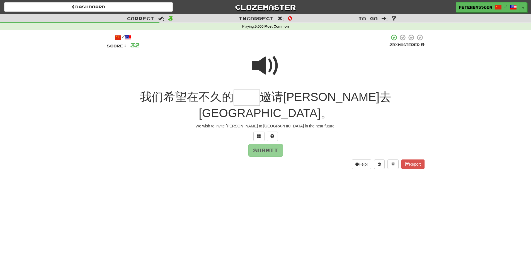
click at [261, 64] on span at bounding box center [266, 66] width 28 height 28
click at [260, 101] on input "text" at bounding box center [247, 97] width 26 height 16
type input "**"
click at [268, 144] on button "Submit" at bounding box center [266, 150] width 35 height 13
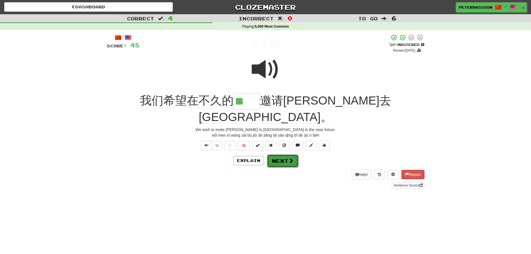
click at [280, 154] on button "Next" at bounding box center [282, 160] width 31 height 13
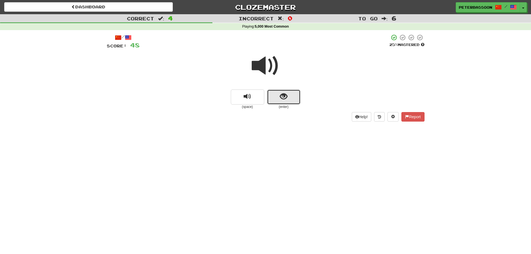
click at [283, 95] on span "show sentence" at bounding box center [284, 97] width 8 height 8
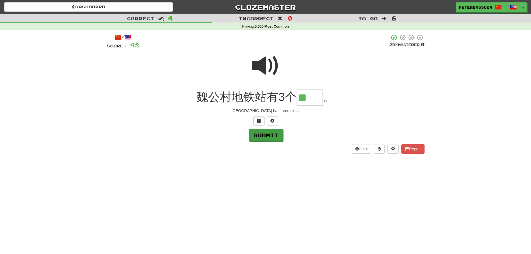
type input "**"
click at [266, 136] on button "Submit" at bounding box center [266, 135] width 35 height 13
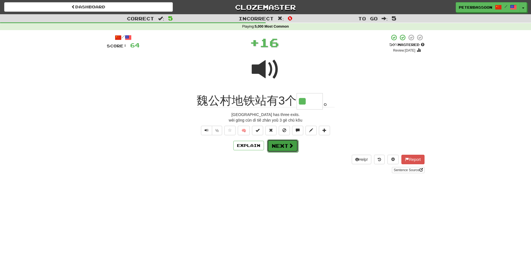
click at [286, 147] on button "Next" at bounding box center [282, 145] width 31 height 13
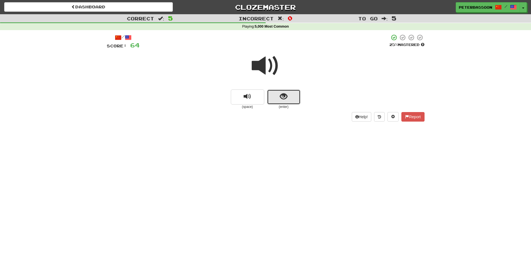
click at [293, 96] on button "show sentence" at bounding box center [283, 96] width 33 height 15
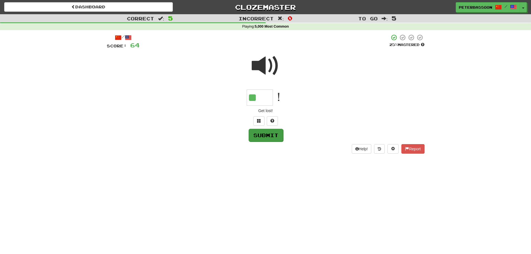
type input "**"
drag, startPoint x: 266, startPoint y: 135, endPoint x: 273, endPoint y: 136, distance: 6.8
click at [266, 135] on button "Submit" at bounding box center [265, 134] width 35 height 13
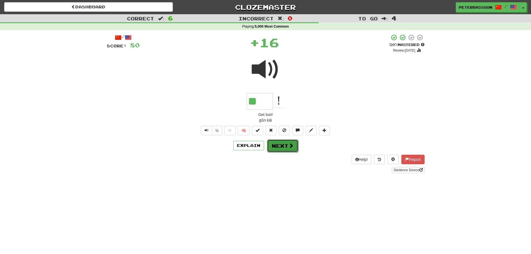
click at [285, 145] on button "Next" at bounding box center [282, 145] width 31 height 13
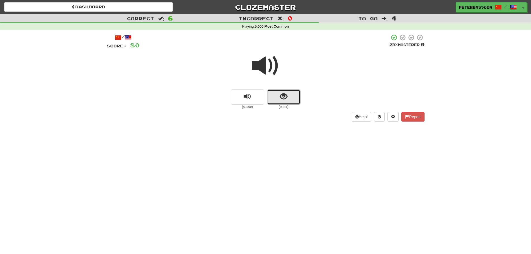
click at [286, 94] on span "show sentence" at bounding box center [284, 97] width 8 height 8
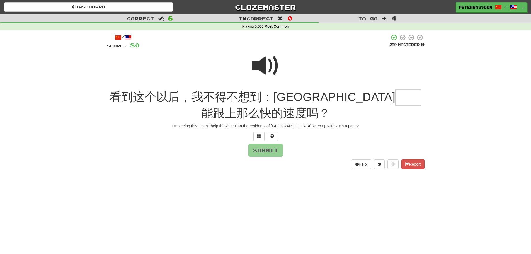
click at [261, 61] on span at bounding box center [266, 66] width 28 height 28
click at [395, 101] on input "text" at bounding box center [408, 97] width 26 height 16
click at [261, 135] on span at bounding box center [259, 136] width 4 height 4
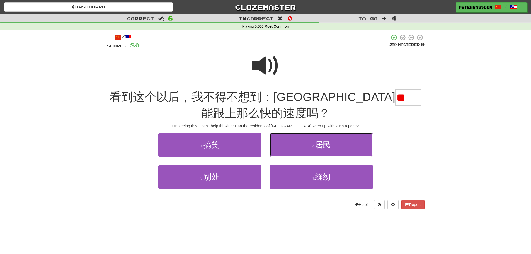
click at [346, 151] on button "2 . 居民" at bounding box center [321, 145] width 103 height 24
type input "**"
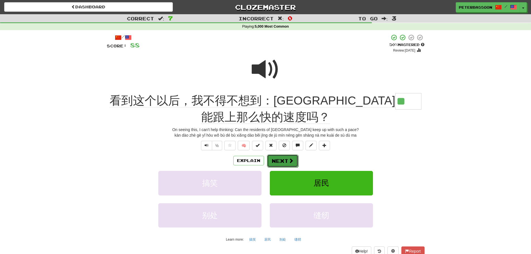
click at [284, 159] on button "Next" at bounding box center [282, 160] width 31 height 13
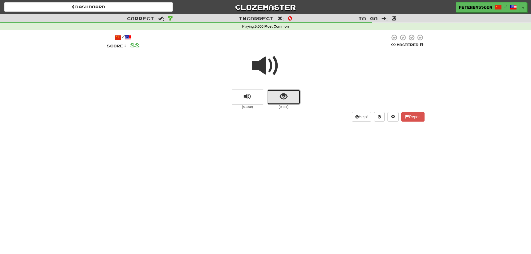
click at [283, 99] on span "show sentence" at bounding box center [284, 97] width 8 height 8
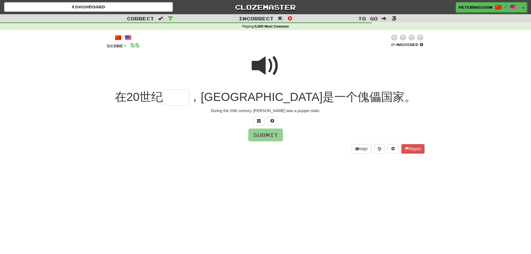
click at [266, 60] on span at bounding box center [266, 66] width 28 height 28
click at [189, 98] on input "text" at bounding box center [176, 97] width 26 height 16
click at [258, 120] on span at bounding box center [259, 121] width 4 height 4
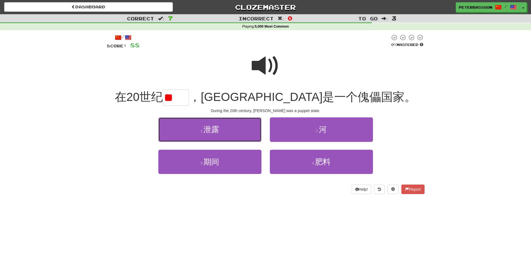
drag, startPoint x: 228, startPoint y: 131, endPoint x: 231, endPoint y: 138, distance: 8.1
click at [228, 133] on button "1 . 泄露" at bounding box center [209, 129] width 103 height 24
type input "**"
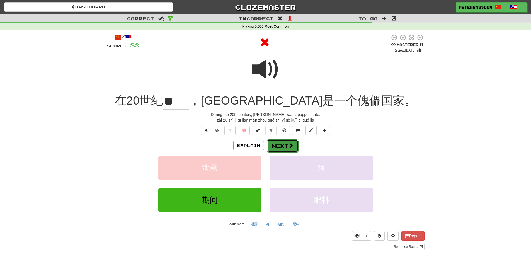
click at [280, 145] on button "Next" at bounding box center [282, 145] width 31 height 13
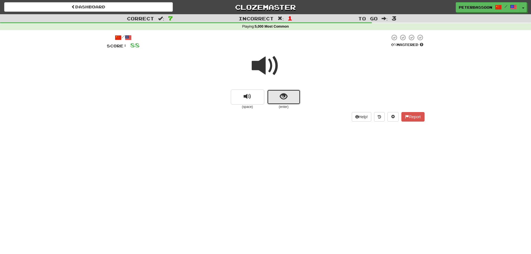
click at [279, 95] on button "show sentence" at bounding box center [283, 96] width 33 height 15
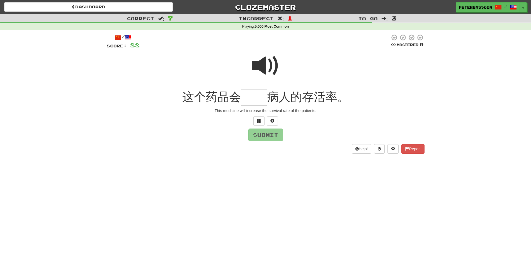
click at [258, 61] on span at bounding box center [266, 66] width 28 height 28
click at [252, 99] on input "text" at bounding box center [254, 97] width 26 height 16
click at [257, 120] on span at bounding box center [259, 121] width 4 height 4
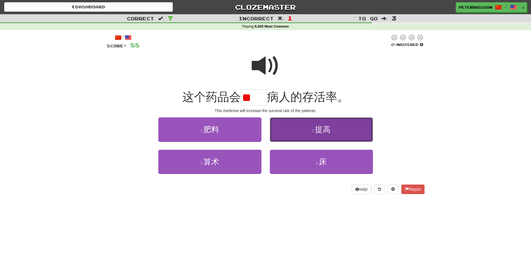
click at [334, 129] on button "2 . 提高" at bounding box center [321, 129] width 103 height 24
type input "**"
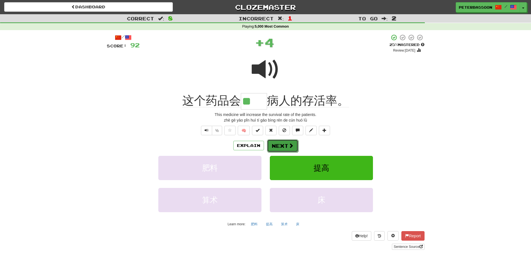
click at [286, 144] on button "Next" at bounding box center [282, 145] width 31 height 13
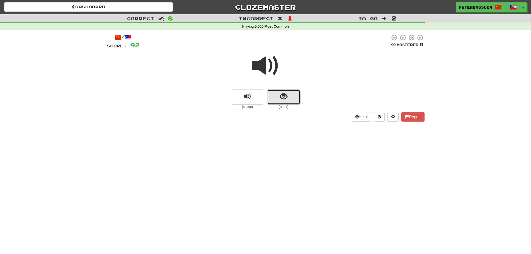
click at [276, 99] on button "show sentence" at bounding box center [283, 96] width 33 height 15
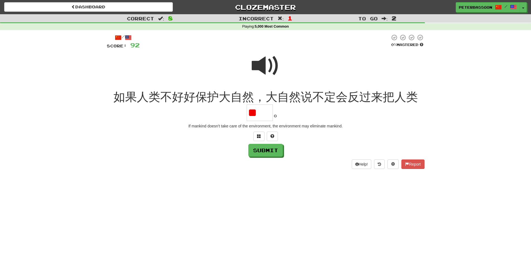
type input "*"
click at [257, 135] on span at bounding box center [259, 136] width 4 height 4
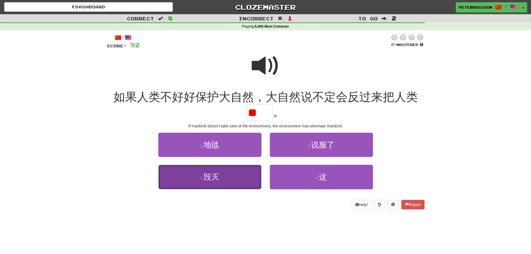
click at [236, 175] on button "3 . 毁灭" at bounding box center [209, 177] width 103 height 24
type input "**"
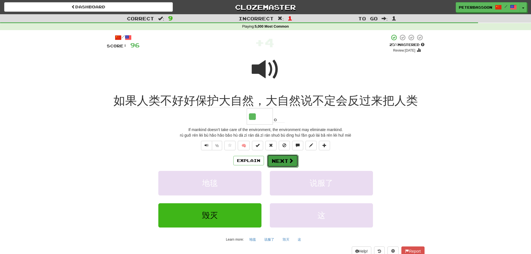
click at [283, 161] on button "Next" at bounding box center [282, 160] width 31 height 13
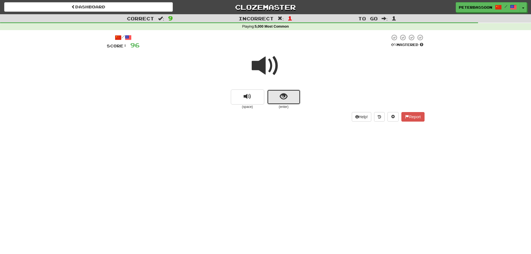
click at [284, 97] on span "show sentence" at bounding box center [284, 97] width 8 height 8
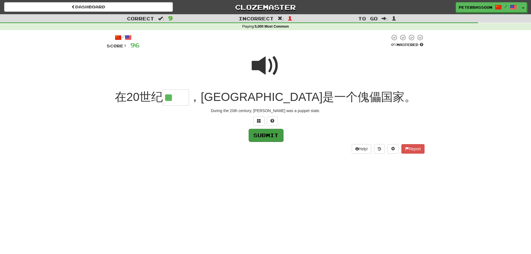
type input "**"
click at [269, 134] on button "Submit" at bounding box center [266, 135] width 35 height 13
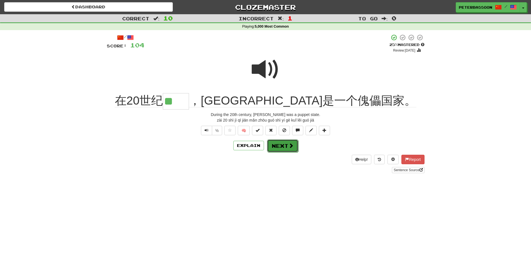
click at [290, 145] on span at bounding box center [290, 145] width 5 height 5
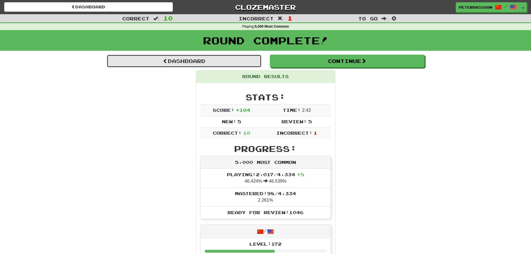
click at [202, 59] on link "Dashboard" at bounding box center [184, 61] width 155 height 13
